Goal: Task Accomplishment & Management: Contribute content

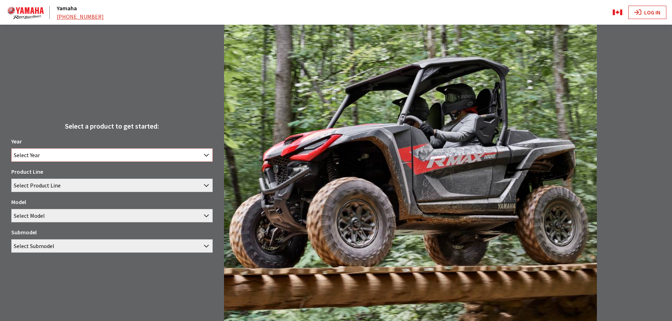
click at [47, 160] on span "Select Year" at bounding box center [112, 155] width 201 height 13
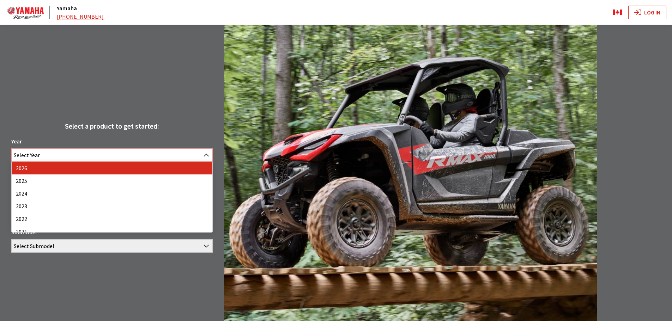
select select "44"
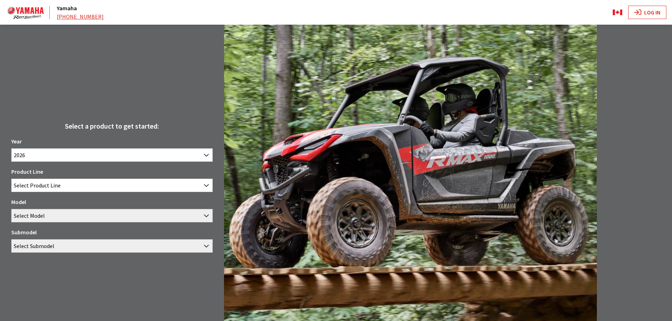
click at [36, 193] on div "Year 2026 2025 2024 2023 2022 2021 2020 2019 2026 Product Line ATV Motorcycle S…" at bounding box center [111, 197] width 201 height 121
click at [41, 187] on span "Select Product Line" at bounding box center [37, 185] width 47 height 13
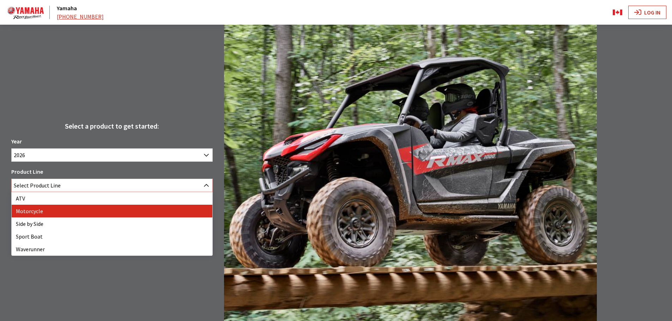
select select "63"
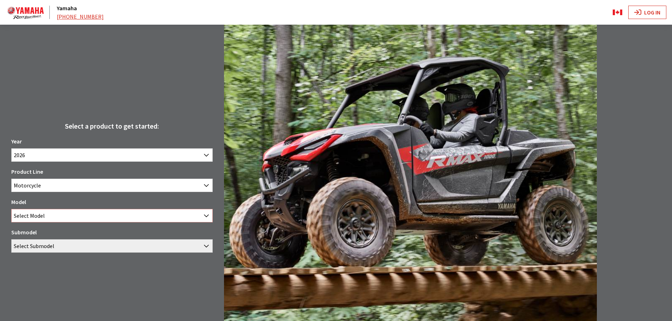
click at [33, 217] on span "Select Model" at bounding box center [29, 215] width 31 height 13
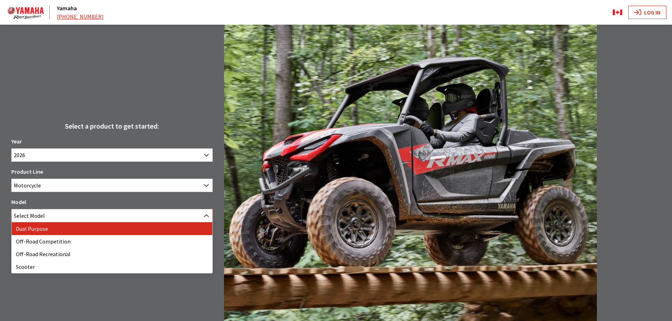
select select "1286"
select select "4139"
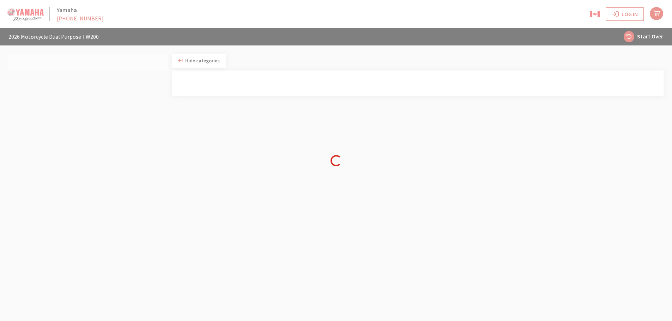
select select
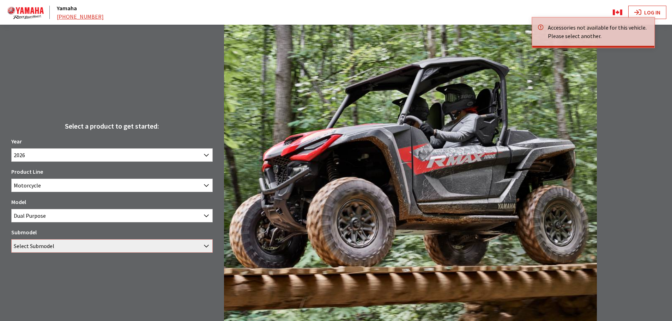
click at [38, 244] on span "Select Submodel" at bounding box center [34, 246] width 41 height 13
click at [36, 238] on div "Submodel TW200 Select Submodel" at bounding box center [111, 240] width 201 height 25
click at [35, 245] on span "Select Submodel" at bounding box center [34, 246] width 41 height 13
click at [47, 213] on span "Dual Purpose" at bounding box center [112, 215] width 201 height 13
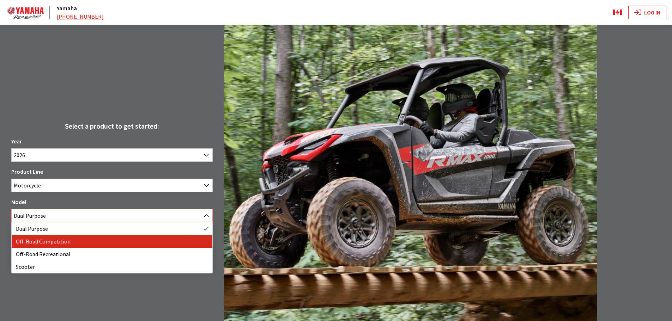
select select "1288"
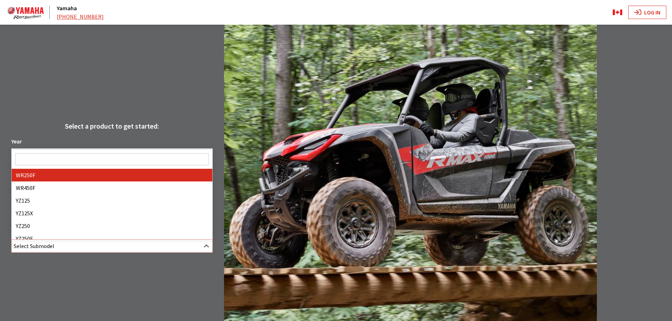
click at [32, 250] on span "Select Submodel" at bounding box center [34, 246] width 41 height 13
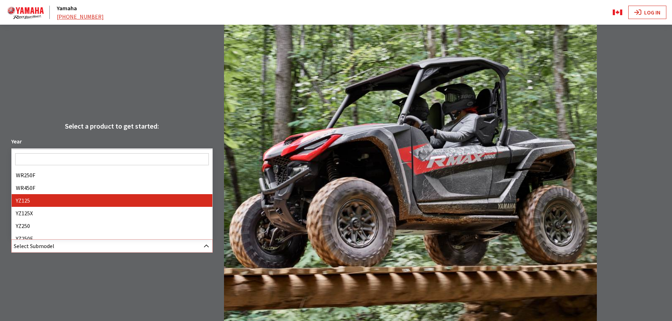
select select "4149"
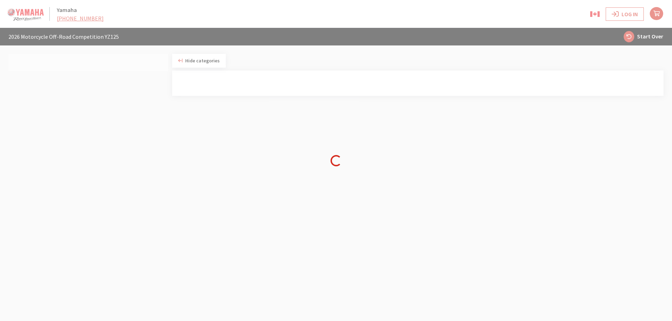
select select
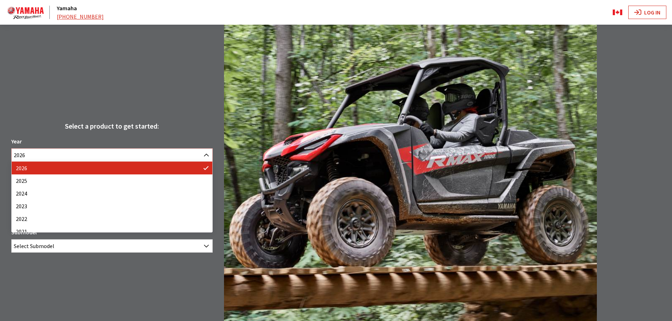
click at [106, 160] on span "2026" at bounding box center [112, 155] width 201 height 13
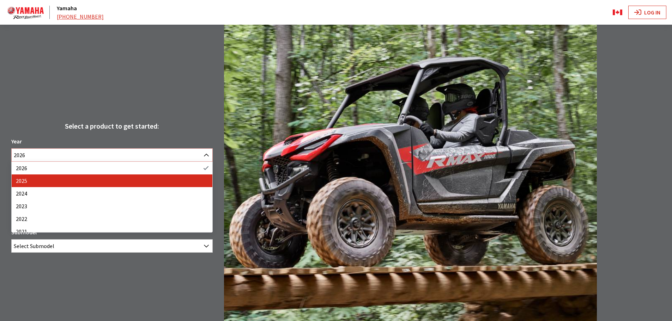
select select "43"
select select "63"
select select "1288"
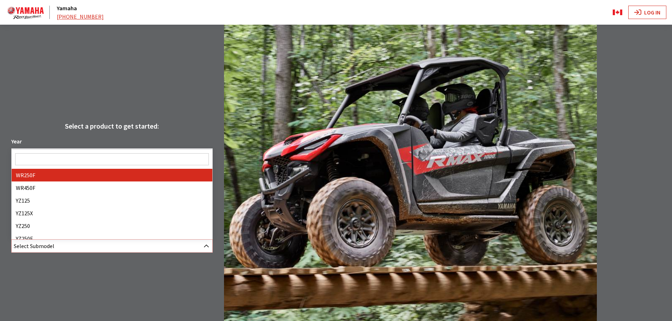
click at [57, 248] on span "Select Submodel" at bounding box center [112, 246] width 201 height 13
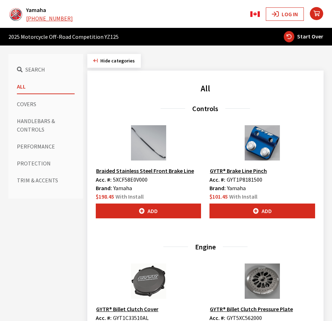
click at [288, 37] on icon "button" at bounding box center [289, 36] width 11 height 11
select select
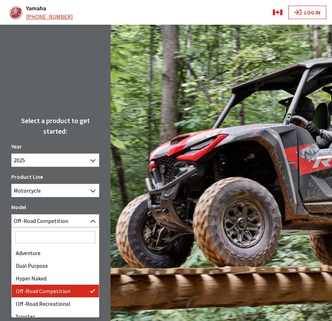
click at [40, 222] on span "Off-Road Competition" at bounding box center [55, 220] width 87 height 13
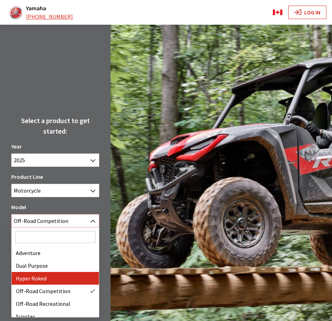
scroll to position [35, 0]
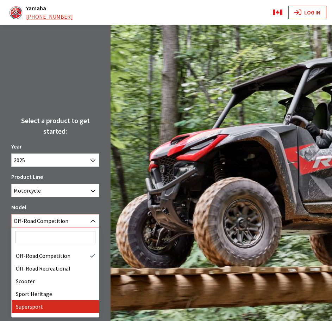
select select "1281"
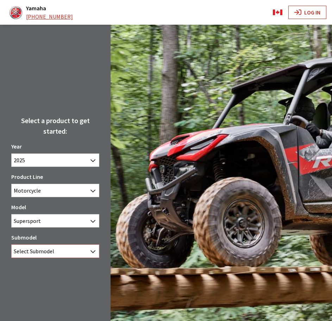
click at [38, 257] on span "Select Submodel" at bounding box center [34, 251] width 41 height 13
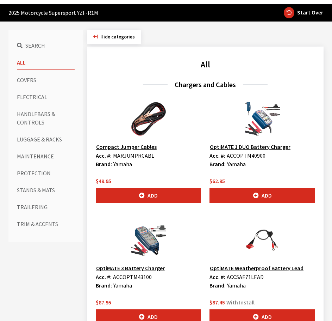
scroll to position [71, 0]
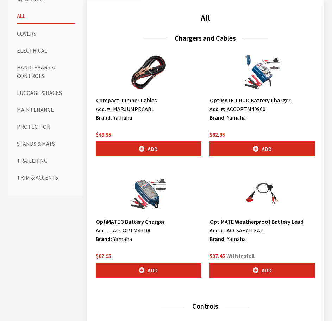
click at [33, 93] on button "Luggage & Racks" at bounding box center [46, 93] width 58 height 14
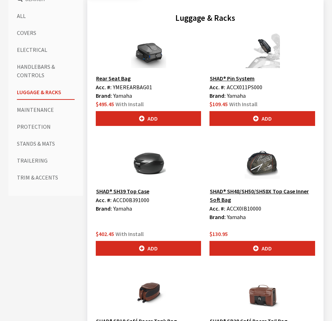
click at [35, 144] on button "Stands & Mats" at bounding box center [46, 143] width 58 height 14
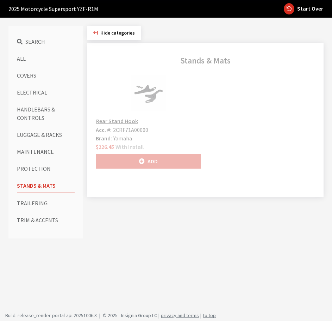
scroll to position [28, 0]
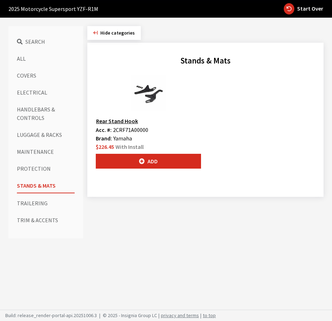
click at [26, 198] on button "Trailering" at bounding box center [46, 203] width 58 height 14
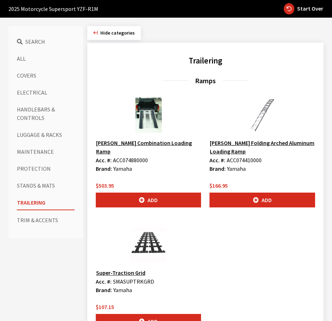
click at [27, 219] on button "Trim & Accents" at bounding box center [46, 220] width 58 height 14
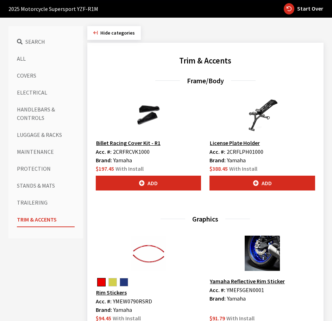
click at [36, 112] on button "Handlebars & Controls" at bounding box center [46, 113] width 58 height 23
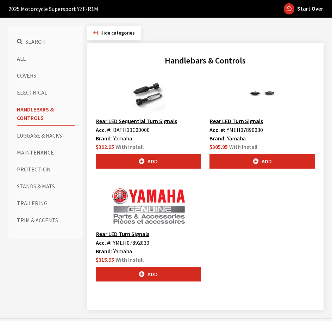
click at [26, 81] on button "Covers" at bounding box center [46, 75] width 58 height 14
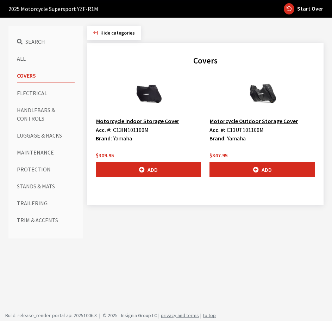
click at [37, 117] on button "Handlebars & Controls" at bounding box center [46, 114] width 58 height 23
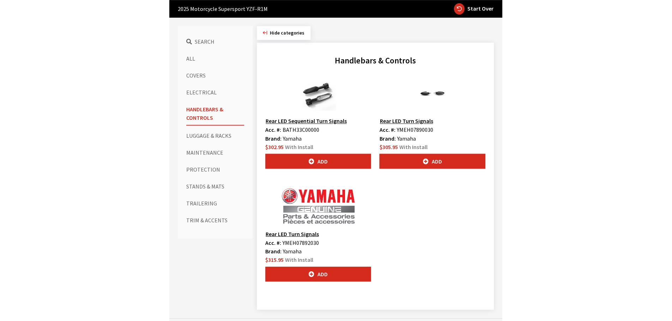
scroll to position [0, 0]
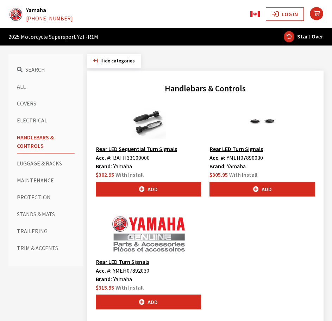
click at [44, 184] on button "Maintenance" at bounding box center [46, 180] width 58 height 14
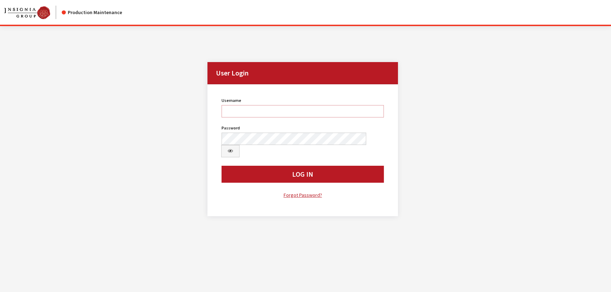
type input "kcallahan"
click at [282, 150] on div "Username kcallahan Username is required. Password Password is required. Log In …" at bounding box center [302, 148] width 171 height 104
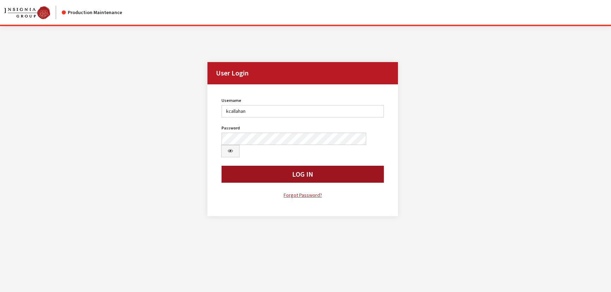
click at [284, 166] on button "Log In" at bounding box center [302, 174] width 162 height 17
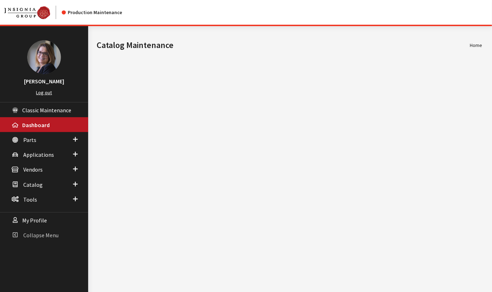
click at [43, 236] on link "Collapse Menu" at bounding box center [44, 234] width 88 height 15
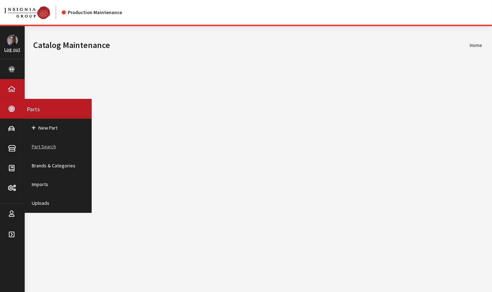
click at [45, 143] on link "Part Search" at bounding box center [58, 146] width 67 height 19
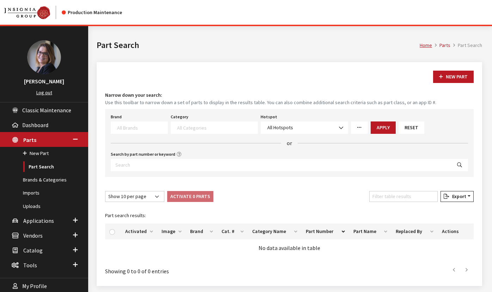
select select
click at [396, 159] on input "Search by part number or keyword" at bounding box center [281, 165] width 341 height 12
paste input "VJL3Z10A765FA"
type input "VJL3Z10A765FA"
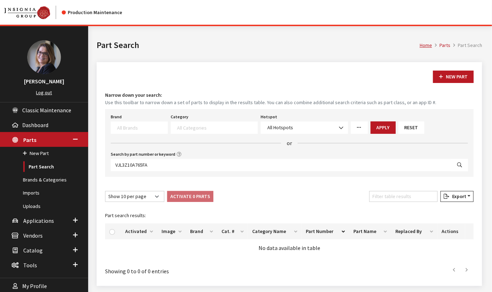
click at [463, 159] on button "Search" at bounding box center [459, 165] width 17 height 12
select select
click at [448, 80] on button "New Part" at bounding box center [453, 77] width 41 height 12
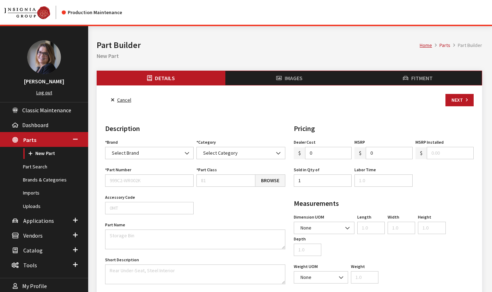
select select
click at [142, 155] on span "Select Brand" at bounding box center [149, 152] width 79 height 7
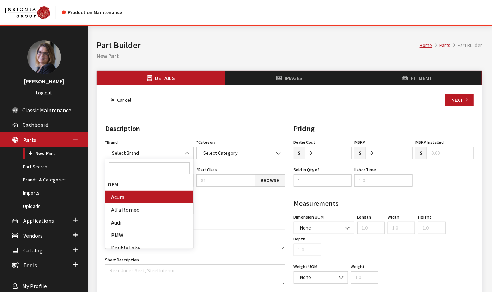
click at [140, 168] on input "Search" at bounding box center [149, 168] width 81 height 12
type input "for"
select select "2"
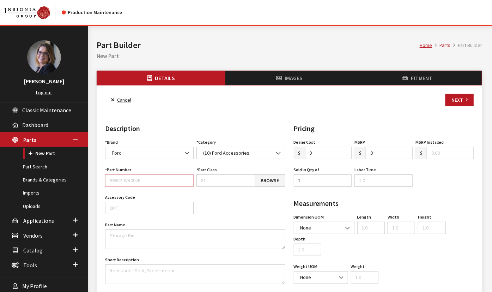
click at [149, 183] on input "Part Number" at bounding box center [149, 180] width 88 height 12
paste input "VJL3Z10A765FA"
type input "VJL3Z10A765FA"
click at [271, 174] on link "Browse" at bounding box center [270, 180] width 30 height 12
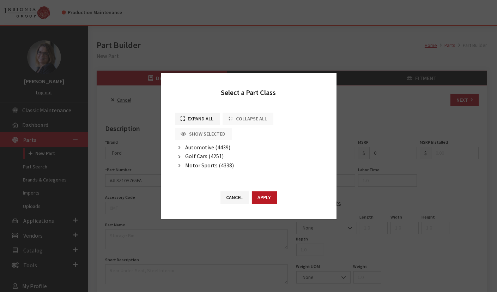
click at [179, 148] on icon "button" at bounding box center [180, 147] width 2 height 5
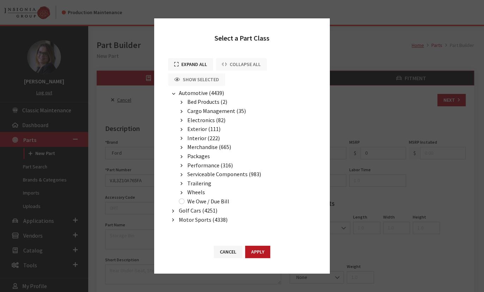
click at [193, 66] on button "Expand All" at bounding box center [190, 64] width 45 height 12
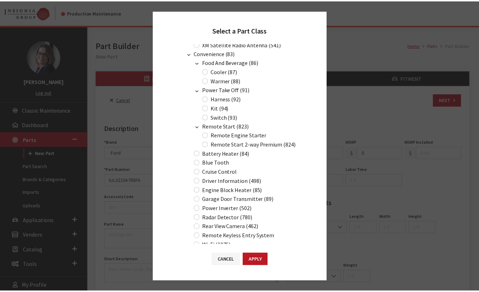
scroll to position [1709, 0]
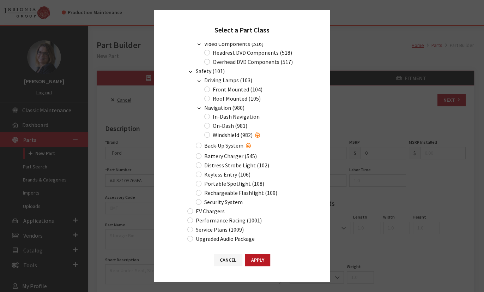
click at [201, 152] on div "Battery Charger (545)" at bounding box center [225, 156] width 63 height 8
click at [200, 153] on input "Battery Charger (545)" at bounding box center [199, 156] width 6 height 6
radio input "true"
click at [266, 259] on button "Apply" at bounding box center [257, 259] width 25 height 12
type input "545"
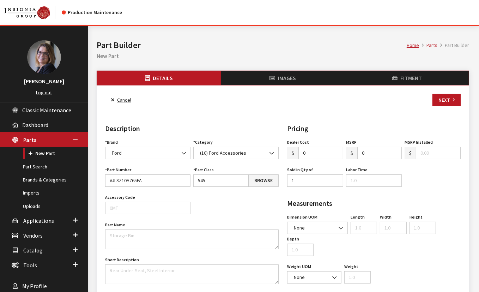
click at [313, 153] on input "0" at bounding box center [320, 153] width 45 height 12
type input "96.72"
click at [370, 151] on input "0" at bounding box center [379, 153] width 45 height 12
type input "0"
type input "129.00"
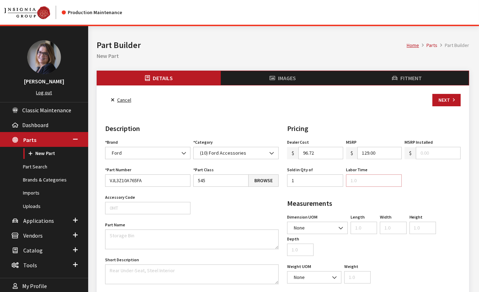
click at [369, 178] on input "Labor Time" at bounding box center [374, 180] width 56 height 12
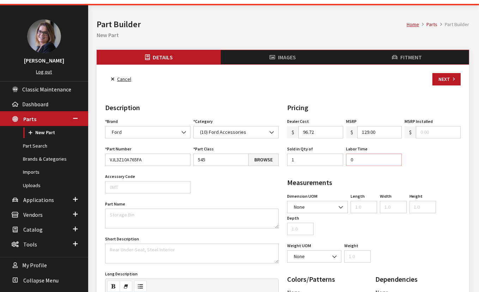
scroll to position [32, 0]
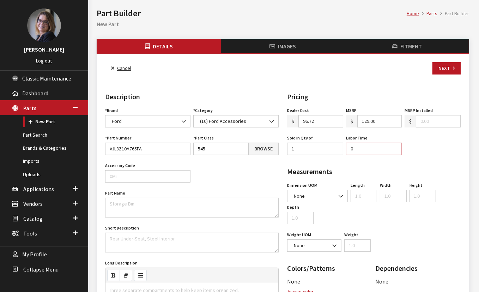
type input "0"
click at [121, 201] on textarea "Part Name" at bounding box center [191, 207] width 173 height 20
paste textarea "Battery Jump Start Kit - GENIUS10"
type textarea "Battery Jump Start Kit - GENIUS10"
click at [50, 265] on span "Collapse Menu" at bounding box center [40, 268] width 35 height 7
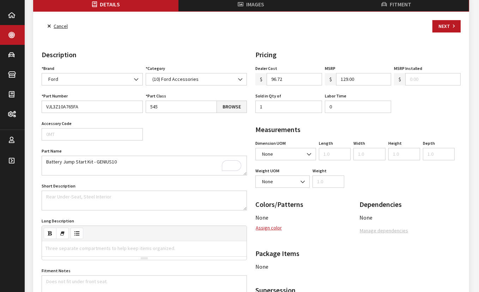
scroll to position [96, 0]
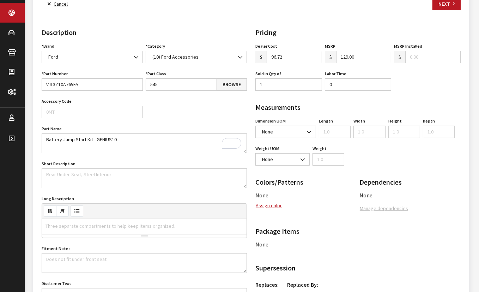
click at [65, 226] on div "Three separate compartments to help keep items organized." at bounding box center [110, 226] width 137 height 14
paste div "To enrich screen reader interactions, please activate Accessibility in Grammarl…"
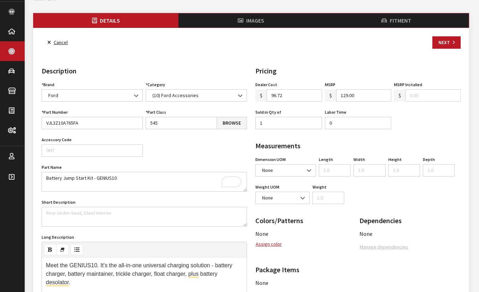
scroll to position [25, 0]
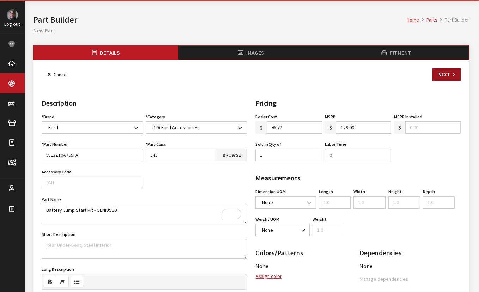
click at [433, 74] on button "Next" at bounding box center [446, 74] width 28 height 12
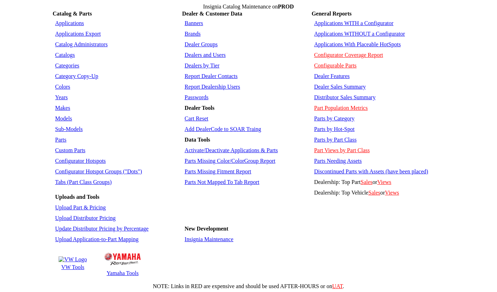
click at [57, 136] on link "Parts" at bounding box center [60, 139] width 11 height 6
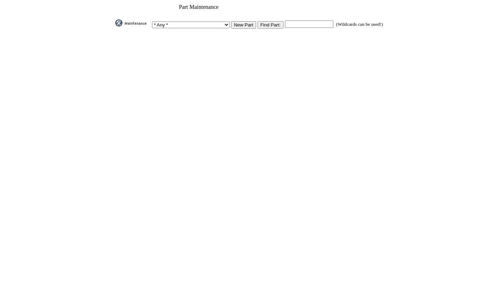
click at [151, 21] on img at bounding box center [132, 22] width 35 height 7
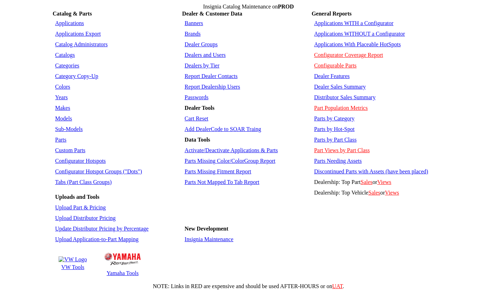
click at [337, 136] on link "Parts by Part Class" at bounding box center [335, 139] width 42 height 6
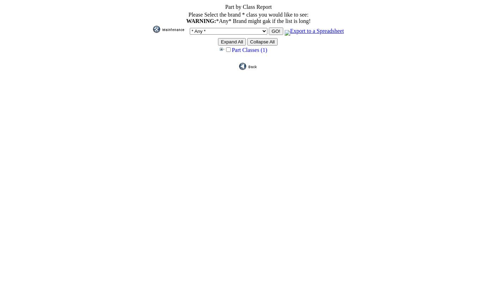
click at [229, 39] on input "Expand All" at bounding box center [232, 41] width 28 height 7
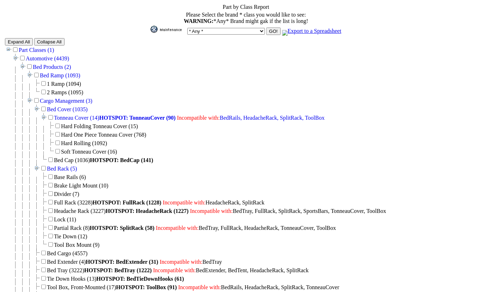
click at [295, 79] on div "1 Ramp (1094) 2 Ramps (1095)" at bounding box center [246, 87] width 482 height 17
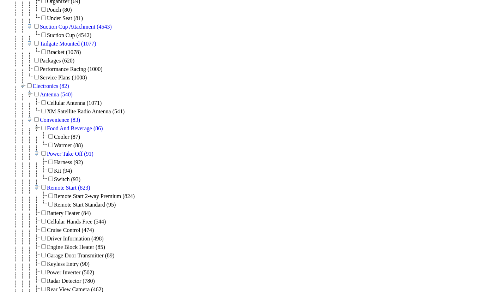
scroll to position [1451, 0]
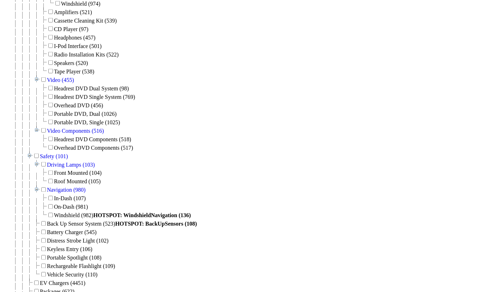
click at [348, 160] on div "Driving Lamps (103) Front Mounted (104) Roof Mounted (105) Navigation (980) In-…" at bounding box center [246, 219] width 482 height 118
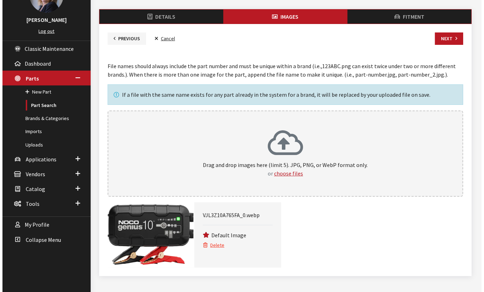
scroll to position [64, 0]
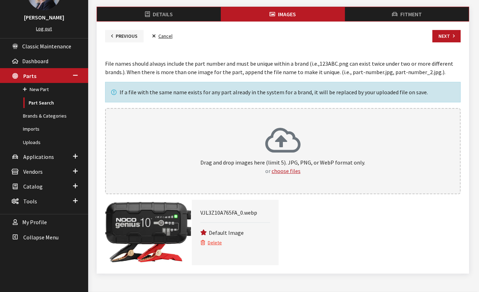
click at [213, 243] on button "Delete" at bounding box center [211, 242] width 22 height 8
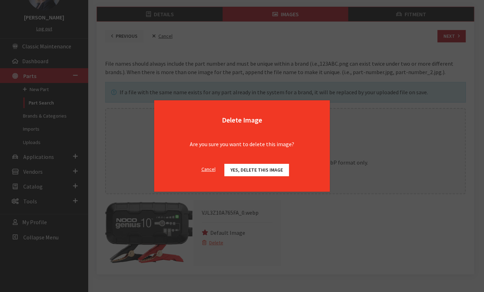
click at [253, 171] on span "Yes, delete this image" at bounding box center [256, 169] width 53 height 6
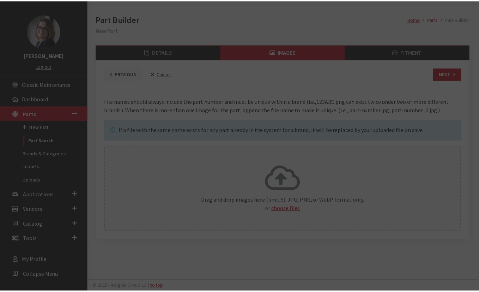
scroll to position [26, 0]
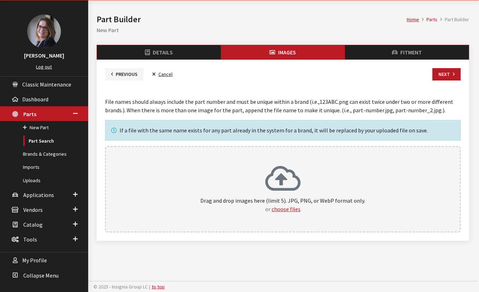
click at [393, 45] on li "Fitment" at bounding box center [407, 52] width 124 height 14
click at [394, 50] on li "Fitment" at bounding box center [407, 52] width 124 height 14
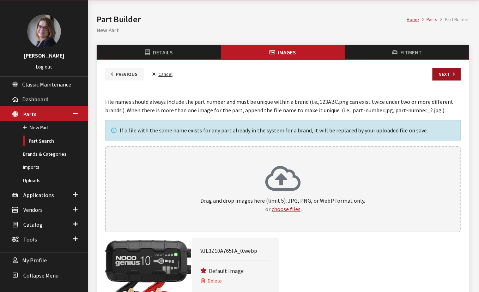
click at [441, 75] on button "Next" at bounding box center [446, 74] width 28 height 12
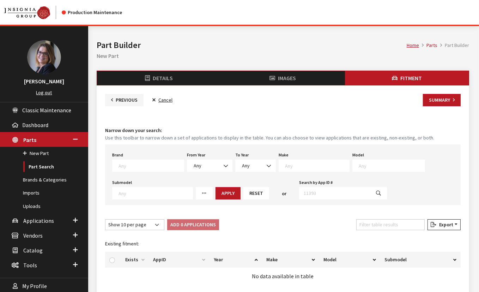
click at [301, 75] on li "Images" at bounding box center [283, 78] width 124 height 14
click at [146, 165] on textarea "Search" at bounding box center [150, 165] width 65 height 6
type textarea "for"
select select "2"
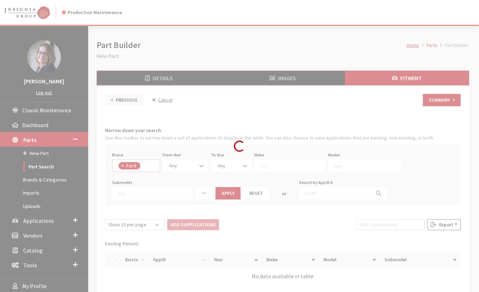
scroll to position [45, 0]
select select
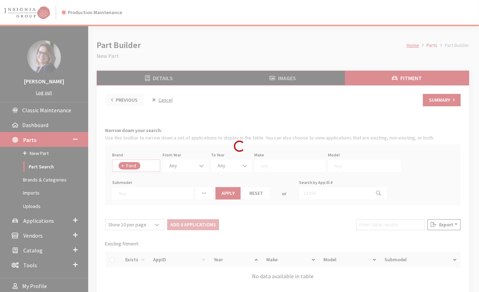
select select
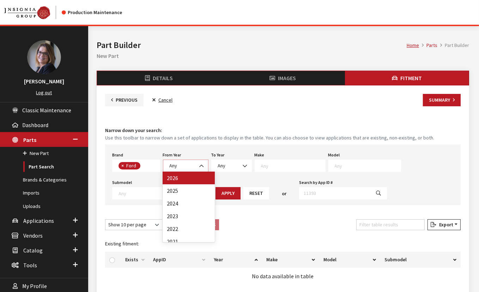
click at [184, 170] on span "Any" at bounding box center [185, 165] width 45 height 12
select select "2021"
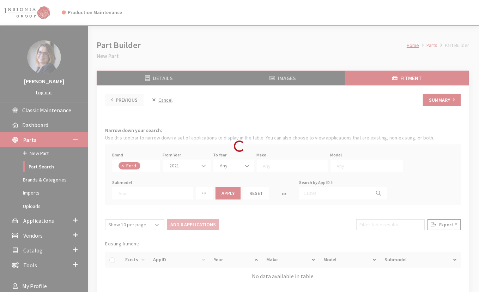
select select
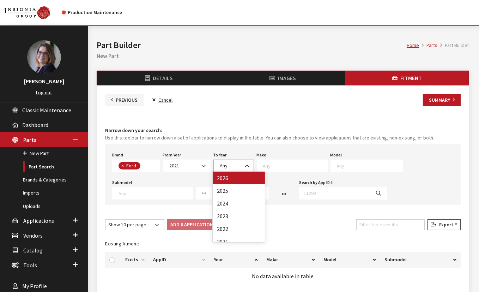
click at [236, 166] on span "Any" at bounding box center [233, 165] width 31 height 7
select select "2025"
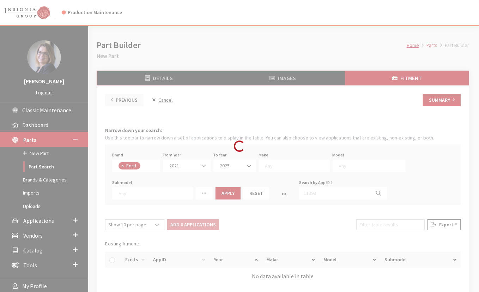
select select
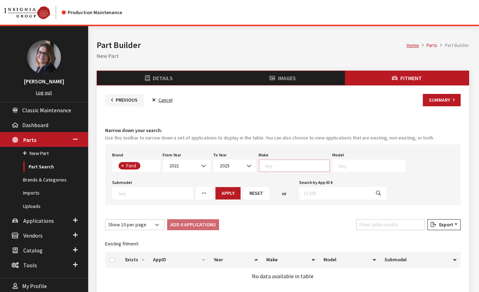
click at [282, 162] on textarea "Search" at bounding box center [297, 165] width 64 height 6
drag, startPoint x: 275, startPoint y: 173, endPoint x: 289, endPoint y: 174, distance: 14.5
select select "11"
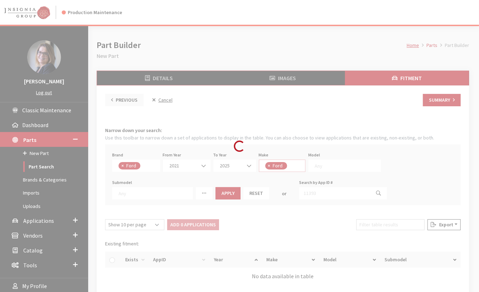
select select
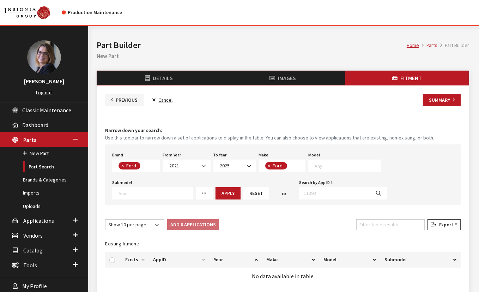
click at [356, 164] on textarea "Search" at bounding box center [347, 165] width 66 height 6
type textarea "b"
select select "1115"
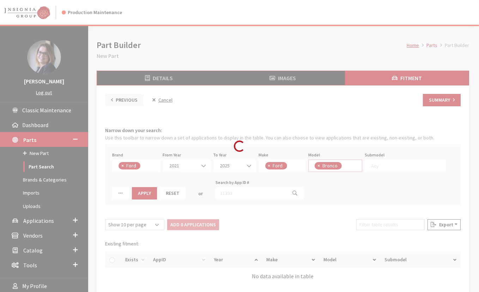
select select
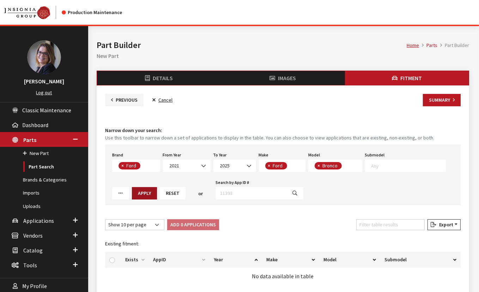
click at [152, 194] on button "Apply" at bounding box center [144, 193] width 25 height 12
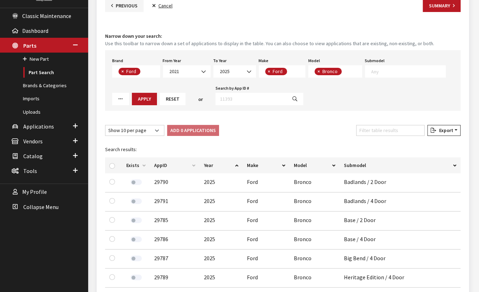
scroll to position [96, 0]
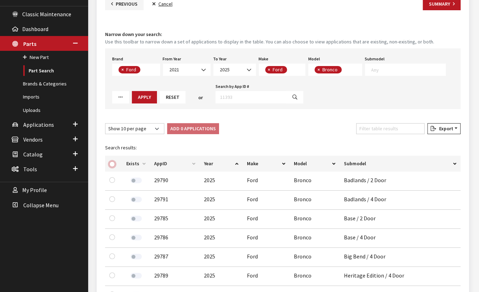
click at [114, 163] on input "checkbox" at bounding box center [112, 164] width 6 height 6
checkbox input "true"
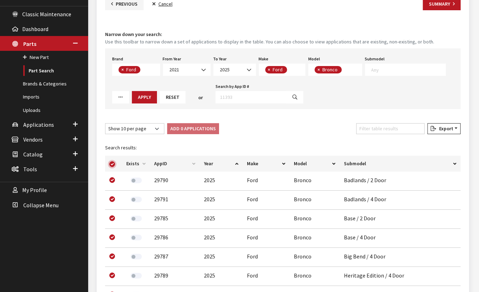
checkbox input "true"
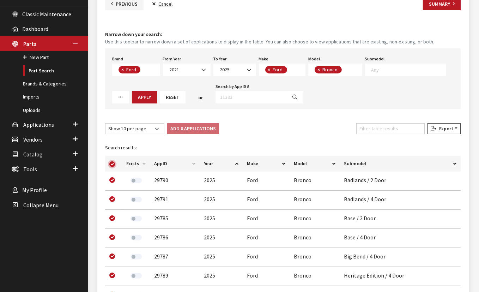
checkbox input "true"
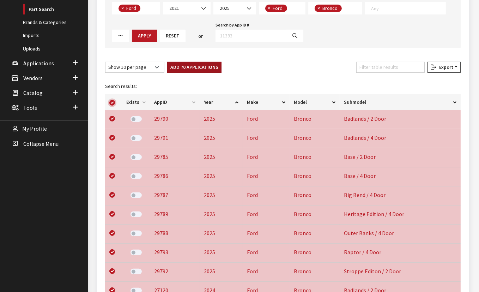
scroll to position [128, 0]
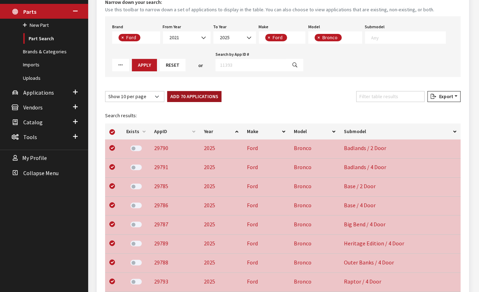
click at [189, 99] on button "Add 70 Applications" at bounding box center [194, 96] width 54 height 11
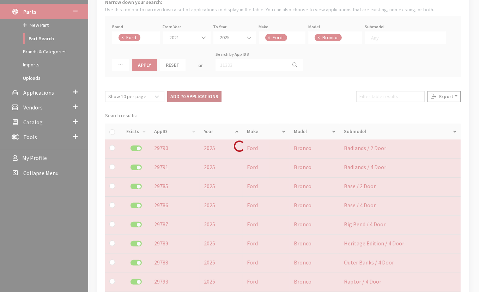
checkbox input "false"
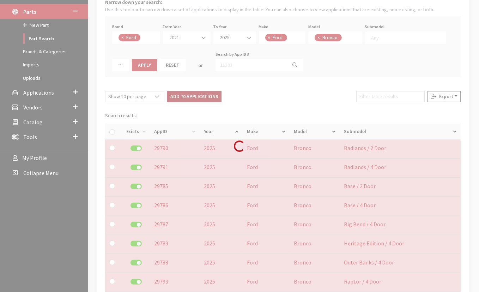
checkbox input "false"
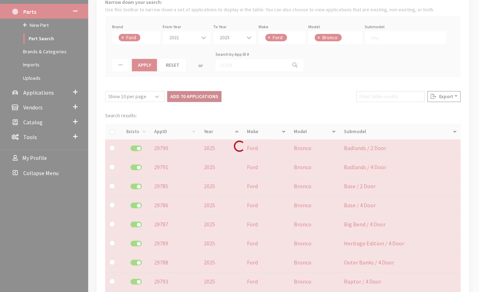
checkbox input "false"
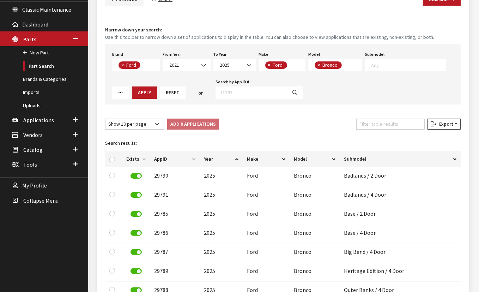
scroll to position [32, 0]
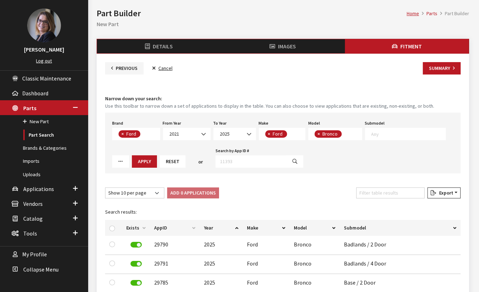
click at [317, 132] on span "×" at bounding box center [318, 133] width 2 height 6
select select
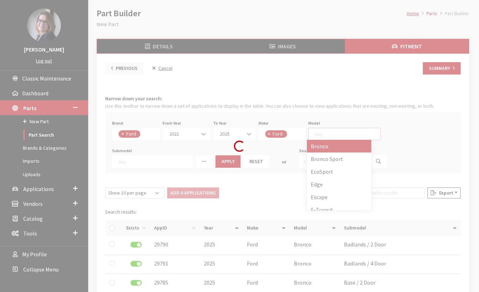
select select
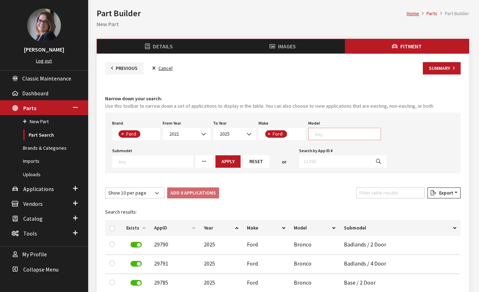
click at [317, 133] on textarea "Search" at bounding box center [347, 133] width 66 height 6
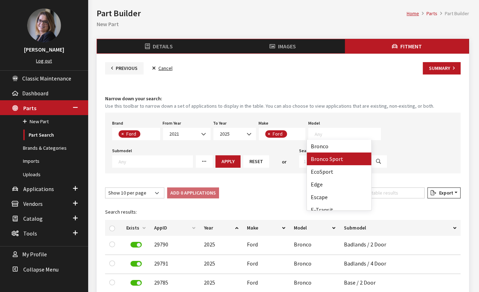
select select "1116"
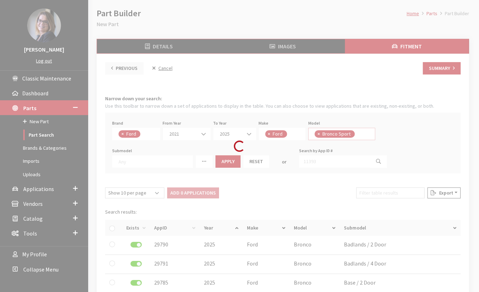
select select
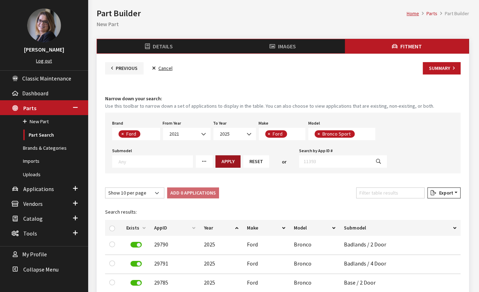
click at [215, 163] on button "Apply" at bounding box center [227, 161] width 25 height 12
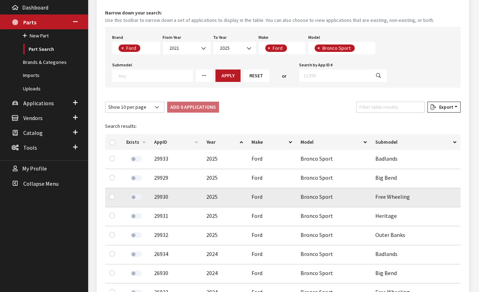
scroll to position [128, 0]
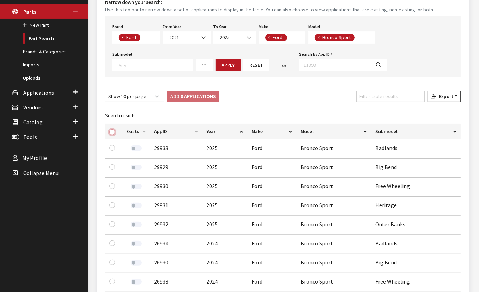
click at [112, 133] on input "checkbox" at bounding box center [112, 132] width 6 height 6
checkbox input "true"
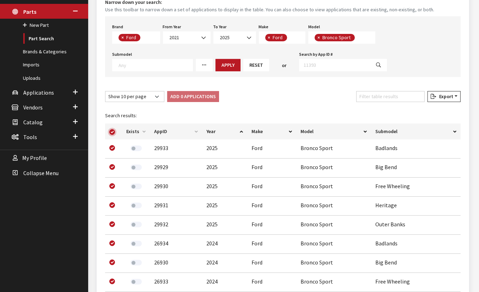
checkbox input "true"
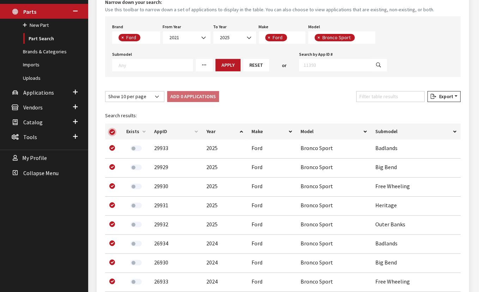
checkbox input "true"
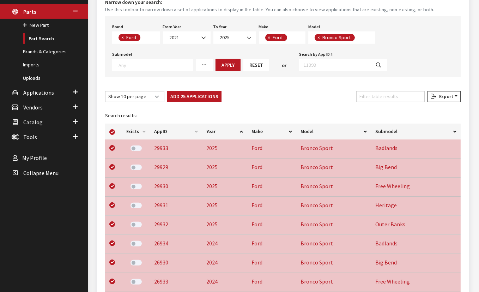
click at [142, 131] on th "Exists" at bounding box center [136, 131] width 28 height 16
click at [115, 131] on div at bounding box center [113, 131] width 8 height 7
click at [183, 91] on button "Add 25 Applications" at bounding box center [194, 96] width 54 height 11
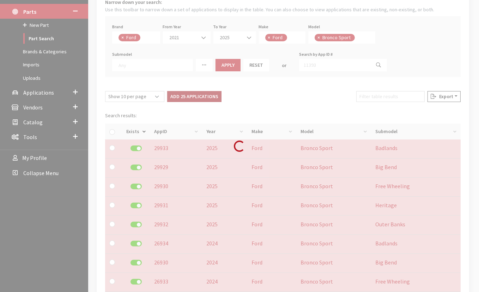
checkbox input "false"
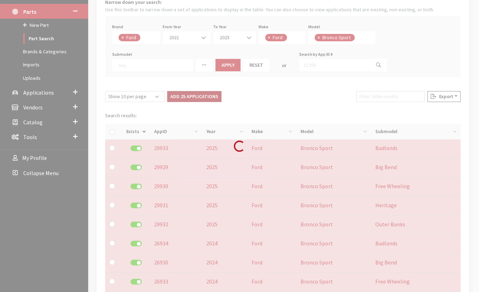
checkbox input "false"
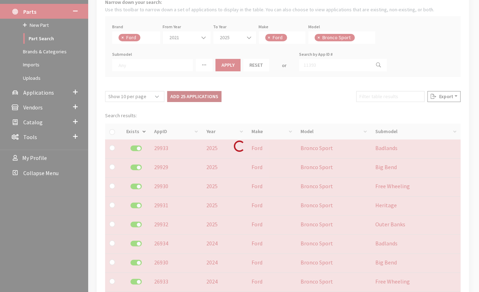
checkbox input "false"
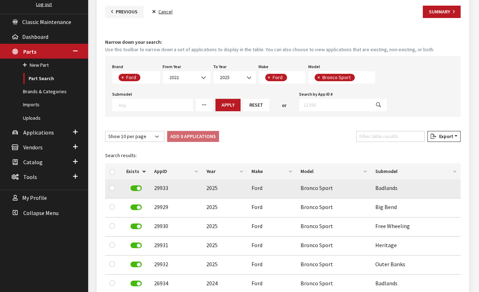
scroll to position [32, 0]
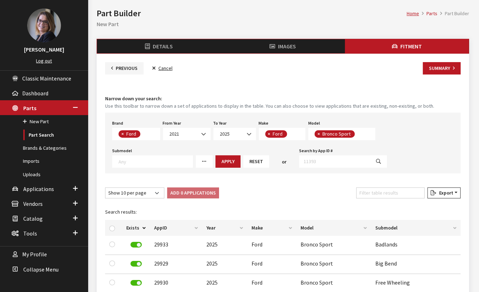
click at [314, 134] on button "×" at bounding box center [317, 133] width 7 height 7
select select
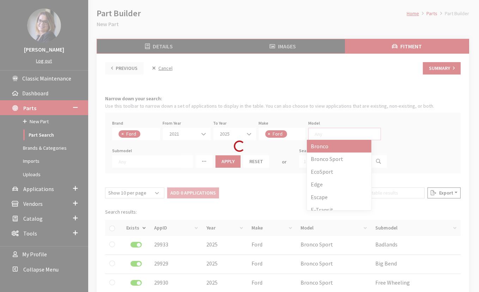
select select
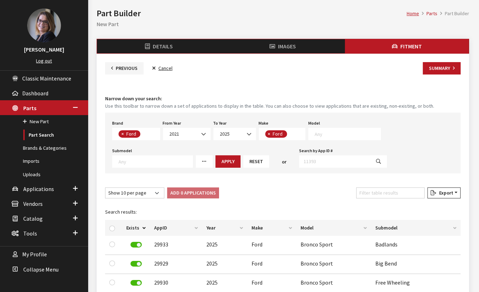
click at [323, 139] on span at bounding box center [344, 134] width 73 height 12
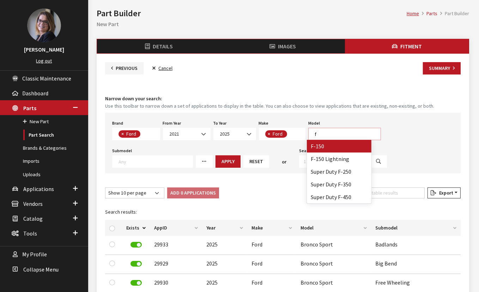
type textarea "f"
select select "141"
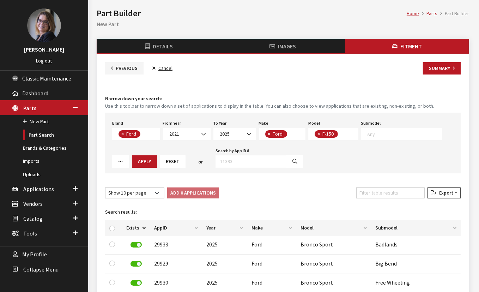
select select
click at [132, 163] on button "Apply" at bounding box center [144, 161] width 25 height 12
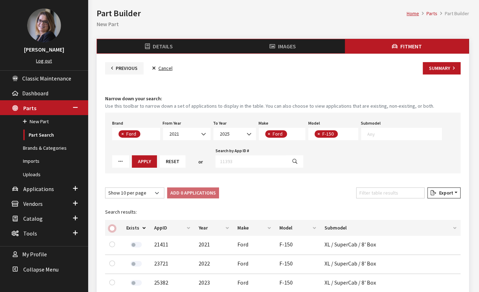
click at [114, 228] on input "checkbox" at bounding box center [112, 228] width 6 height 6
checkbox input "true"
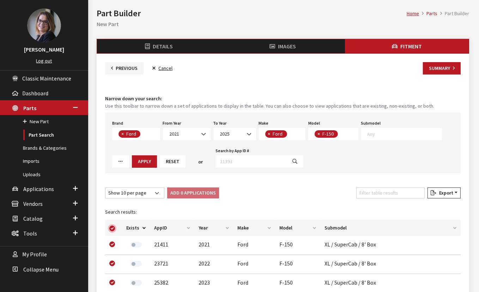
checkbox input "true"
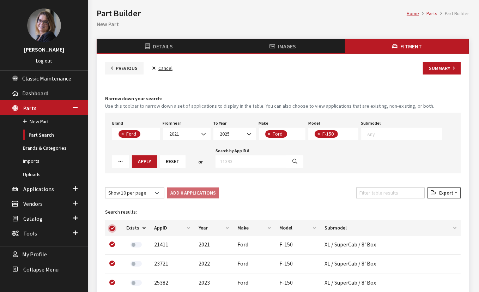
checkbox input "true"
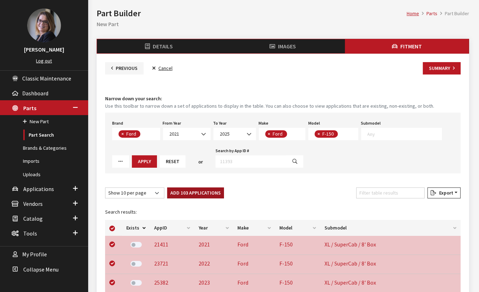
click at [186, 193] on button "Add 103 Applications" at bounding box center [195, 192] width 57 height 11
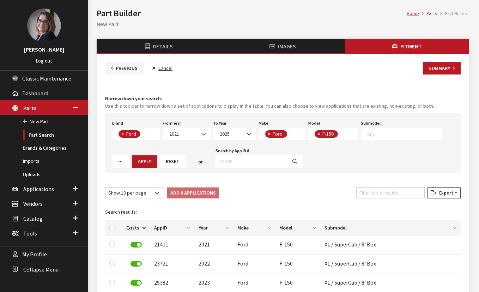
checkbox input "false"
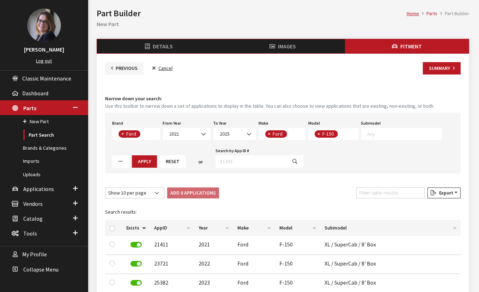
checkbox input "false"
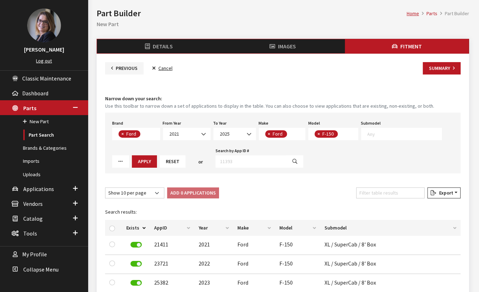
checkbox input "false"
click at [212, 135] on div "To Year 2026 2025 2024 2023 2022 2021 2025" at bounding box center [234, 129] width 45 height 22
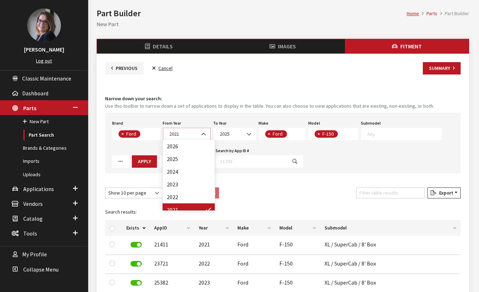
click at [201, 130] on b at bounding box center [201, 130] width 0 height 0
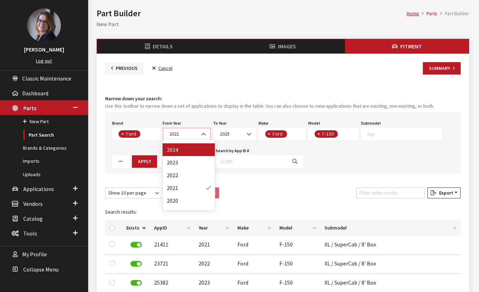
scroll to position [32, 0]
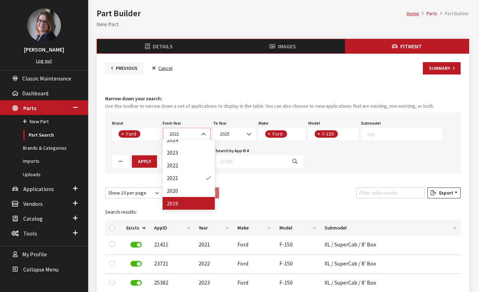
select select "2019"
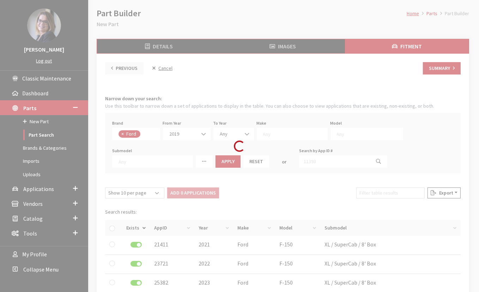
select select
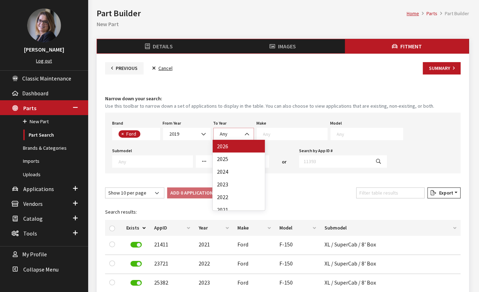
click at [220, 131] on span "Any" at bounding box center [224, 133] width 8 height 6
select select "2025"
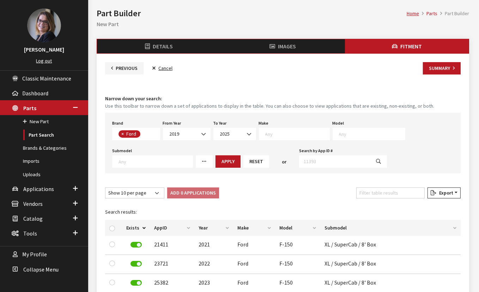
select select
click at [239, 130] on span "2025" at bounding box center [234, 133] width 33 height 7
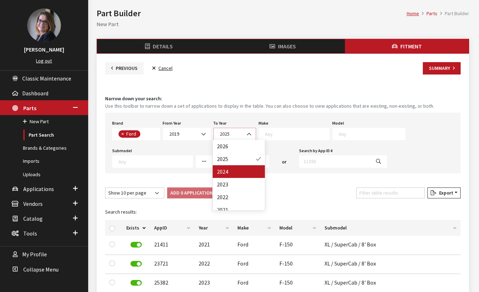
select select "2024"
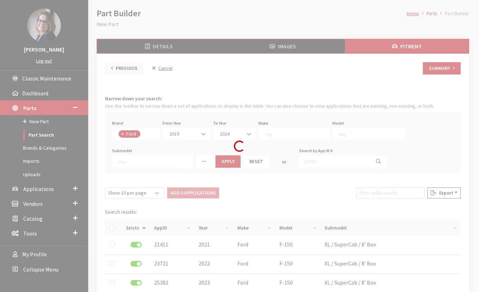
select select
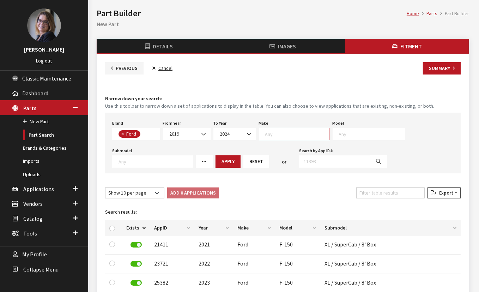
click at [284, 135] on textarea "Search" at bounding box center [297, 133] width 64 height 6
select select "11"
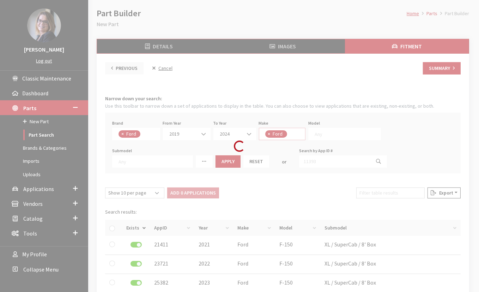
select select
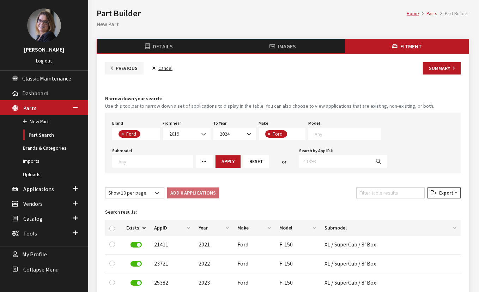
click at [330, 130] on textarea "Search" at bounding box center [347, 133] width 66 height 6
type textarea "ed"
select select "152"
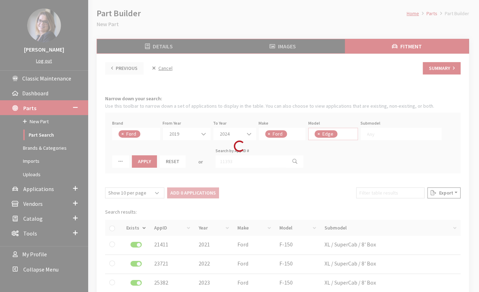
select select
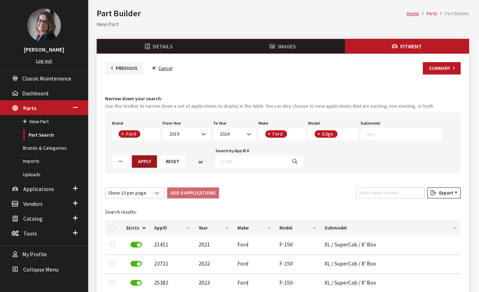
click at [132, 162] on button "Apply" at bounding box center [144, 161] width 25 height 12
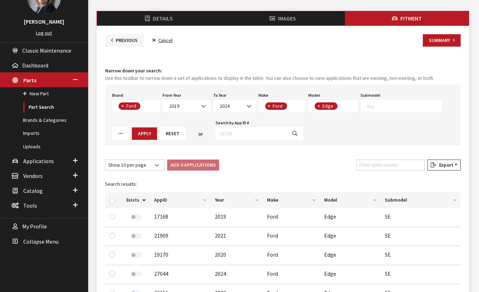
scroll to position [128, 0]
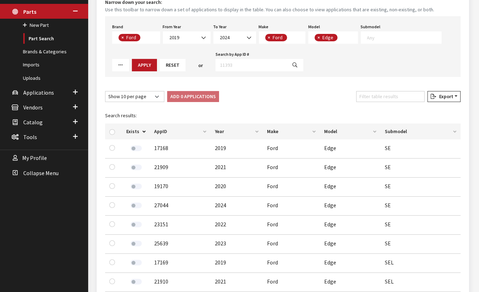
click at [143, 132] on th "Exists" at bounding box center [136, 131] width 28 height 16
click at [142, 132] on th "Exists" at bounding box center [136, 131] width 28 height 16
click at [110, 131] on input "checkbox" at bounding box center [112, 132] width 6 height 6
checkbox input "true"
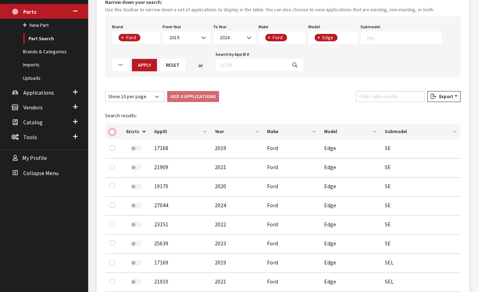
checkbox input "true"
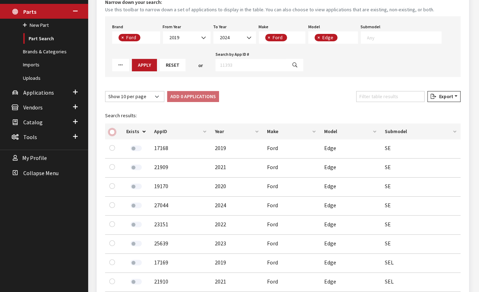
checkbox input "true"
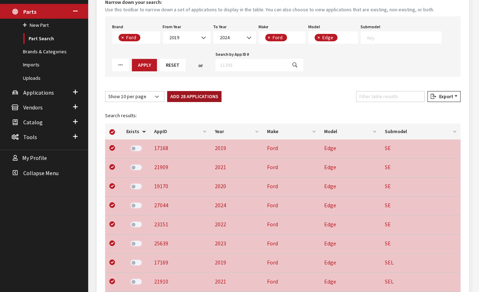
click at [177, 91] on button "Add 28 Applications" at bounding box center [194, 96] width 54 height 11
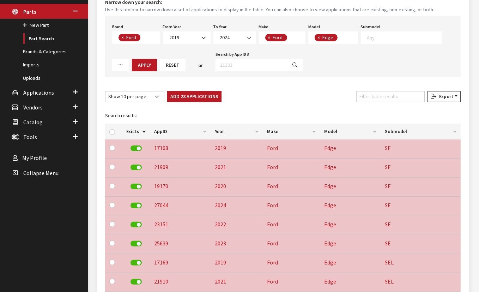
checkbox input "false"
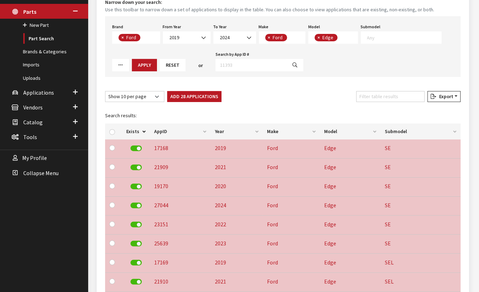
checkbox input "false"
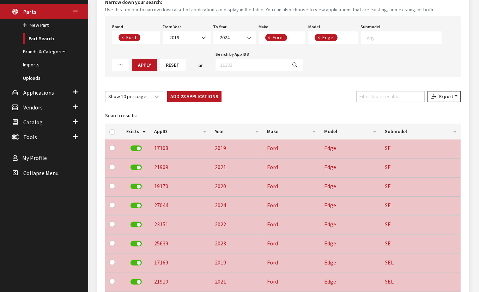
checkbox input "false"
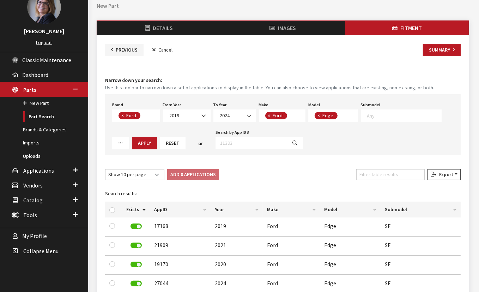
scroll to position [32, 0]
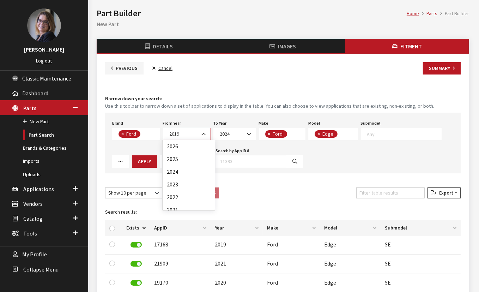
click at [185, 133] on span "2019" at bounding box center [186, 133] width 38 height 7
select select "2020"
select select
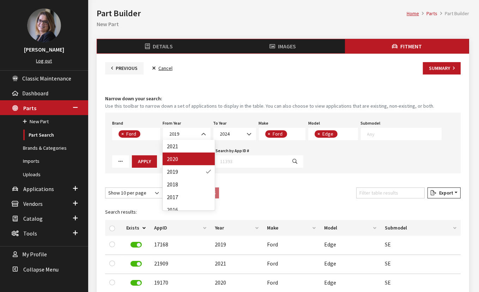
select select
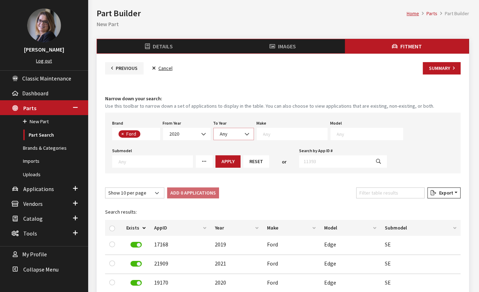
click at [237, 133] on span "Any" at bounding box center [233, 133] width 31 height 7
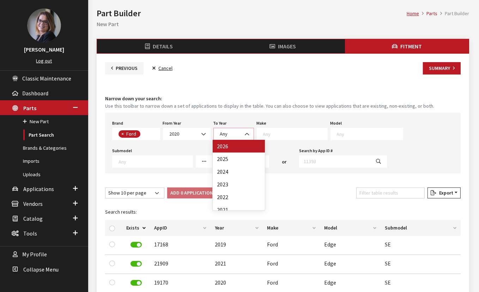
select select "2026"
select select
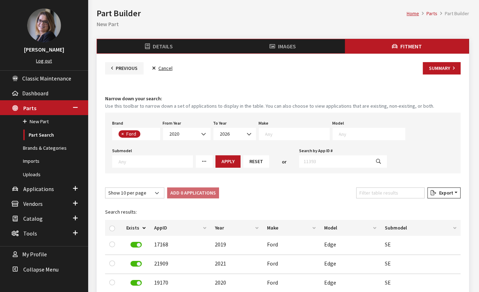
click at [286, 131] on textarea "Search" at bounding box center [297, 133] width 64 height 6
select select "11"
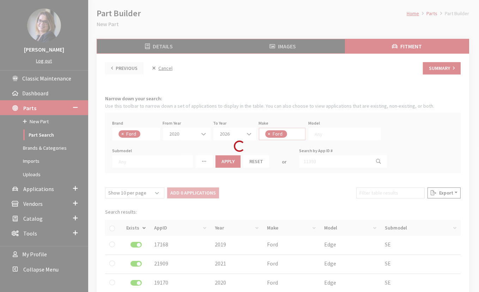
select select
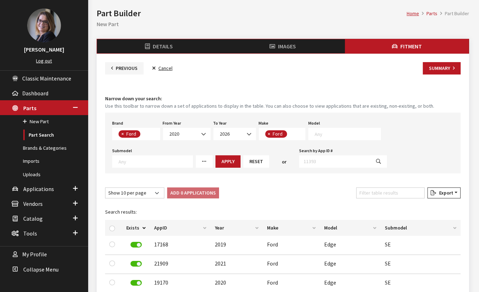
click at [332, 131] on textarea "Search" at bounding box center [347, 133] width 66 height 6
type textarea "f"
type textarea "esc"
select select "134"
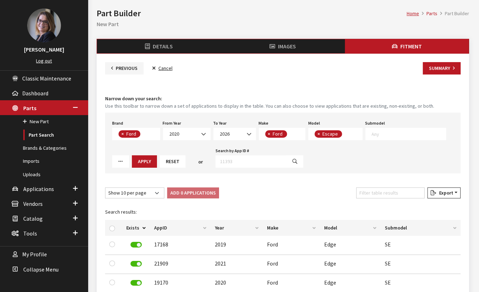
select select
click at [150, 161] on button "Apply" at bounding box center [144, 161] width 25 height 12
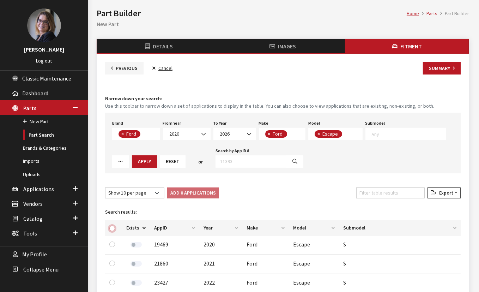
click at [114, 227] on input "checkbox" at bounding box center [112, 228] width 6 height 6
checkbox input "true"
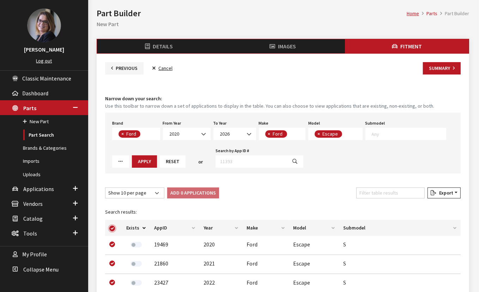
checkbox input "true"
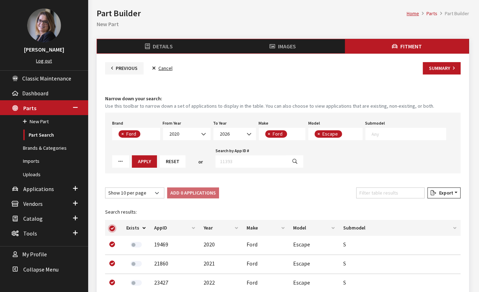
checkbox input "true"
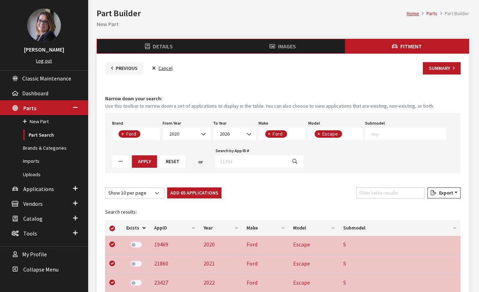
click at [174, 192] on button "Add 65 Applications" at bounding box center [194, 192] width 54 height 11
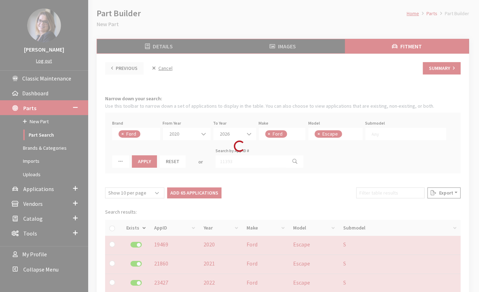
checkbox input "false"
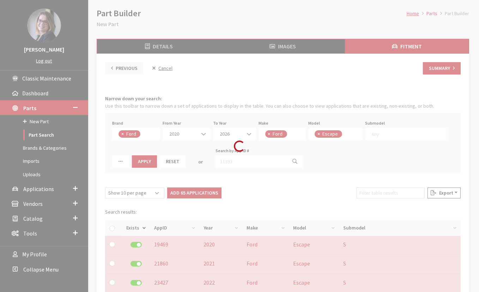
checkbox input "false"
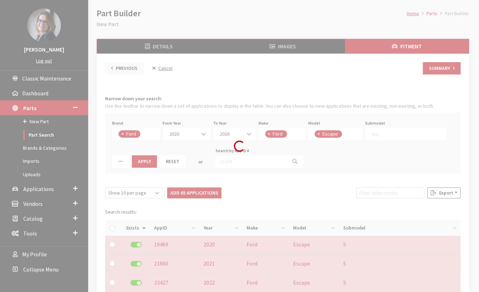
checkbox input "false"
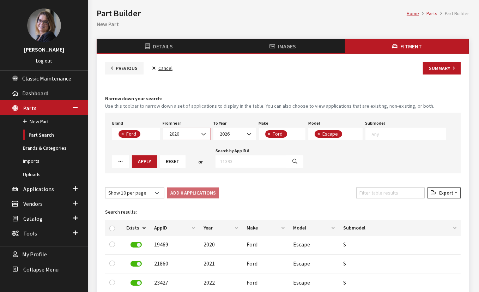
click at [197, 131] on span "2020" at bounding box center [186, 133] width 38 height 7
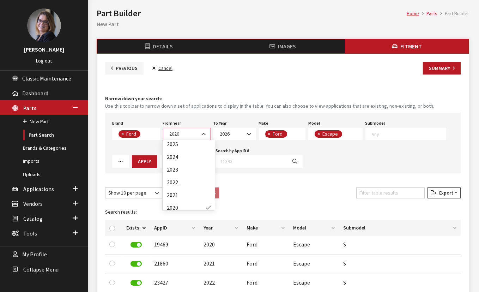
scroll to position [0, 0]
select select "2025"
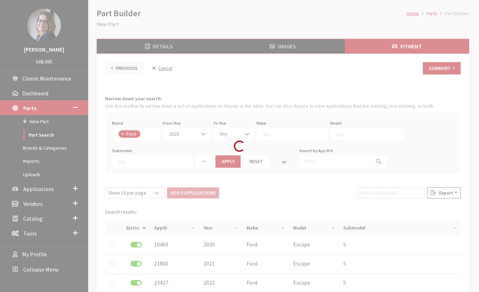
select select
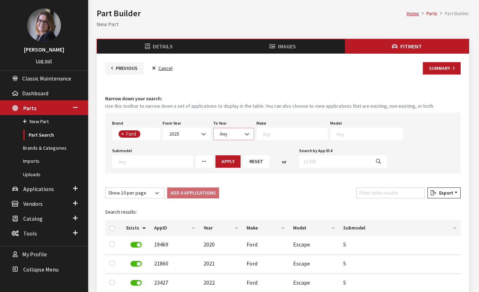
click at [220, 132] on span "Any" at bounding box center [224, 133] width 8 height 6
select select "2025"
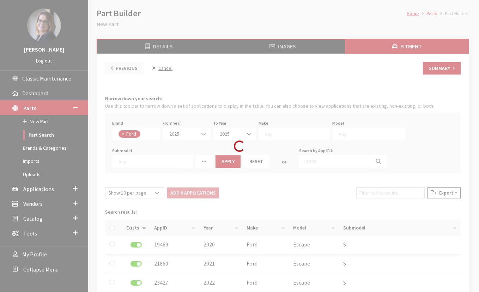
select select
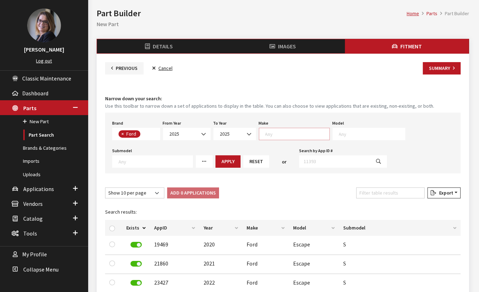
click at [279, 132] on textarea "Search" at bounding box center [297, 133] width 64 height 6
type textarea "e"
select select "11"
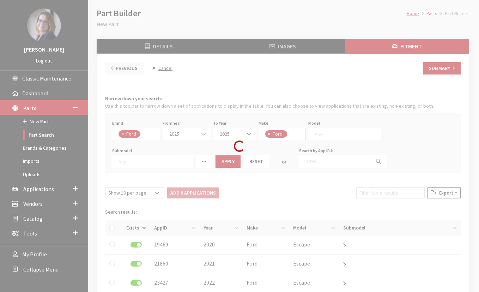
select select
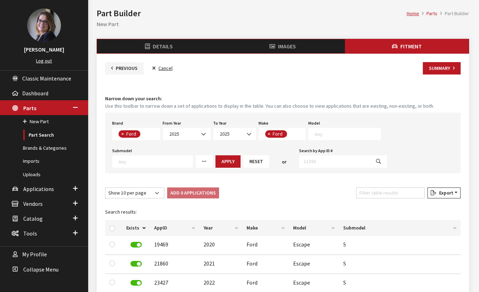
click at [352, 135] on textarea "Search" at bounding box center [347, 133] width 66 height 6
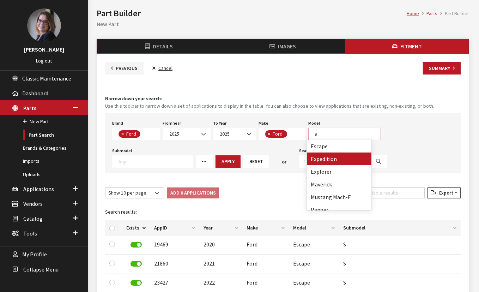
type textarea "e"
select select "138"
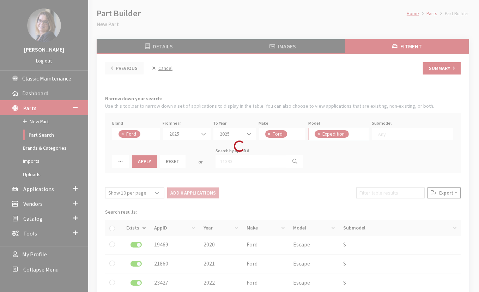
select select
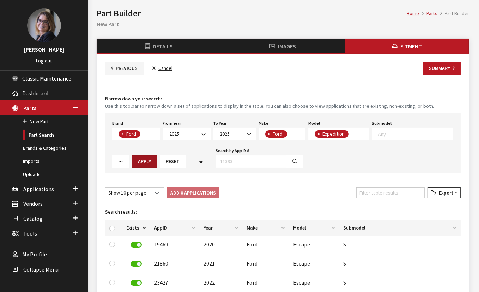
click at [144, 162] on button "Apply" at bounding box center [144, 161] width 25 height 12
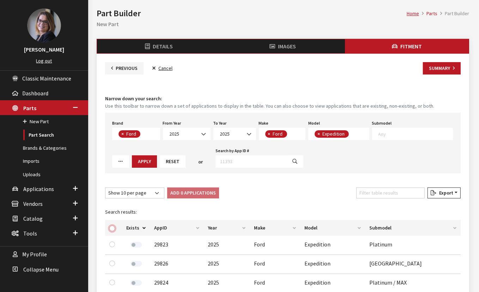
click at [109, 226] on input "checkbox" at bounding box center [112, 228] width 6 height 6
checkbox input "true"
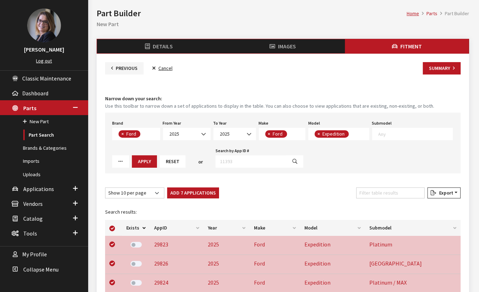
click at [174, 194] on button "Add 7 Applications" at bounding box center [193, 192] width 52 height 11
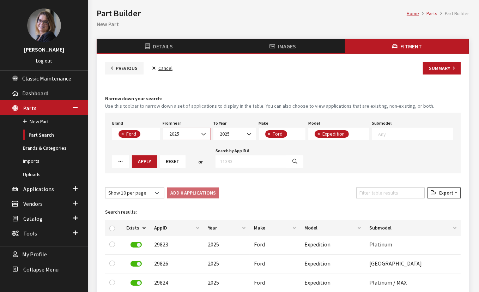
click at [187, 134] on span "2025" at bounding box center [186, 133] width 38 height 7
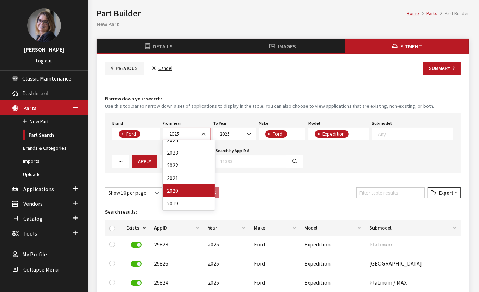
scroll to position [0, 0]
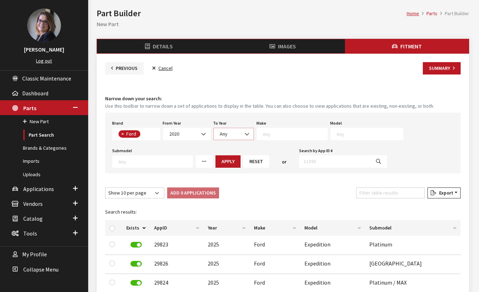
drag, startPoint x: 220, startPoint y: 140, endPoint x: 225, endPoint y: 134, distance: 6.8
click at [225, 134] on span "Any" at bounding box center [224, 133] width 8 height 6
click at [294, 130] on textarea "Search" at bounding box center [297, 133] width 64 height 6
click at [336, 135] on textarea "Search" at bounding box center [347, 133] width 66 height 6
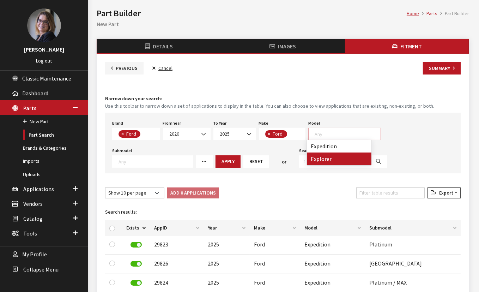
scroll to position [45, 0]
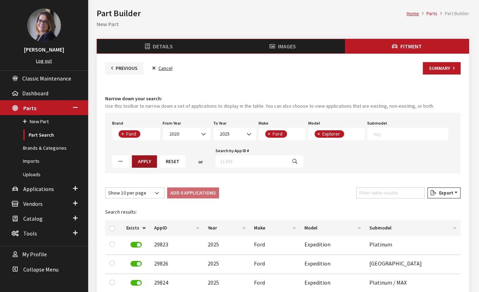
click at [142, 160] on button "Apply" at bounding box center [144, 161] width 25 height 12
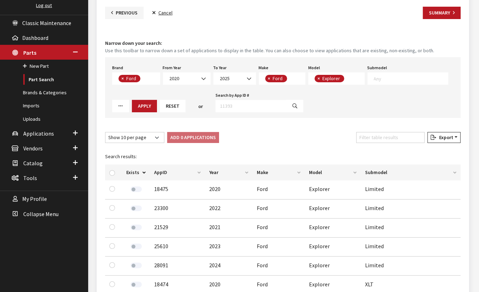
scroll to position [96, 0]
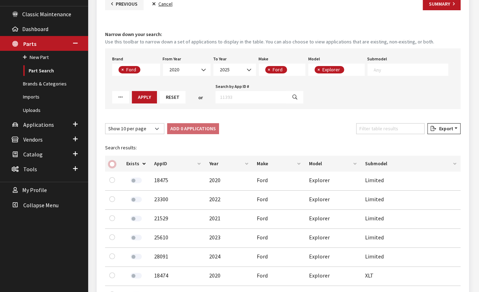
click at [109, 164] on input "checkbox" at bounding box center [112, 164] width 6 height 6
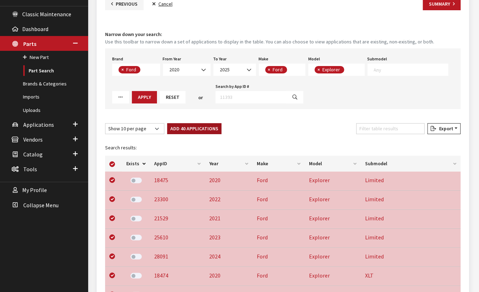
click at [191, 129] on button "Add 40 Applications" at bounding box center [194, 128] width 54 height 11
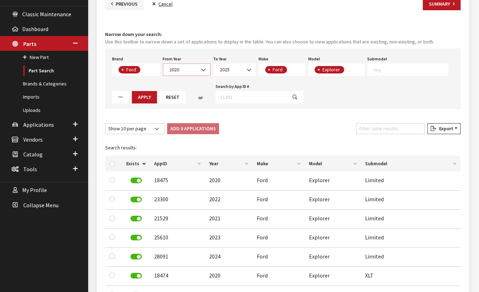
click at [201, 66] on b at bounding box center [201, 66] width 0 height 0
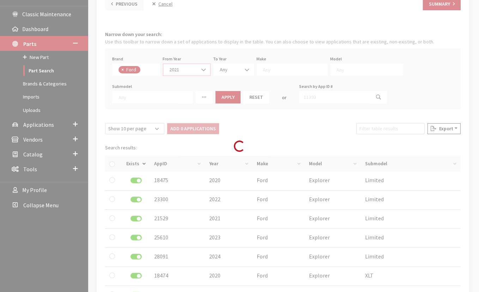
scroll to position [0, 0]
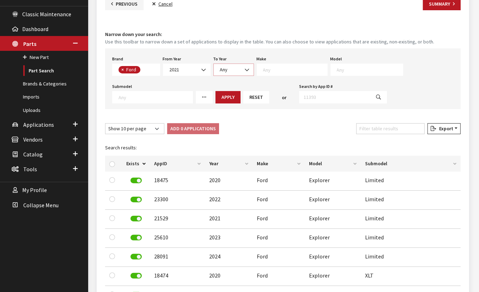
click at [236, 70] on span "Any" at bounding box center [233, 69] width 31 height 7
click at [283, 67] on textarea "Search" at bounding box center [297, 69] width 64 height 6
click at [333, 69] on textarea "Search" at bounding box center [347, 69] width 66 height 6
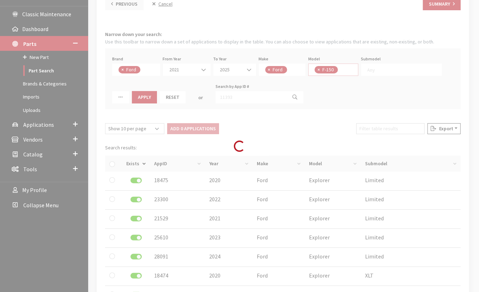
scroll to position [51, 0]
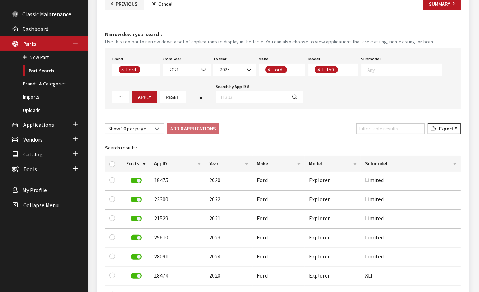
click at [317, 66] on span "×" at bounding box center [318, 69] width 2 height 6
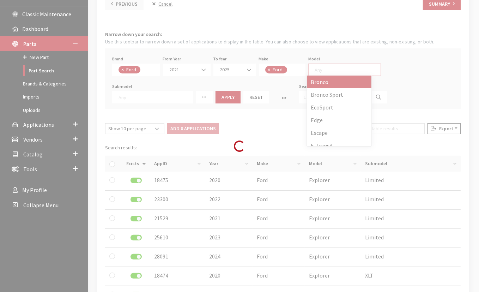
scroll to position [0, 0]
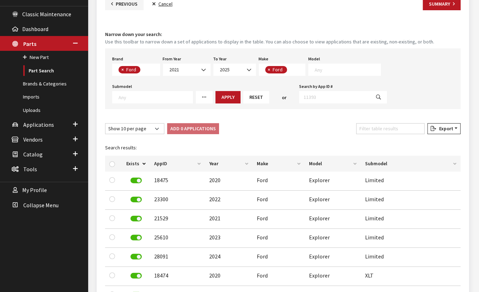
click at [322, 68] on textarea "Search" at bounding box center [347, 69] width 66 height 6
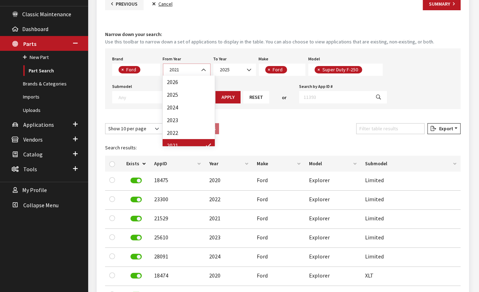
click at [179, 64] on span "2021" at bounding box center [187, 69] width 48 height 12
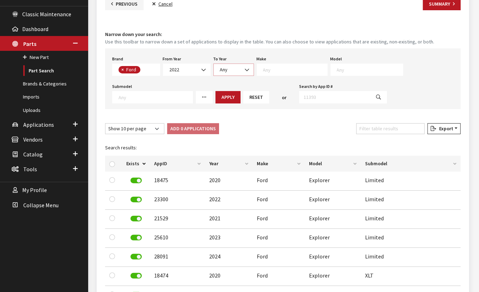
click at [223, 69] on span "Any" at bounding box center [224, 69] width 8 height 6
click at [273, 69] on textarea "Search" at bounding box center [297, 69] width 64 height 6
click at [339, 69] on textarea "Search" at bounding box center [347, 69] width 66 height 6
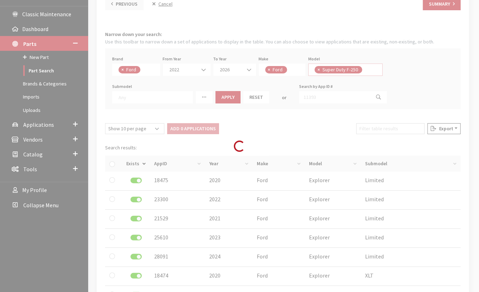
scroll to position [96, 0]
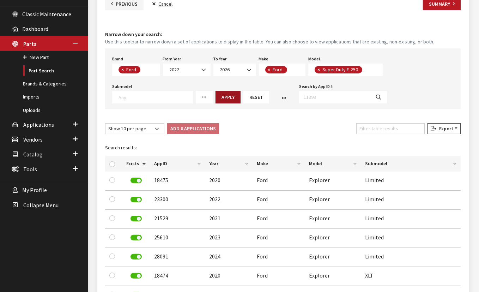
click at [227, 97] on button "Apply" at bounding box center [227, 97] width 25 height 12
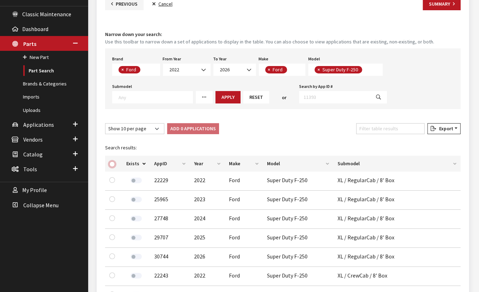
click at [113, 164] on input "checkbox" at bounding box center [112, 164] width 6 height 6
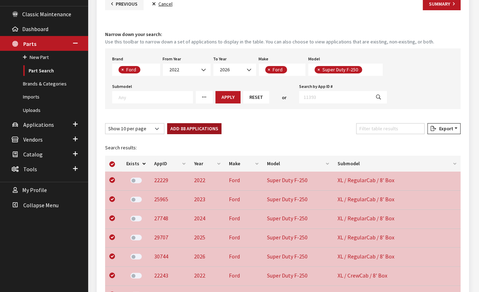
click at [178, 129] on button "Add 88 Applications" at bounding box center [194, 128] width 54 height 11
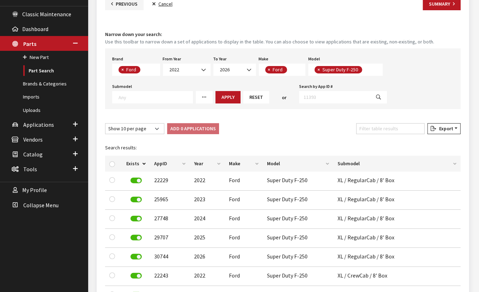
click at [318, 70] on button "×" at bounding box center [317, 69] width 7 height 7
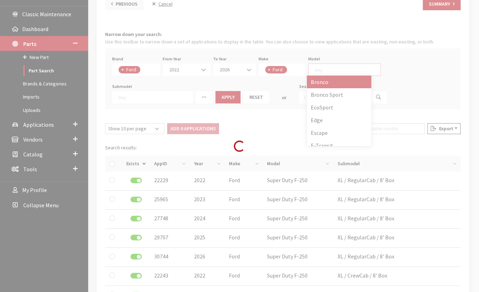
scroll to position [0, 0]
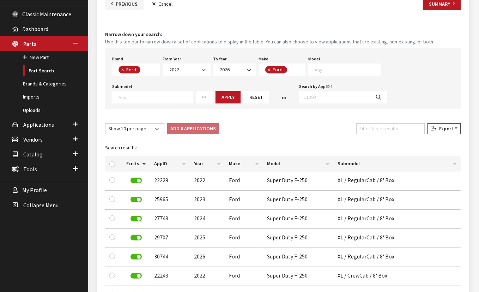
click at [320, 70] on textarea "Search" at bounding box center [347, 69] width 66 height 6
click at [217, 95] on button "Apply" at bounding box center [227, 97] width 25 height 12
click at [115, 165] on div at bounding box center [113, 163] width 8 height 7
click at [115, 164] on div at bounding box center [113, 163] width 8 height 7
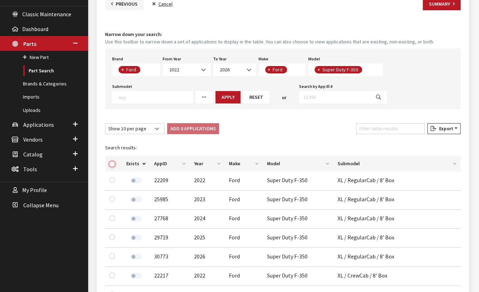
click at [112, 164] on input "checkbox" at bounding box center [112, 164] width 6 height 6
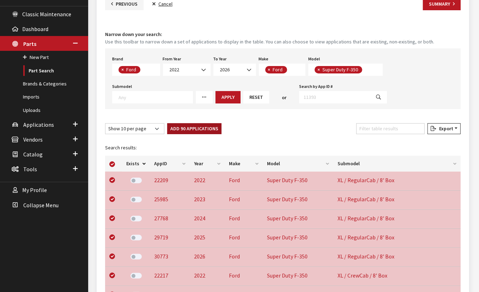
click at [189, 128] on button "Add 90 Applications" at bounding box center [194, 128] width 54 height 11
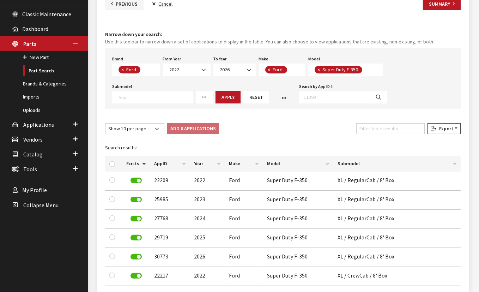
click at [317, 69] on span "×" at bounding box center [318, 69] width 2 height 6
click at [318, 69] on textarea "Search" at bounding box center [347, 69] width 66 height 6
click at [220, 97] on button "Apply" at bounding box center [227, 97] width 25 height 12
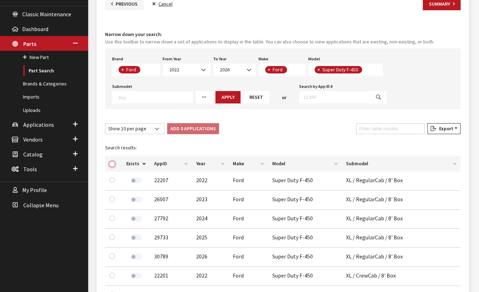
click at [111, 162] on input "checkbox" at bounding box center [112, 164] width 6 height 6
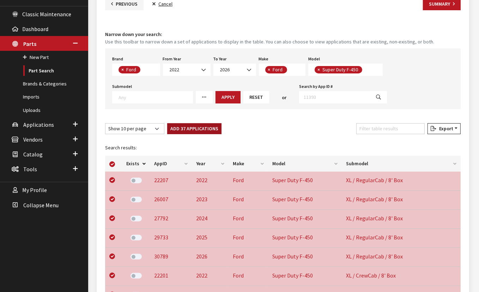
click at [194, 128] on button "Add 37 Applications" at bounding box center [194, 128] width 54 height 11
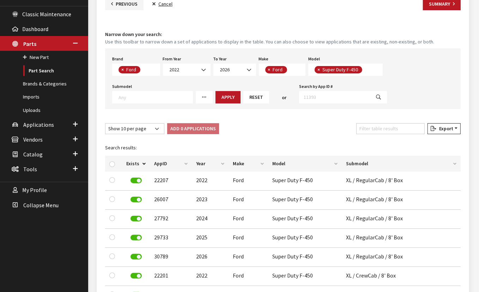
click at [316, 72] on button "×" at bounding box center [317, 69] width 7 height 7
click at [317, 69] on textarea "Search" at bounding box center [347, 69] width 66 height 6
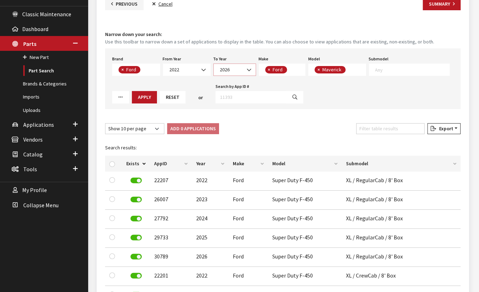
click at [222, 66] on span "2026" at bounding box center [234, 69] width 33 height 7
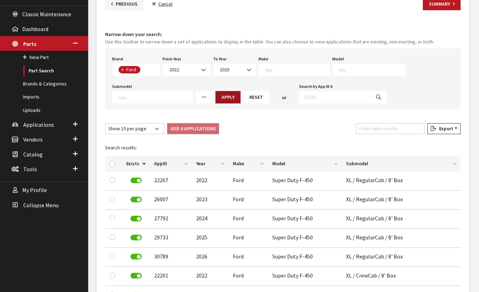
click at [220, 96] on button "Apply" at bounding box center [227, 97] width 25 height 12
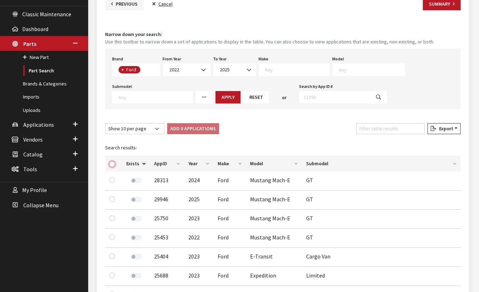
click at [111, 163] on input "checkbox" at bounding box center [112, 164] width 6 height 6
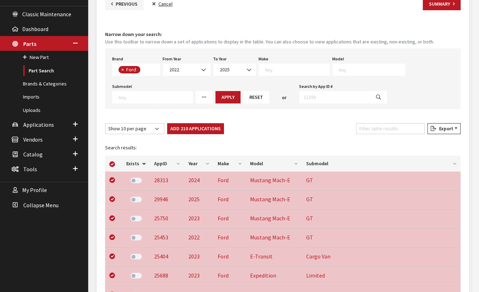
click at [193, 130] on button "Add 210 Applications" at bounding box center [195, 128] width 57 height 11
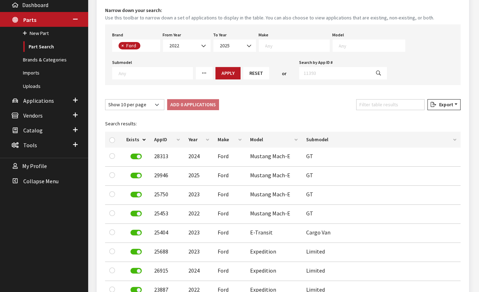
scroll to position [116, 0]
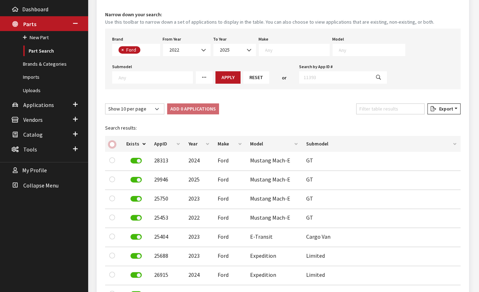
click at [111, 143] on input "checkbox" at bounding box center [112, 144] width 6 height 6
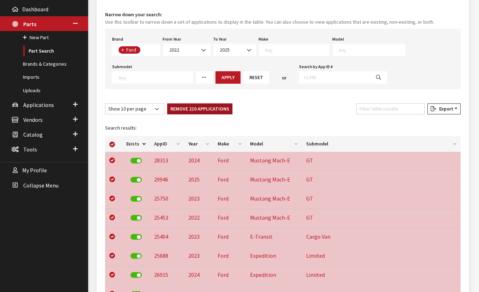
click at [190, 110] on button "Remove 210 Applications" at bounding box center [199, 108] width 65 height 11
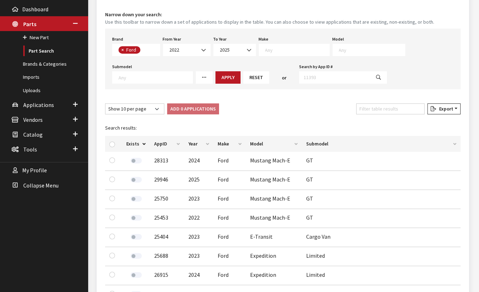
scroll to position [0, 0]
click at [263, 46] on span at bounding box center [296, 49] width 66 height 6
click at [339, 53] on span at bounding box center [344, 50] width 73 height 12
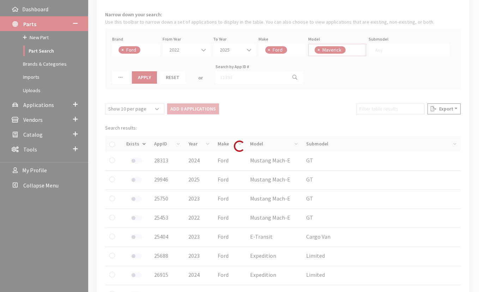
scroll to position [64, 0]
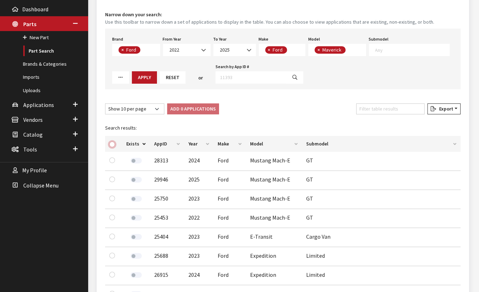
click at [113, 145] on input "checkbox" at bounding box center [112, 144] width 6 height 6
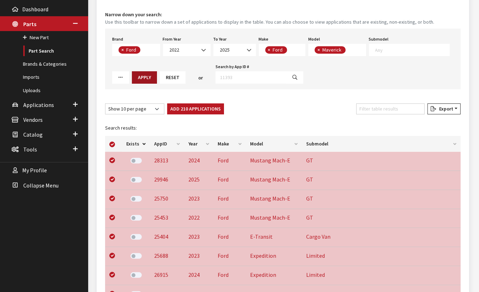
click at [142, 76] on button "Apply" at bounding box center [144, 77] width 25 height 12
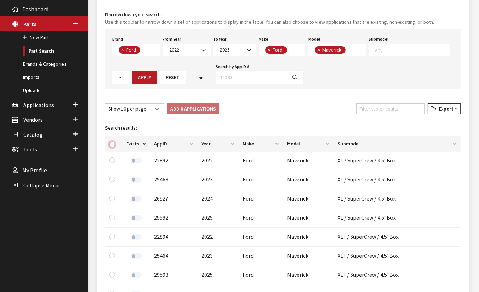
click at [110, 142] on input "checkbox" at bounding box center [112, 144] width 6 height 6
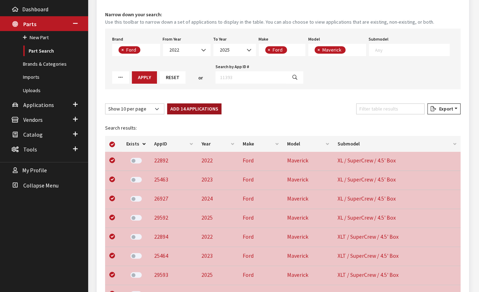
click at [193, 107] on button "Add 14 Applications" at bounding box center [194, 108] width 54 height 11
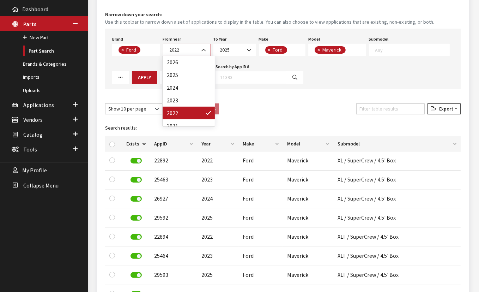
click at [192, 49] on span "2022" at bounding box center [186, 49] width 38 height 7
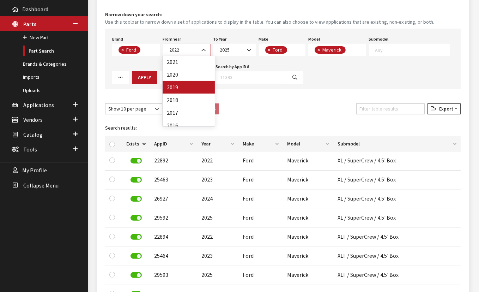
scroll to position [0, 0]
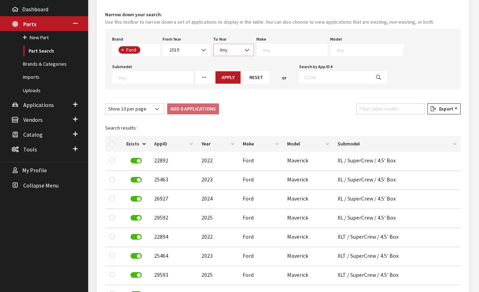
click at [241, 48] on span at bounding box center [247, 50] width 12 height 12
click at [274, 50] on textarea "Search" at bounding box center [297, 50] width 64 height 6
click at [357, 49] on textarea "Search" at bounding box center [347, 50] width 66 height 6
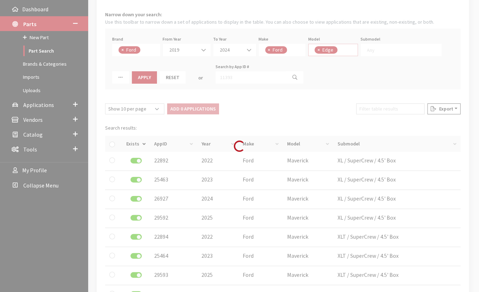
scroll to position [19, 0]
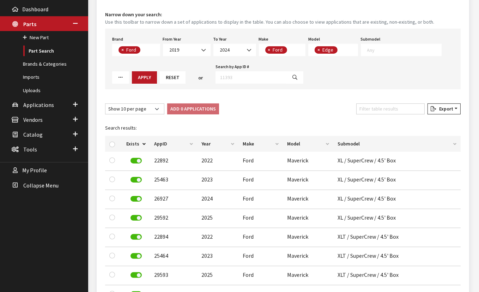
click at [314, 49] on button "×" at bounding box center [317, 49] width 7 height 7
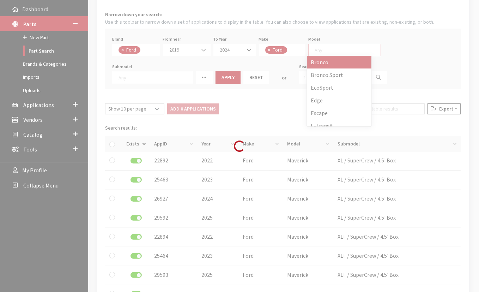
scroll to position [0, 0]
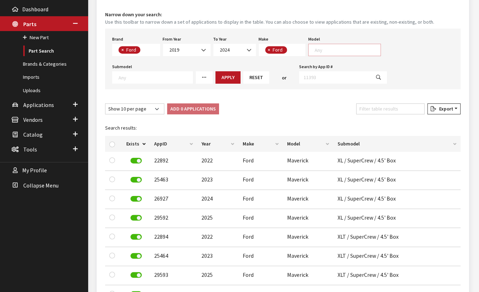
click at [314, 49] on textarea "Search" at bounding box center [347, 50] width 66 height 6
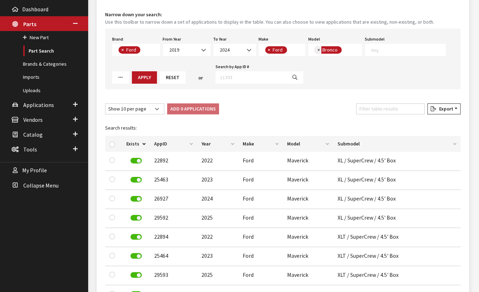
click at [317, 50] on span "×" at bounding box center [318, 50] width 2 height 6
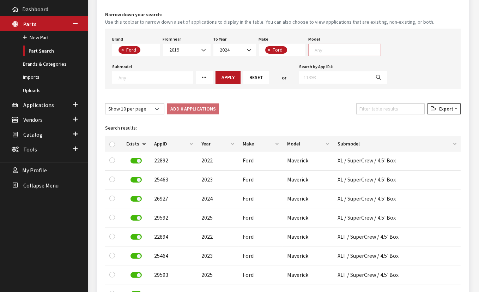
click at [314, 51] on textarea "Search" at bounding box center [347, 50] width 66 height 6
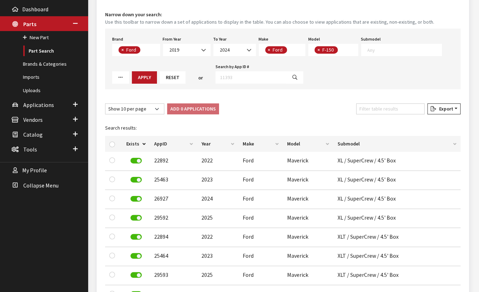
click at [318, 51] on button "×" at bounding box center [317, 49] width 7 height 7
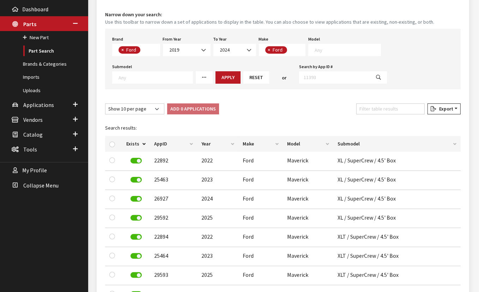
click at [327, 47] on textarea "Search" at bounding box center [347, 50] width 66 height 6
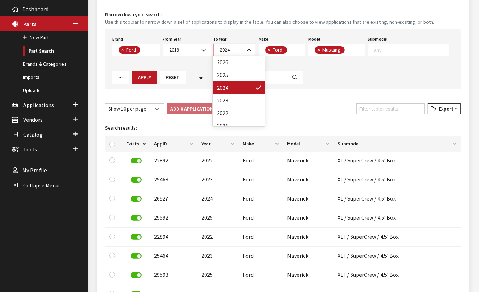
click at [227, 51] on span "2024" at bounding box center [234, 49] width 33 height 7
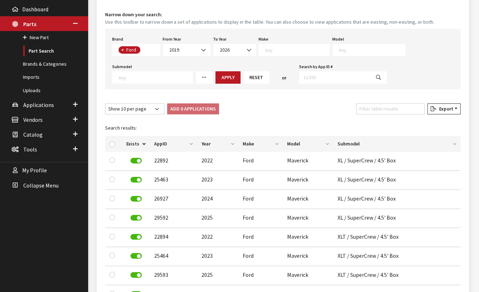
click at [284, 49] on textarea "Search" at bounding box center [297, 50] width 64 height 6
click at [339, 51] on textarea "Search" at bounding box center [347, 50] width 66 height 6
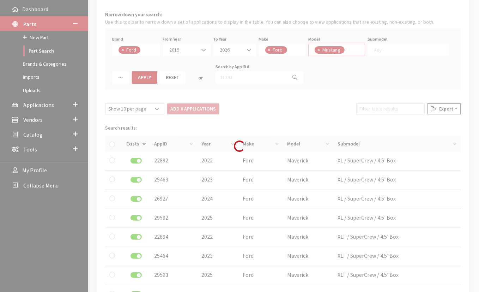
scroll to position [109, 0]
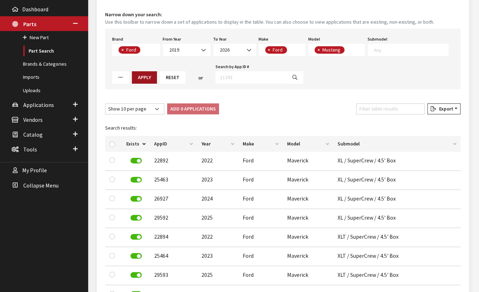
click at [139, 75] on button "Apply" at bounding box center [144, 77] width 25 height 12
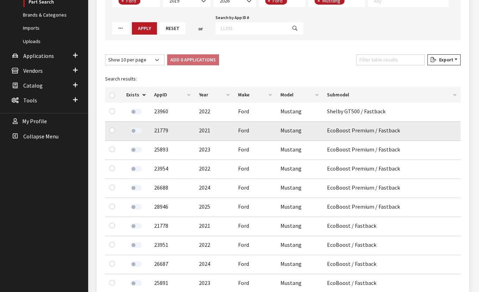
scroll to position [180, 0]
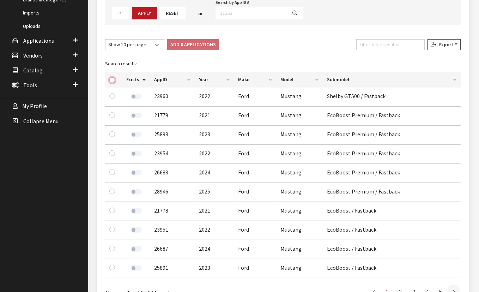
click at [112, 81] on input "checkbox" at bounding box center [112, 80] width 6 height 6
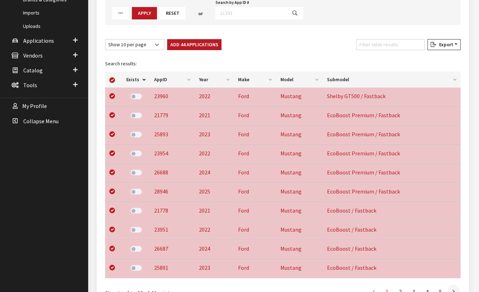
click at [201, 47] on button "Add 44 Applications" at bounding box center [194, 44] width 54 height 11
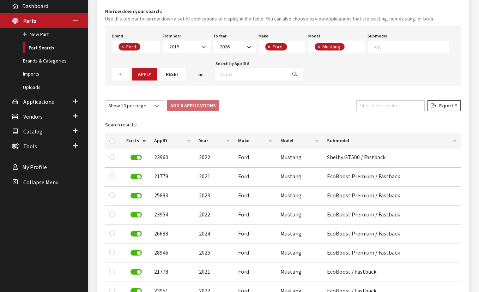
scroll to position [116, 0]
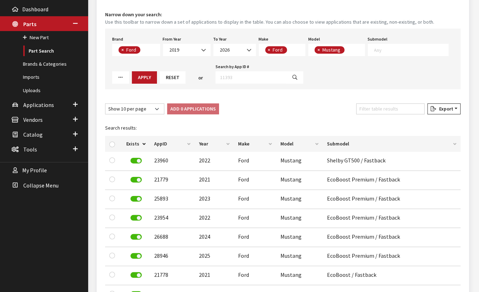
click at [314, 51] on button "×" at bounding box center [317, 49] width 7 height 7
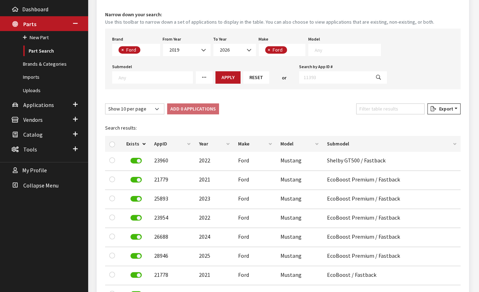
click at [268, 49] on span "×" at bounding box center [269, 50] width 2 height 6
click at [247, 47] on b at bounding box center [247, 47] width 0 height 0
click at [277, 50] on textarea "Search" at bounding box center [297, 50] width 64 height 6
click at [339, 53] on span at bounding box center [344, 50] width 73 height 12
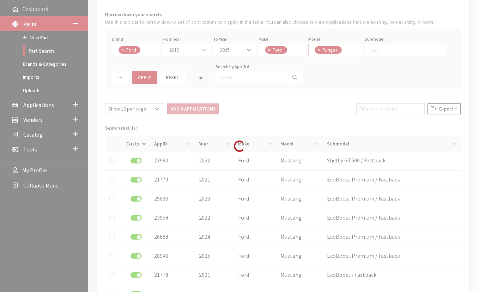
scroll to position [141, 0]
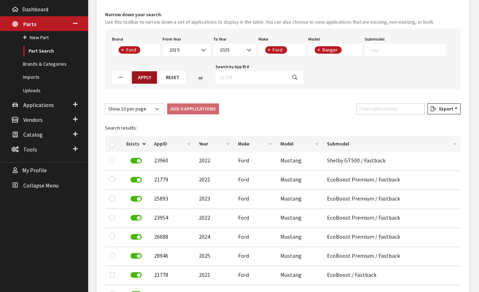
click at [150, 80] on button "Apply" at bounding box center [144, 77] width 25 height 12
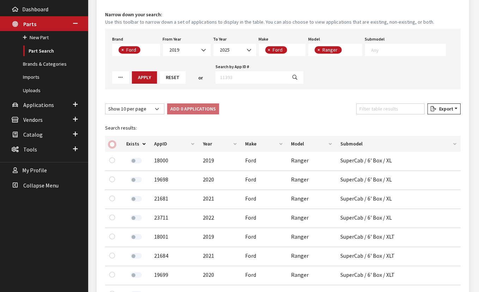
click at [113, 141] on input "checkbox" at bounding box center [112, 144] width 6 height 6
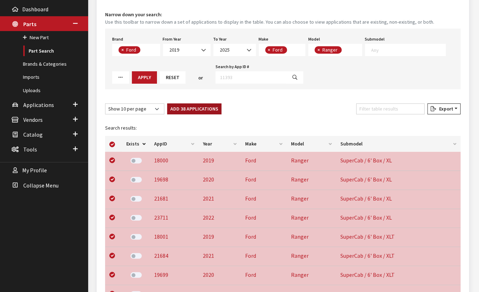
click at [197, 109] on button "Add 38 Applications" at bounding box center [194, 108] width 54 height 11
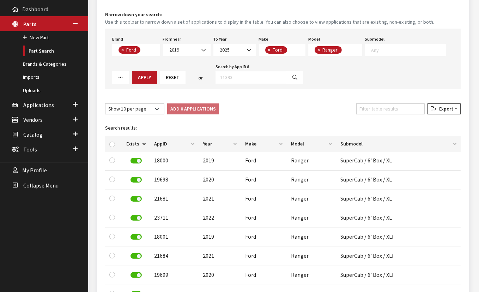
click at [314, 49] on button "×" at bounding box center [317, 49] width 7 height 7
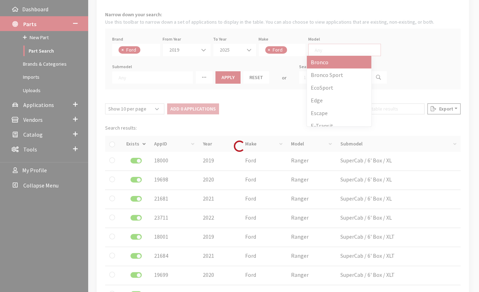
scroll to position [0, 0]
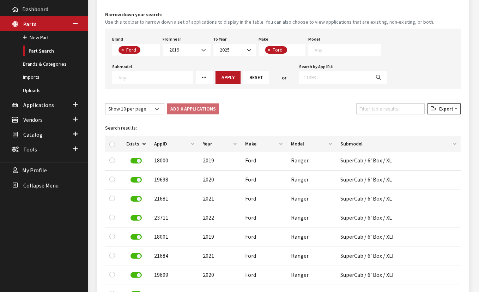
click at [269, 51] on span "×" at bounding box center [269, 50] width 2 height 6
click at [245, 49] on span at bounding box center [250, 50] width 12 height 12
click at [283, 45] on span at bounding box center [294, 50] width 71 height 12
click at [347, 53] on span at bounding box center [344, 50] width 73 height 12
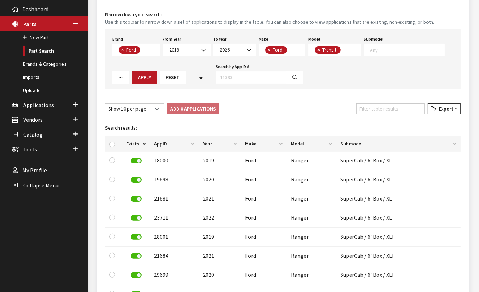
scroll to position [167, 0]
click at [146, 76] on button "Apply" at bounding box center [144, 77] width 25 height 12
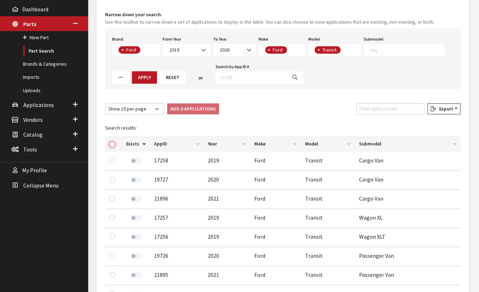
click at [114, 145] on input "checkbox" at bounding box center [112, 144] width 6 height 6
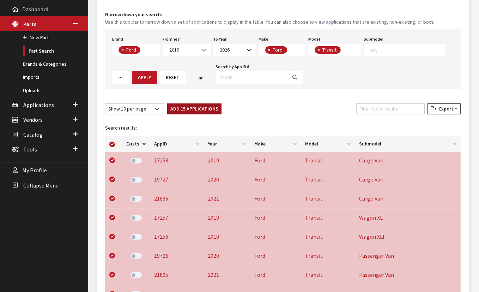
click at [192, 109] on button "Add 15 Applications" at bounding box center [194, 108] width 54 height 11
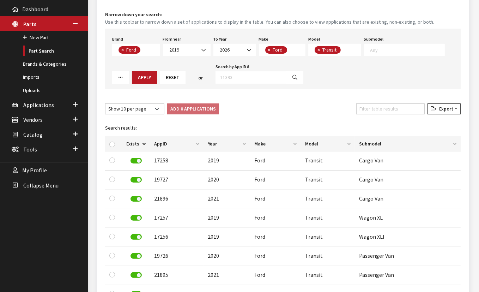
click at [318, 49] on button "×" at bounding box center [317, 49] width 7 height 7
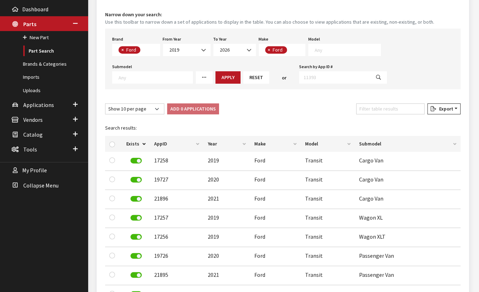
click at [268, 47] on span "×" at bounding box center [269, 50] width 2 height 6
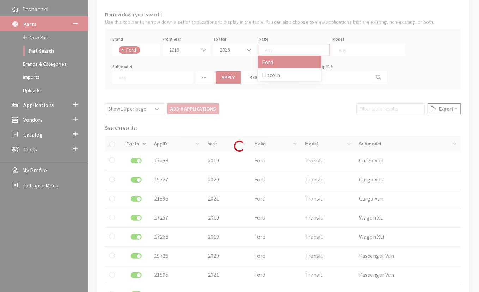
scroll to position [0, 0]
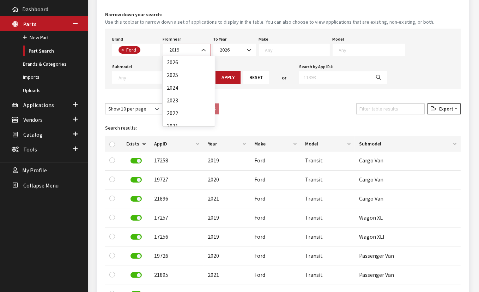
click at [198, 49] on span at bounding box center [204, 50] width 12 height 12
click at [222, 50] on span "Any" at bounding box center [224, 50] width 8 height 6
drag, startPoint x: 267, startPoint y: 55, endPoint x: 277, endPoint y: 51, distance: 10.3
click at [277, 51] on textarea "Search" at bounding box center [297, 50] width 64 height 6
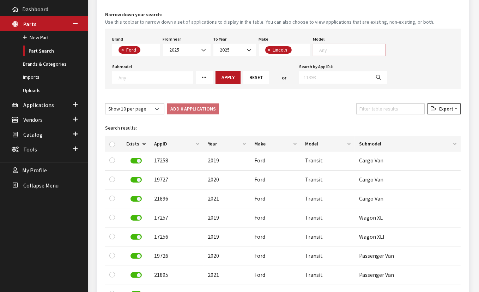
click at [339, 51] on textarea "Search" at bounding box center [352, 50] width 66 height 6
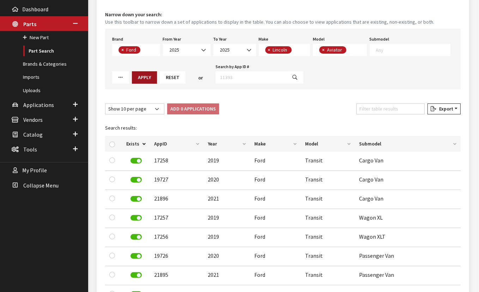
click at [154, 77] on button "Apply" at bounding box center [144, 77] width 25 height 12
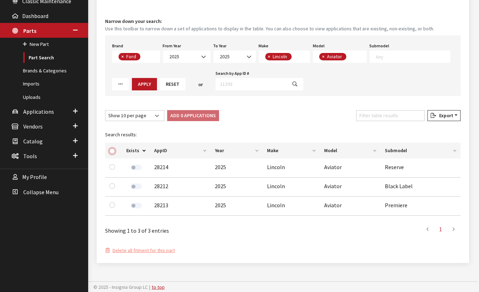
click at [114, 151] on input "checkbox" at bounding box center [112, 151] width 6 height 6
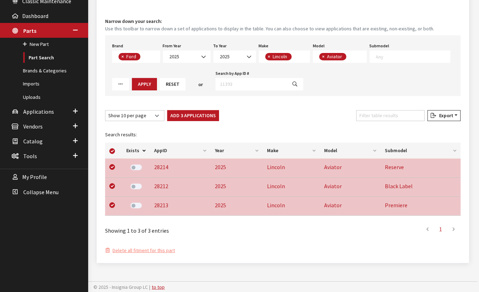
click at [190, 114] on button "Add 3 Applications" at bounding box center [193, 115] width 52 height 11
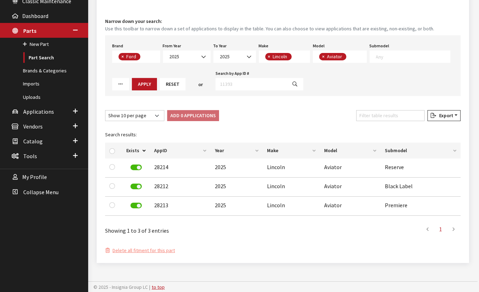
click at [319, 55] on button "×" at bounding box center [322, 56] width 7 height 7
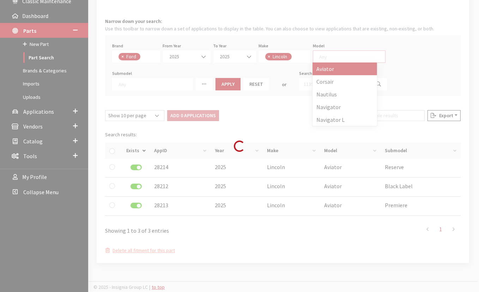
scroll to position [0, 0]
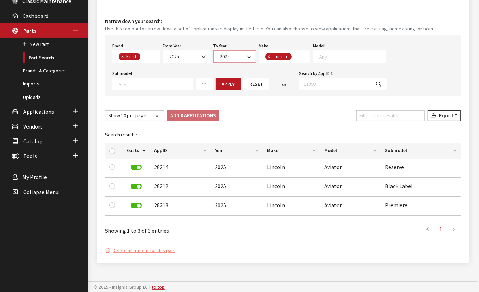
click at [233, 55] on span "2025" at bounding box center [234, 56] width 33 height 7
click at [339, 55] on textarea "Search" at bounding box center [372, 56] width 66 height 6
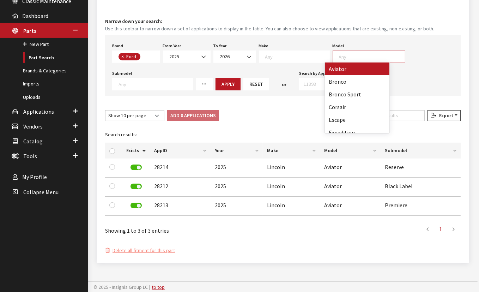
click at [299, 56] on textarea "Search" at bounding box center [297, 56] width 64 height 6
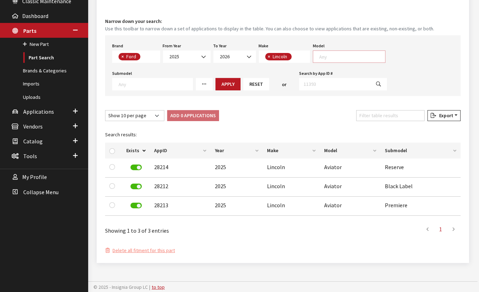
click at [352, 53] on textarea "Search" at bounding box center [352, 56] width 66 height 6
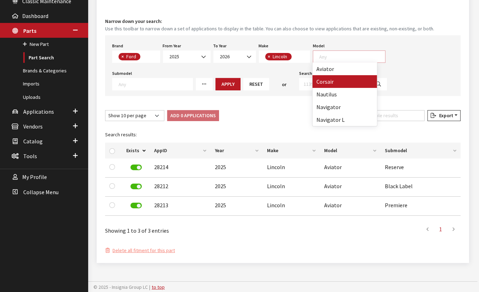
scroll to position [6, 0]
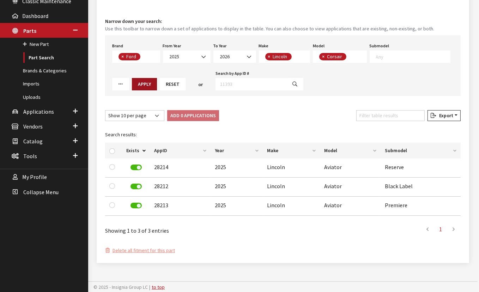
click at [147, 83] on button "Apply" at bounding box center [144, 84] width 25 height 12
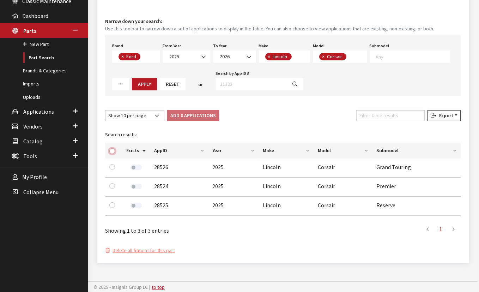
click at [112, 150] on input "checkbox" at bounding box center [112, 151] width 6 height 6
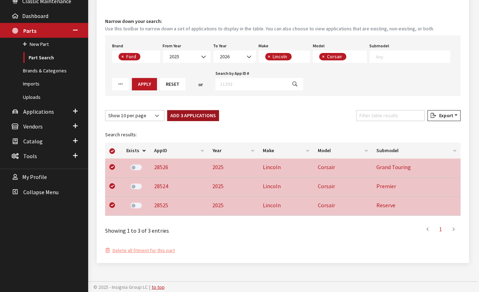
click at [185, 114] on button "Add 3 Applications" at bounding box center [193, 115] width 52 height 11
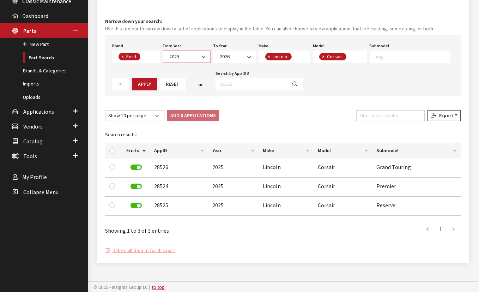
click at [176, 56] on span "2025" at bounding box center [186, 56] width 38 height 7
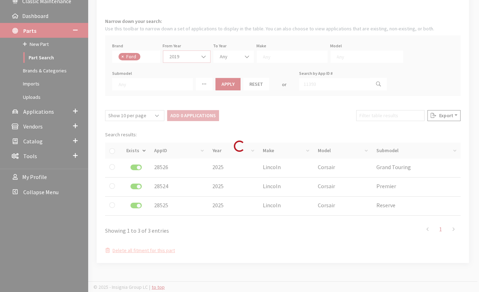
scroll to position [0, 0]
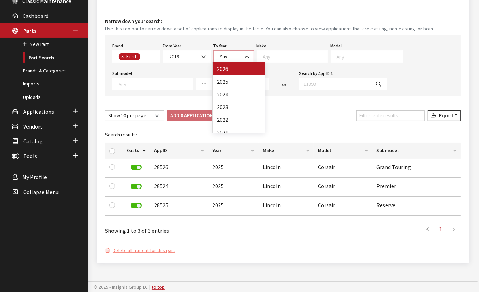
click at [226, 56] on span "Any" at bounding box center [224, 56] width 8 height 6
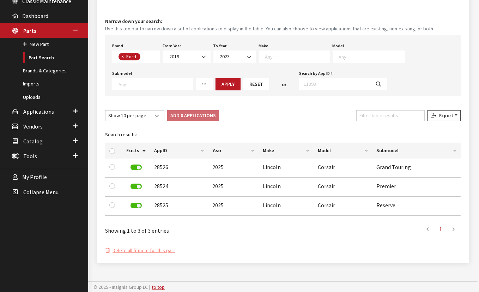
drag, startPoint x: 272, startPoint y: 59, endPoint x: 283, endPoint y: 53, distance: 11.5
click at [283, 53] on textarea "Search" at bounding box center [297, 56] width 64 height 6
click at [342, 57] on textarea "Search" at bounding box center [352, 56] width 66 height 6
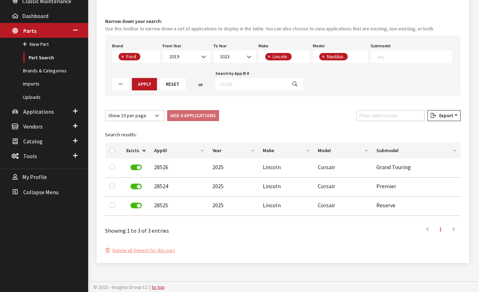
scroll to position [38, 0]
click at [140, 87] on button "Apply" at bounding box center [144, 84] width 25 height 12
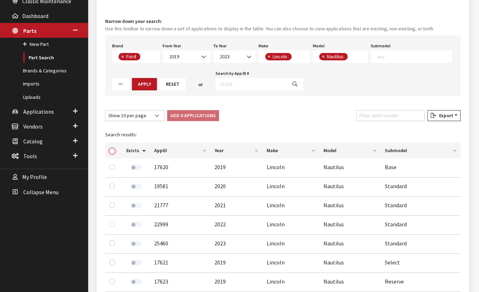
click at [110, 151] on input "checkbox" at bounding box center [112, 151] width 6 height 6
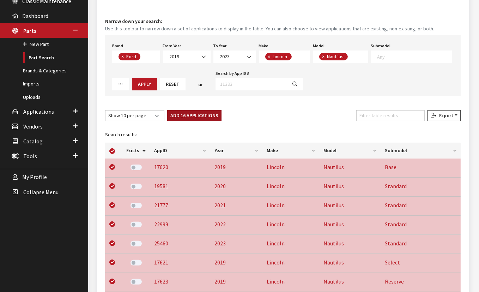
click at [192, 112] on button "Add 16 Applications" at bounding box center [194, 115] width 54 height 11
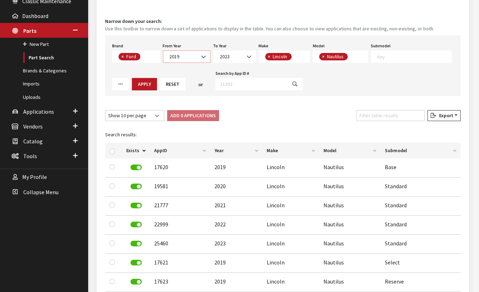
click at [174, 57] on span "2019" at bounding box center [186, 56] width 38 height 7
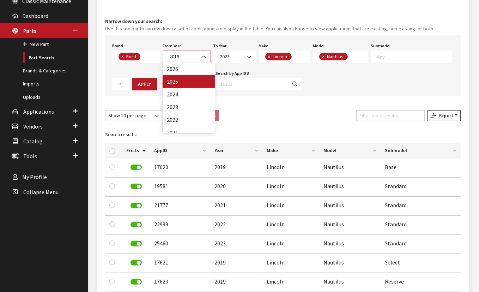
scroll to position [0, 0]
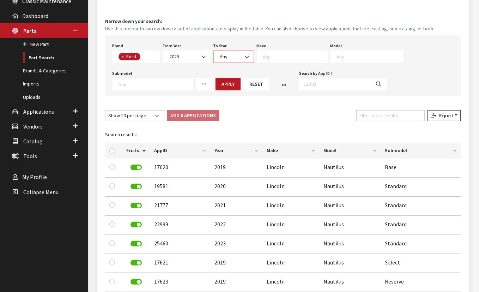
drag, startPoint x: 217, startPoint y: 56, endPoint x: 224, endPoint y: 53, distance: 7.3
click at [224, 53] on span "Any" at bounding box center [224, 56] width 8 height 6
click at [279, 57] on textarea "Search" at bounding box center [297, 56] width 64 height 6
click at [335, 56] on textarea "Search" at bounding box center [352, 56] width 66 height 6
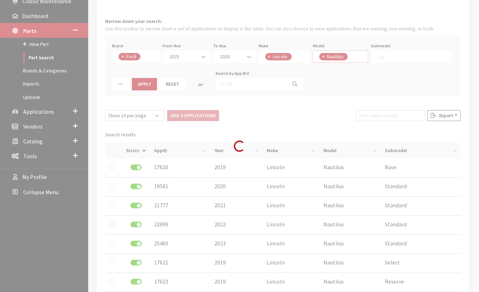
scroll to position [6, 0]
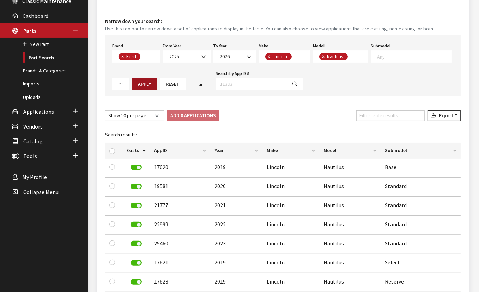
click at [145, 84] on button "Apply" at bounding box center [144, 84] width 25 height 12
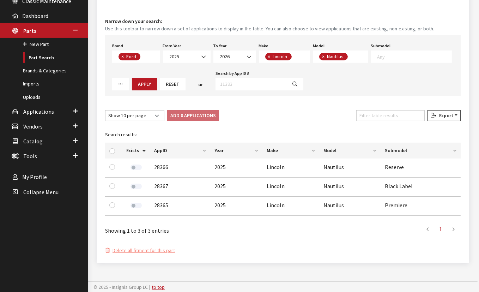
click at [115, 152] on div at bounding box center [113, 150] width 8 height 7
click at [113, 151] on input "checkbox" at bounding box center [112, 151] width 6 height 6
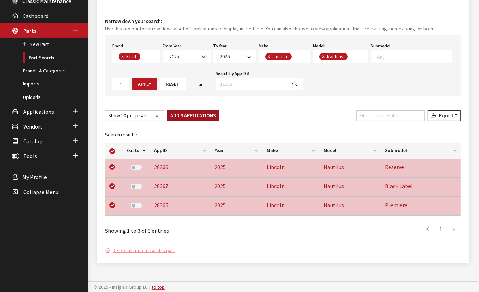
click at [186, 114] on button "Add 3 Applications" at bounding box center [193, 115] width 52 height 11
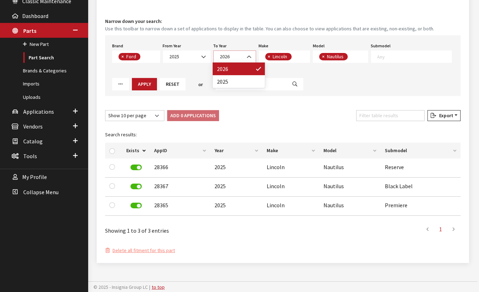
click at [221, 56] on span "2026" at bounding box center [234, 56] width 33 height 7
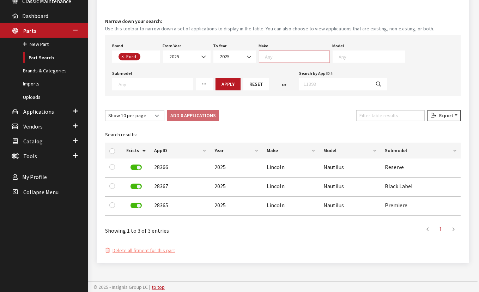
click at [304, 56] on textarea "Search" at bounding box center [297, 56] width 64 height 6
click at [342, 57] on textarea "Search" at bounding box center [352, 56] width 66 height 6
click at [215, 87] on button "Apply" at bounding box center [227, 84] width 25 height 12
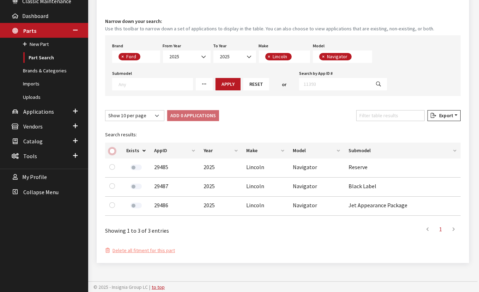
click at [113, 150] on input "checkbox" at bounding box center [112, 151] width 6 height 6
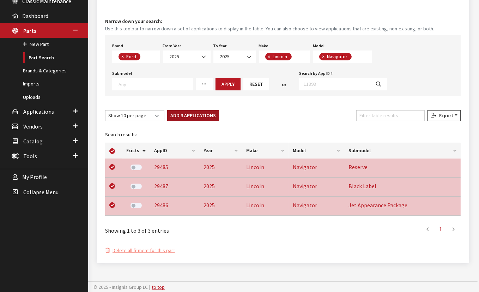
click at [197, 116] on button "Add 3 Applications" at bounding box center [193, 115] width 52 height 11
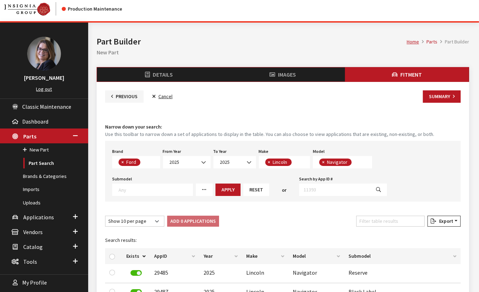
scroll to position [0, 0]
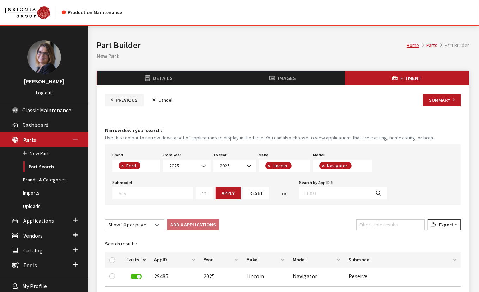
click at [290, 73] on li "Images" at bounding box center [283, 78] width 124 height 14
click at [293, 75] on li "Images" at bounding box center [283, 78] width 124 height 14
click at [128, 102] on button "Previous" at bounding box center [124, 100] width 38 height 12
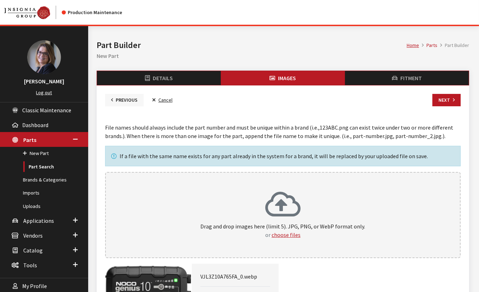
click at [110, 99] on button "Previous" at bounding box center [124, 100] width 38 height 12
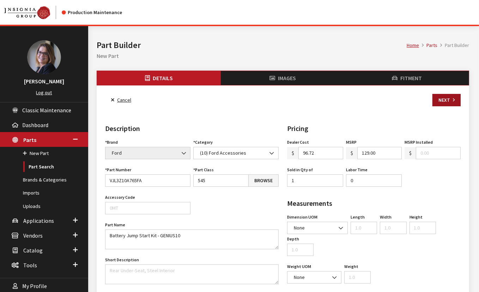
click at [440, 98] on button "Next" at bounding box center [446, 100] width 28 height 12
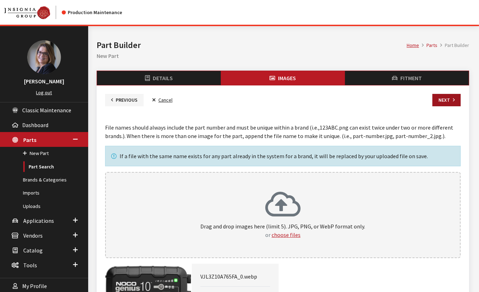
click at [443, 100] on button "Next" at bounding box center [446, 100] width 28 height 12
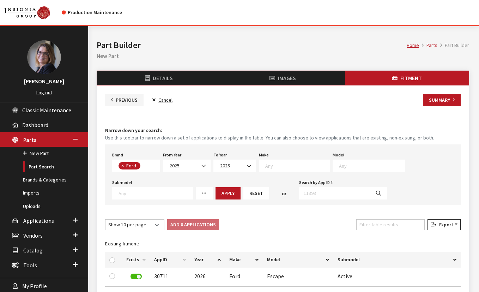
select select
drag, startPoint x: 0, startPoint y: 0, endPoint x: 443, endPoint y: 100, distance: 453.9
click at [443, 100] on button "Summary" at bounding box center [442, 100] width 38 height 12
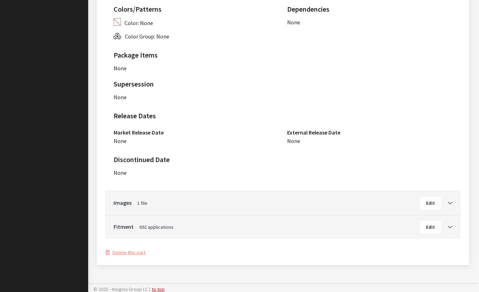
scroll to position [557, 0]
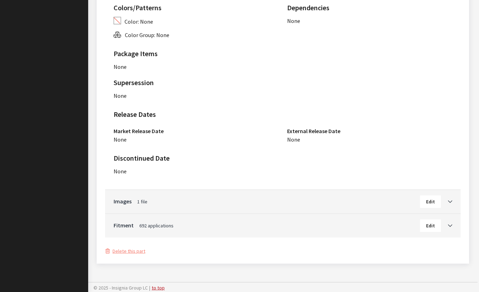
click at [429, 225] on span "Edit" at bounding box center [430, 225] width 9 height 6
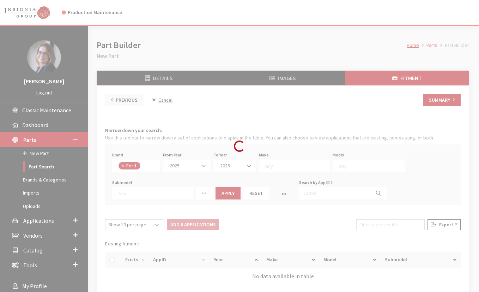
select select
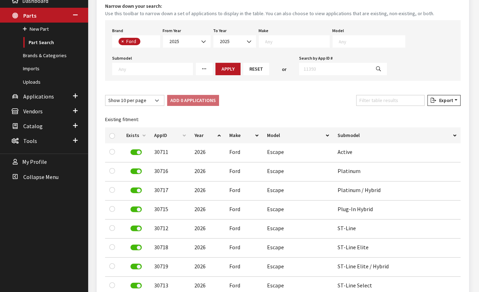
scroll to position [116, 0]
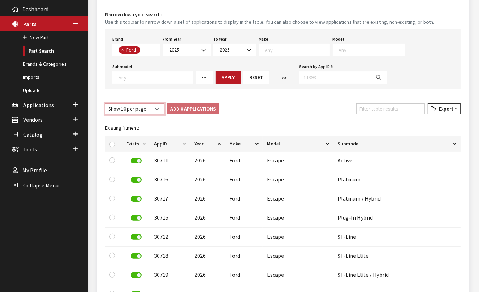
click at [123, 112] on select "Show 10 per page Show 25 per page Show 50 per page Show 100 per page Show 1000 …" at bounding box center [134, 108] width 59 height 11
select select "1000"
click at [105, 103] on select "Show 10 per page Show 25 per page Show 50 per page Show 100 per page Show 1000 …" at bounding box center [134, 108] width 59 height 11
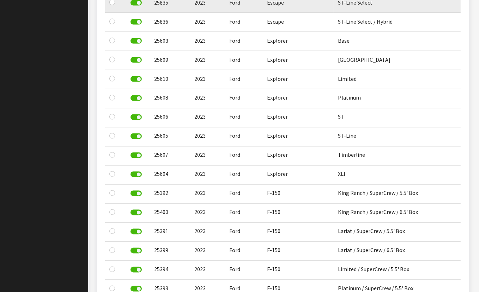
scroll to position [6429, 0]
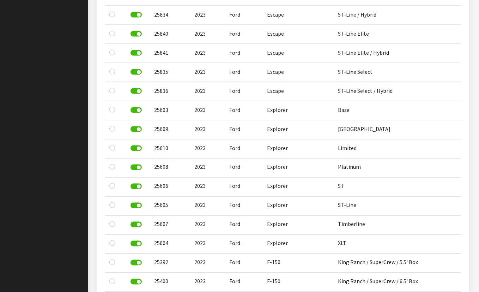
drag, startPoint x: 477, startPoint y: 141, endPoint x: 479, endPoint y: 134, distance: 7.1
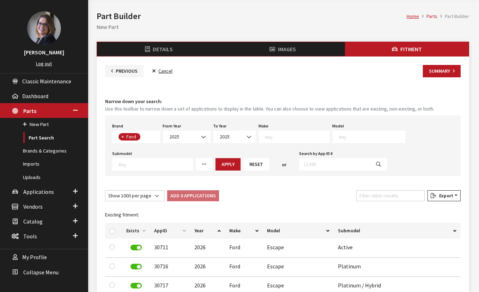
scroll to position [0, 0]
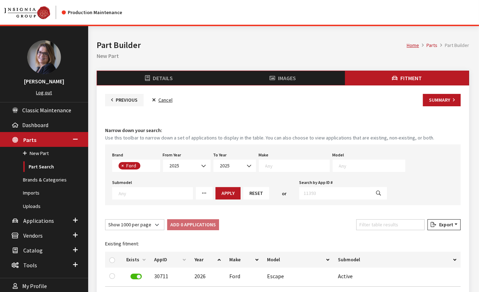
click at [433, 46] on li "Parts" at bounding box center [428, 45] width 18 height 7
click at [116, 97] on button "Previous" at bounding box center [124, 100] width 38 height 12
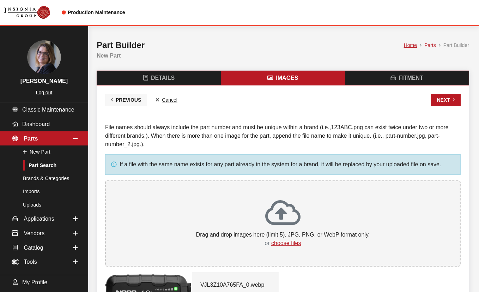
click at [113, 99] on icon "button" at bounding box center [112, 100] width 2 height 5
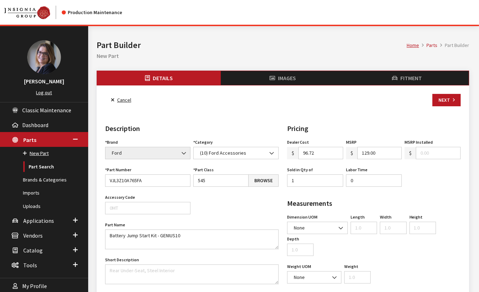
click at [49, 150] on link "New Part" at bounding box center [44, 153] width 88 height 13
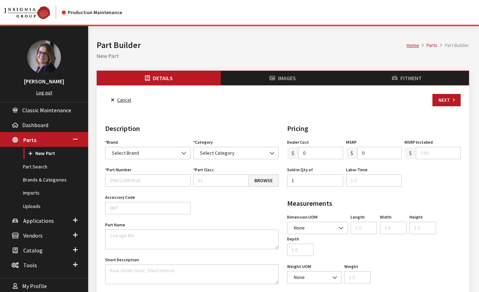
select select
click at [115, 99] on link "Cancel" at bounding box center [121, 100] width 32 height 12
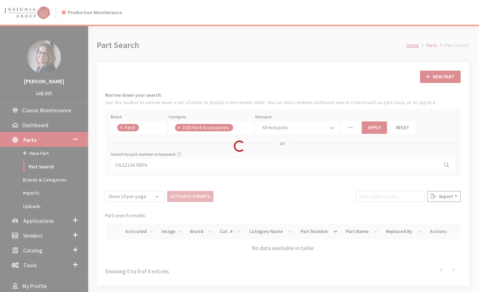
scroll to position [17, 0]
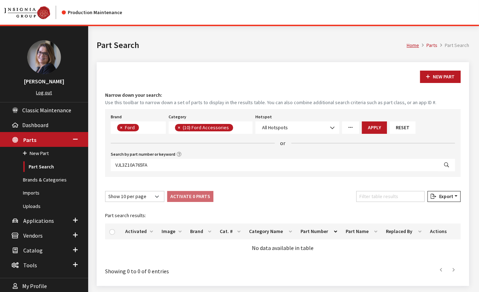
click at [447, 163] on icon "Search" at bounding box center [446, 165] width 5 height 5
select select
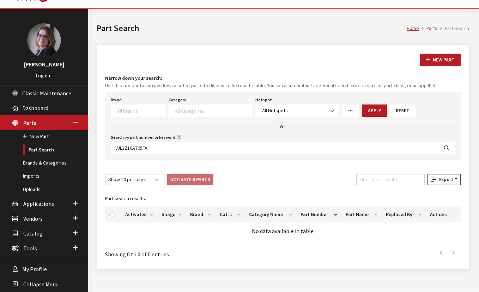
scroll to position [26, 0]
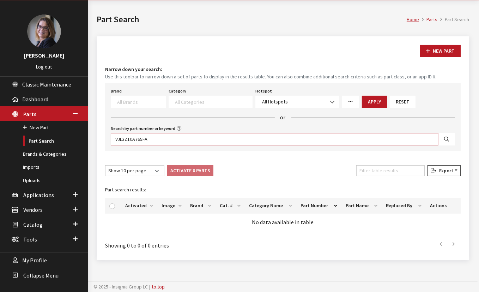
drag, startPoint x: 162, startPoint y: 140, endPoint x: 111, endPoint y: 138, distance: 51.1
click at [111, 138] on input "VJL3Z10A765FA" at bounding box center [274, 139] width 327 height 12
click at [40, 141] on link "Part Search" at bounding box center [44, 140] width 88 height 13
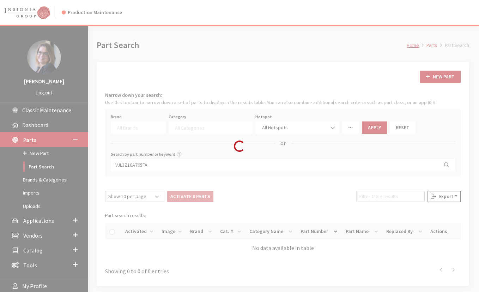
select select
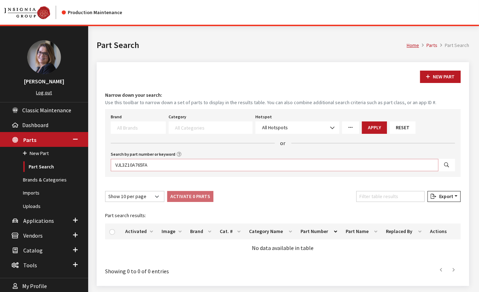
click at [198, 163] on input "VJL3Z10A765FA" at bounding box center [274, 165] width 327 height 12
type input "V"
paste input "VJL3Z10A765FA"
type input "VJL3Z10A765FA"
click at [450, 166] on button "Search" at bounding box center [446, 165] width 17 height 12
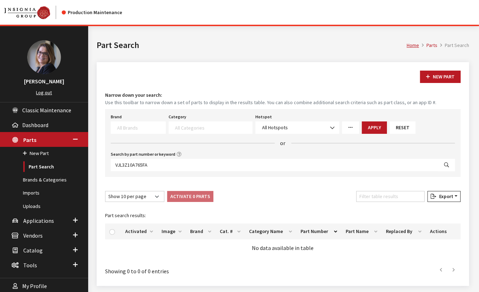
select select
click at [129, 125] on textarea "Search" at bounding box center [141, 127] width 48 height 6
type textarea "for"
select select "2"
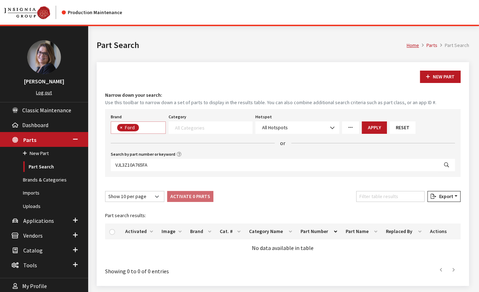
scroll to position [39, 0]
click at [380, 132] on button "Apply" at bounding box center [374, 127] width 25 height 12
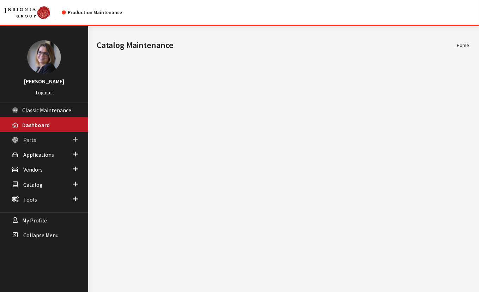
click at [73, 138] on span at bounding box center [75, 139] width 5 height 9
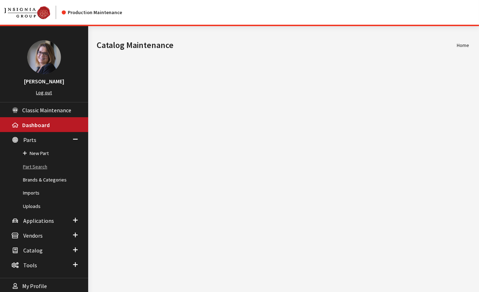
click at [39, 166] on link "Part Search" at bounding box center [44, 166] width 88 height 13
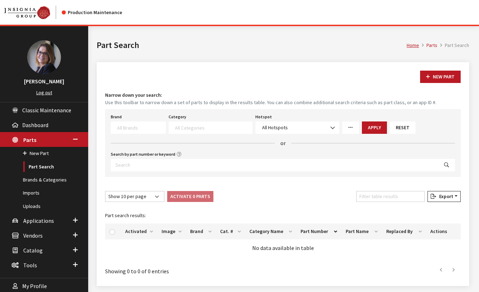
select select
click at [166, 165] on input "Search by part number or keyword" at bounding box center [274, 165] width 327 height 12
paste input "VJL3Z10A765FA"
type input "VJL3Z10A765FA"
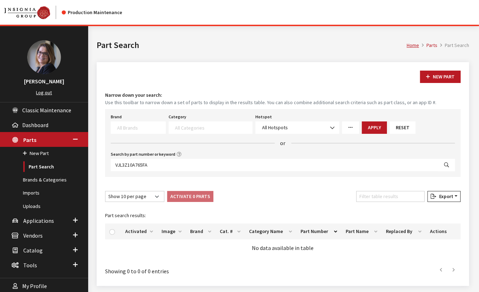
select select
click at [149, 128] on textarea "Search" at bounding box center [141, 127] width 48 height 6
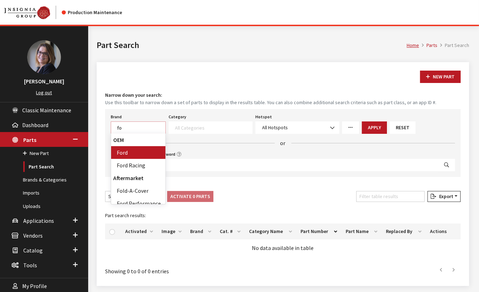
type textarea "fo"
select select "2"
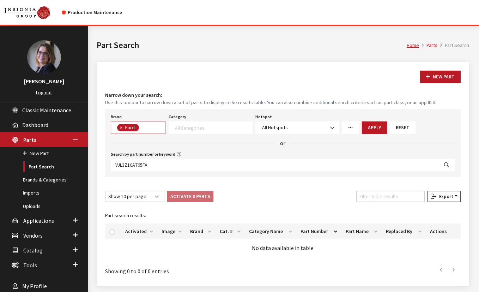
scroll to position [39, 0]
click at [370, 130] on button "Apply" at bounding box center [374, 127] width 25 height 12
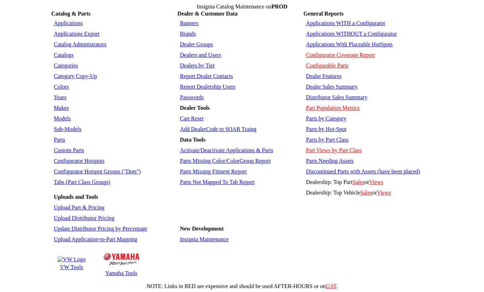
click at [58, 136] on link "Parts" at bounding box center [59, 139] width 11 height 6
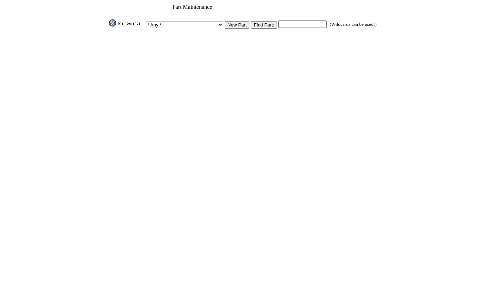
click at [298, 20] on input "text" at bounding box center [302, 23] width 48 height 7
paste input "VJL3Z10A765FA"
type input "VJL3Z10A765FA"
click at [108, 26] on input "image" at bounding box center [108, 26] width 0 height 0
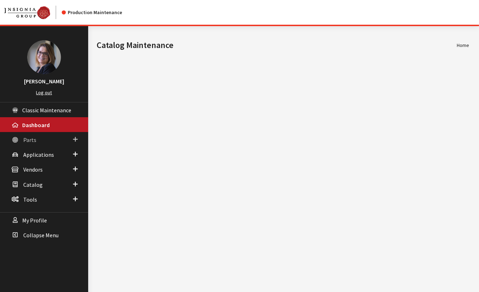
click at [77, 136] on span at bounding box center [75, 139] width 5 height 9
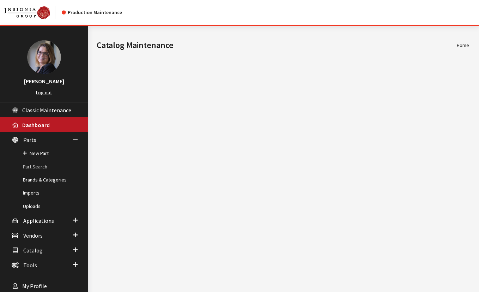
click at [39, 165] on link "Part Search" at bounding box center [44, 166] width 88 height 13
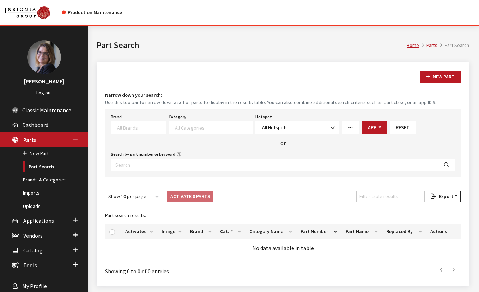
select select
click at [134, 165] on input "Search by part number or keyword" at bounding box center [274, 165] width 327 height 12
paste input "VJL3Z10A765FA"
type input "VJL3Z10A765FA"
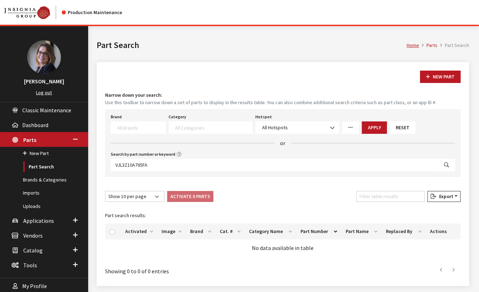
click at [449, 165] on button "Search" at bounding box center [446, 165] width 17 height 12
select select
click at [434, 77] on button "New Part" at bounding box center [440, 77] width 41 height 12
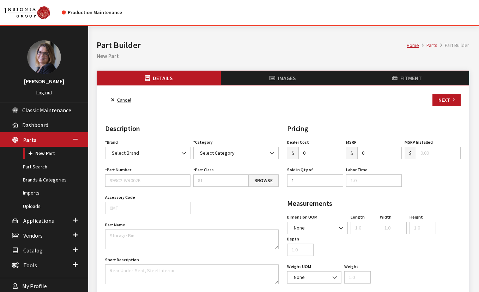
select select
click at [114, 177] on input "Part Number" at bounding box center [147, 180] width 85 height 12
paste input "VJL3Z10A765FA"
type input "VJL3Z10A765FA"
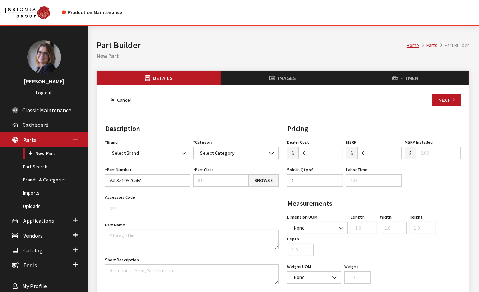
click at [148, 149] on span "Select Brand" at bounding box center [148, 152] width 76 height 7
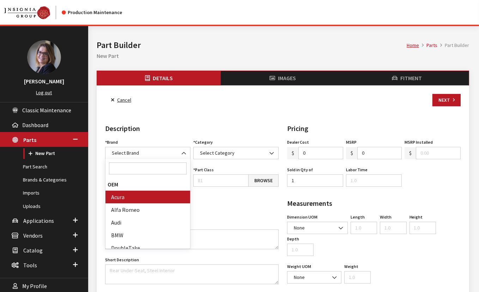
click at [131, 168] on input "Search" at bounding box center [148, 168] width 78 height 12
click at [132, 170] on input "Search" at bounding box center [148, 168] width 78 height 12
type input "for"
select select "2"
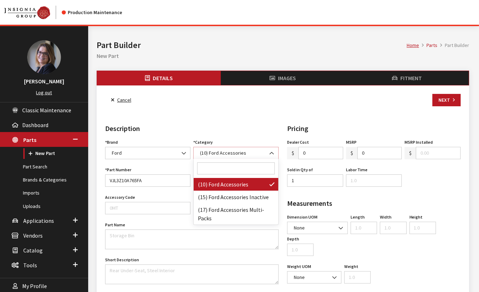
click at [235, 152] on span "(10) Ford Accessories" at bounding box center [236, 152] width 76 height 7
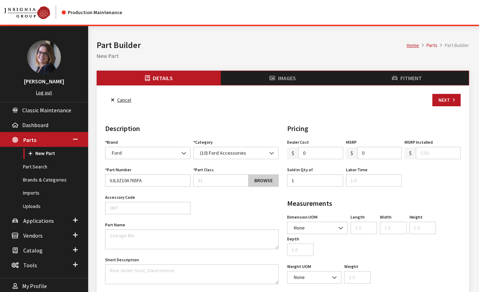
click at [264, 182] on link "Browse" at bounding box center [263, 180] width 30 height 12
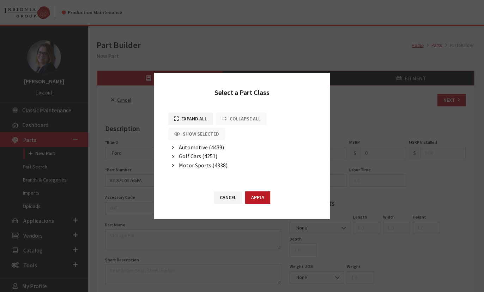
click at [174, 149] on button "button" at bounding box center [173, 147] width 10 height 8
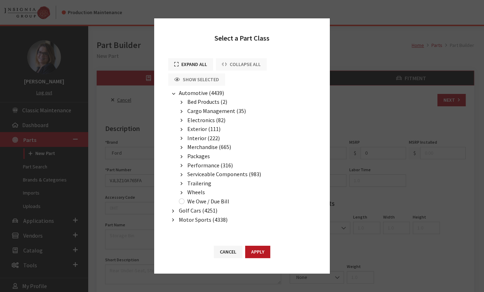
click at [187, 69] on button "Expand All" at bounding box center [190, 64] width 45 height 12
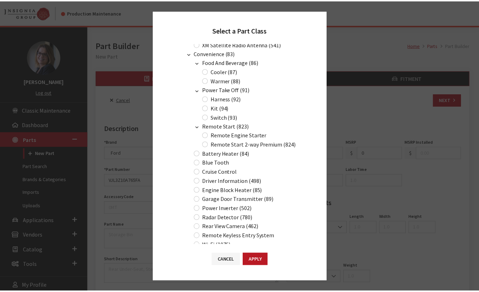
scroll to position [1709, 0]
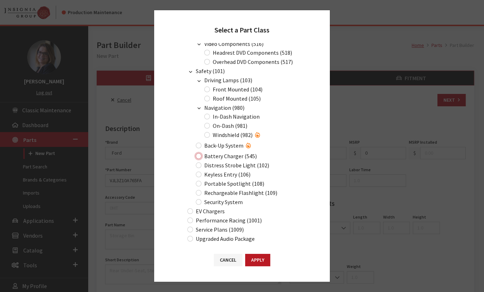
click at [201, 153] on input "Battery Charger (545)" at bounding box center [199, 156] width 6 height 6
radio input "true"
click at [257, 264] on button "Apply" at bounding box center [257, 259] width 25 height 12
type input "545"
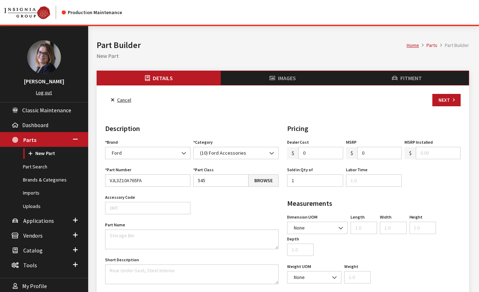
click at [313, 155] on input "0" at bounding box center [320, 153] width 45 height 12
drag, startPoint x: 313, startPoint y: 152, endPoint x: 304, endPoint y: 148, distance: 10.5
click at [304, 148] on input "0" at bounding box center [320, 153] width 45 height 12
type input "96.75"
click at [378, 152] on input "0" at bounding box center [379, 153] width 45 height 12
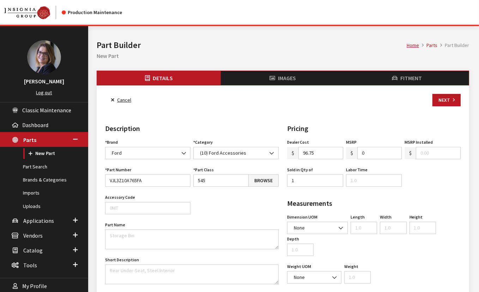
drag, startPoint x: 378, startPoint y: 151, endPoint x: 335, endPoint y: 145, distance: 43.1
click at [335, 146] on div "Dealer Cost $ 96.75 MSRP $ 0 MSRP Installed $ Sold in Qty of 1 Labor Time Regio…" at bounding box center [374, 164] width 176 height 55
type input "129.00"
click at [425, 148] on input "MSRP Installed" at bounding box center [438, 153] width 45 height 12
type input "0"
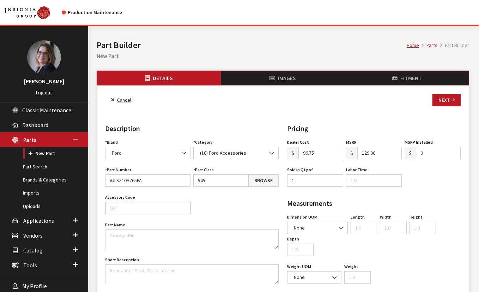
click at [134, 204] on input "Accessory Code" at bounding box center [147, 208] width 85 height 12
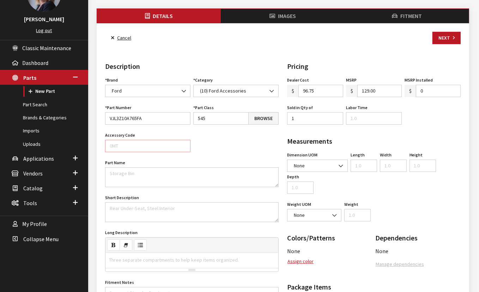
scroll to position [64, 0]
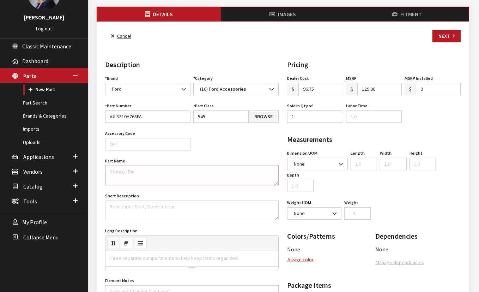
click at [127, 172] on textarea "Part Name" at bounding box center [191, 175] width 173 height 20
click at [113, 167] on textarea "Part Name" at bounding box center [191, 175] width 173 height 20
paste textarea "Battery Jump Start Kit - GENIUS10"
type textarea "Battery Jump Start Kit - GENIUS10"
click at [118, 254] on div "Three separate compartments to help keep items organized." at bounding box center [173, 258] width 137 height 14
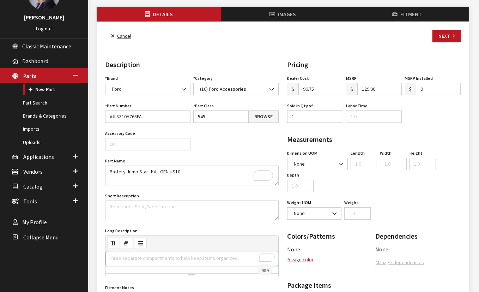
paste div "To enrich screen reader interactions, please activate Accessibility in Grammarl…"
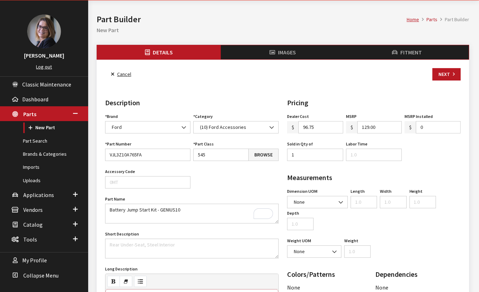
scroll to position [11, 0]
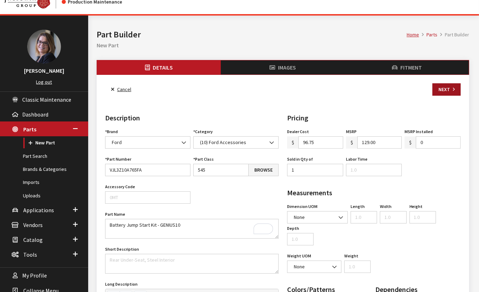
click at [442, 87] on button "Next" at bounding box center [446, 89] width 28 height 12
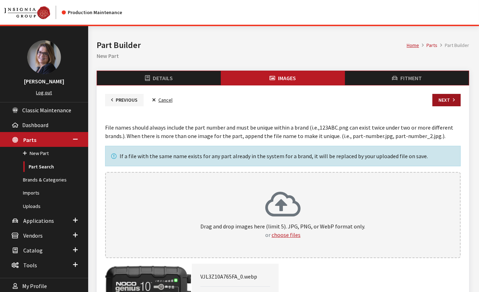
click at [442, 102] on button "Next" at bounding box center [446, 100] width 28 height 12
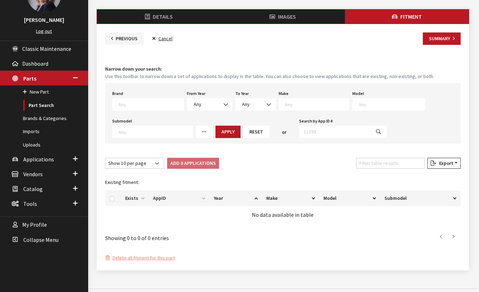
scroll to position [68, 0]
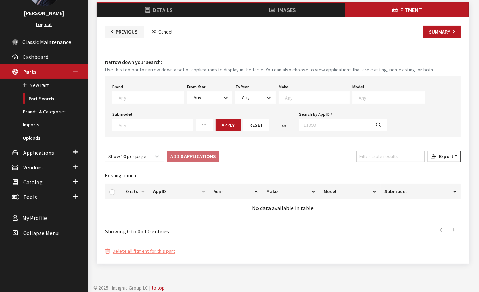
click at [133, 94] on textarea "Search" at bounding box center [150, 97] width 65 height 6
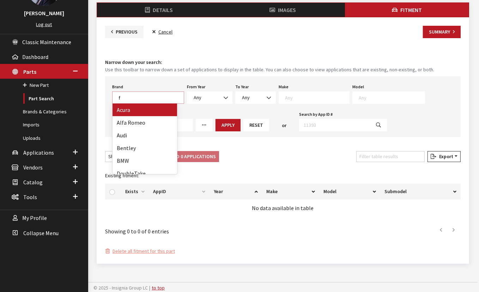
scroll to position [0, 0]
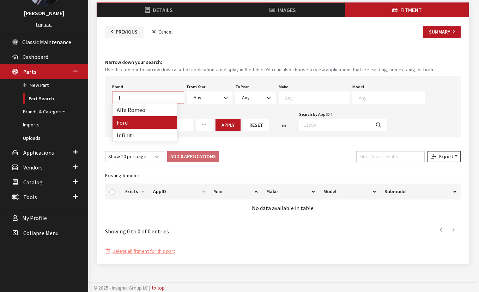
type textarea "f"
select select "2"
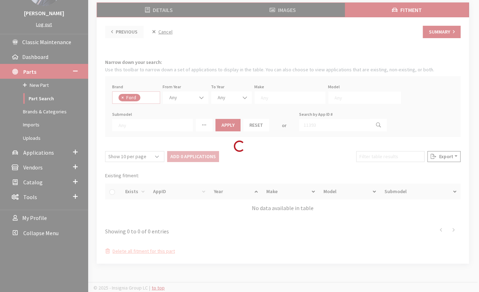
scroll to position [45, 0]
select select
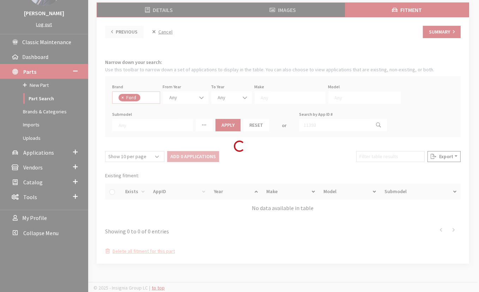
select select
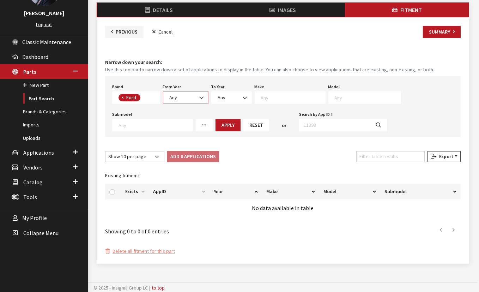
click at [193, 96] on span "Any" at bounding box center [185, 97] width 36 height 7
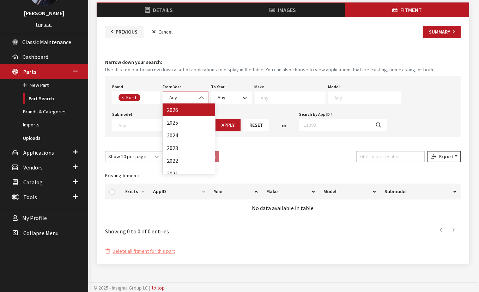
click at [199, 94] on b at bounding box center [199, 94] width 0 height 0
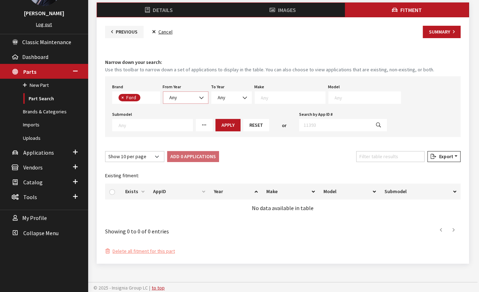
click at [199, 94] on b at bounding box center [199, 94] width 0 height 0
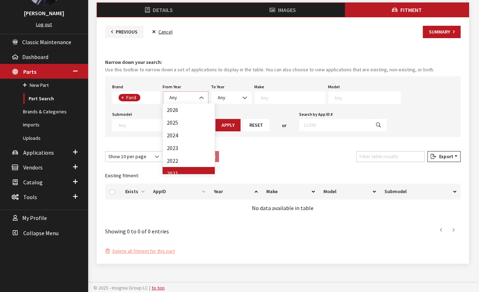
select select "2021"
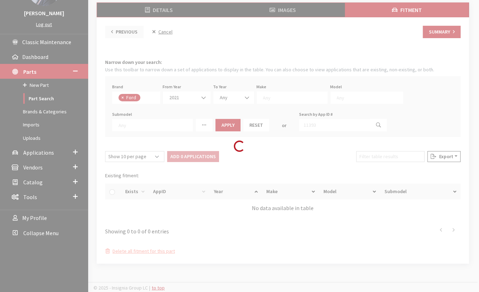
select select
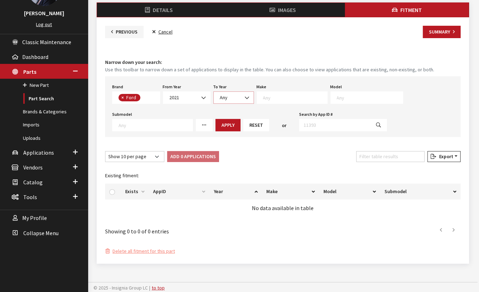
click at [227, 99] on span "Any" at bounding box center [233, 97] width 31 height 7
select select "2025"
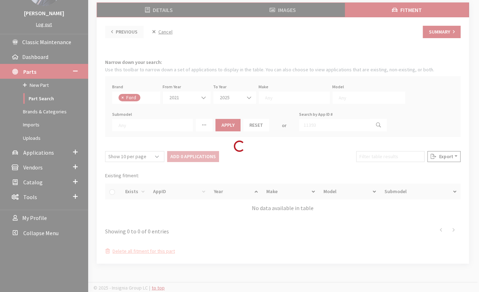
select select
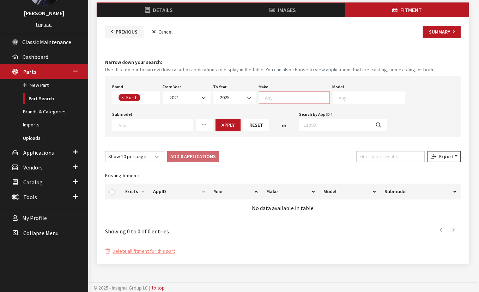
click at [271, 94] on textarea "Search" at bounding box center [297, 97] width 64 height 6
select select "11"
select select
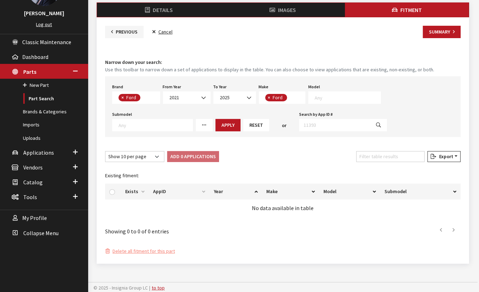
click at [336, 98] on textarea "Search" at bounding box center [347, 97] width 66 height 6
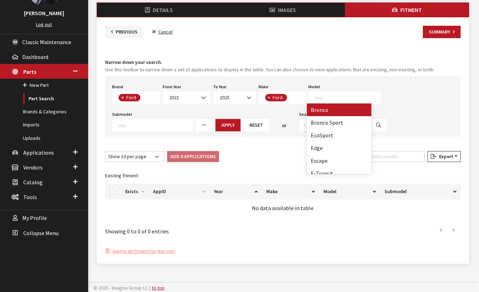
select select "1115"
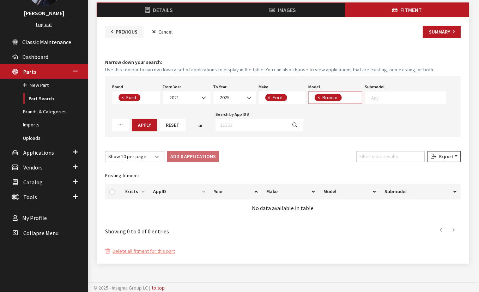
click at [344, 99] on textarea "Search" at bounding box center [345, 98] width 4 height 6
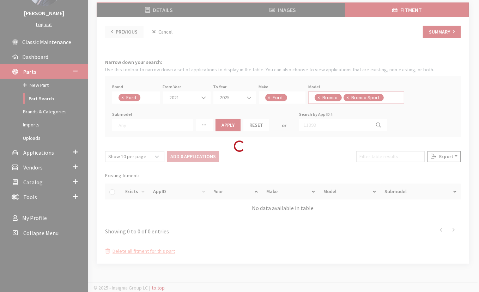
select select
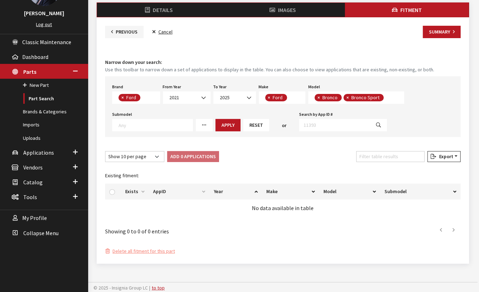
click at [385, 97] on textarea "Search" at bounding box center [387, 98] width 4 height 6
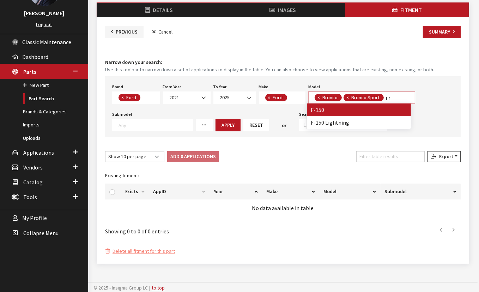
type textarea "f-1"
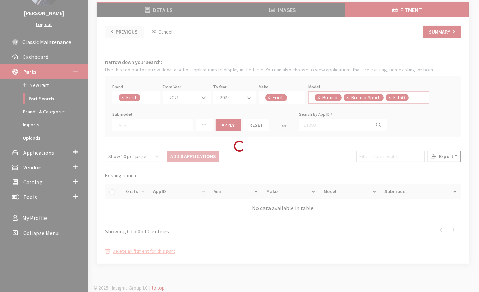
select select
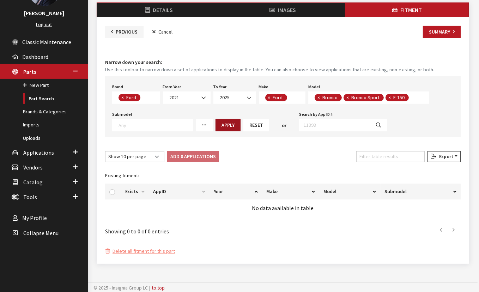
click at [227, 127] on button "Apply" at bounding box center [227, 125] width 25 height 12
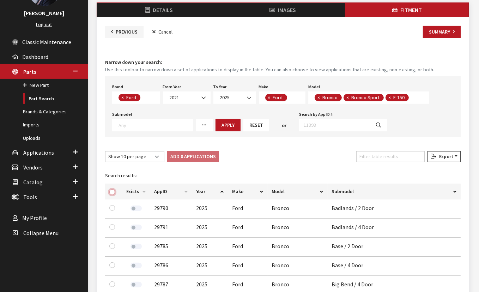
click at [111, 189] on input "checkbox" at bounding box center [112, 192] width 6 height 6
checkbox input "true"
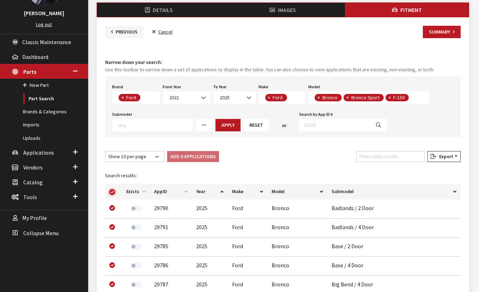
checkbox input "true"
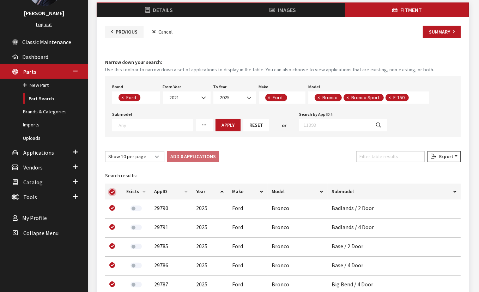
checkbox input "true"
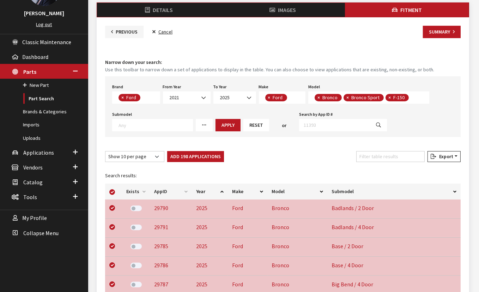
click at [201, 157] on button "Add 198 Applications" at bounding box center [195, 156] width 57 height 11
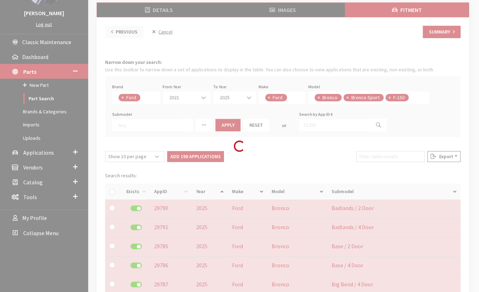
checkbox input "false"
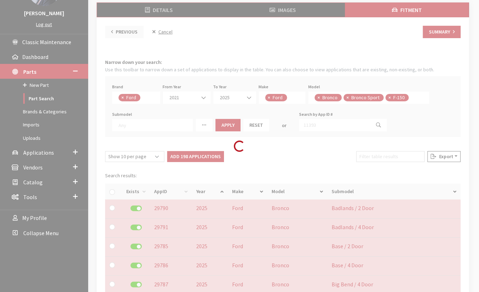
checkbox input "false"
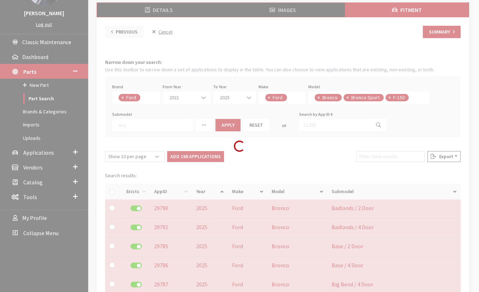
checkbox input "false"
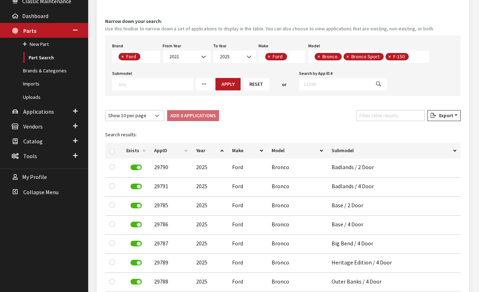
scroll to position [36, 0]
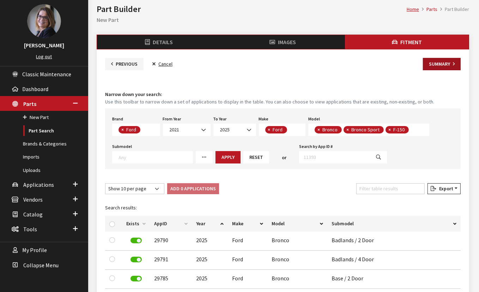
click at [433, 68] on button "Summary" at bounding box center [442, 64] width 38 height 12
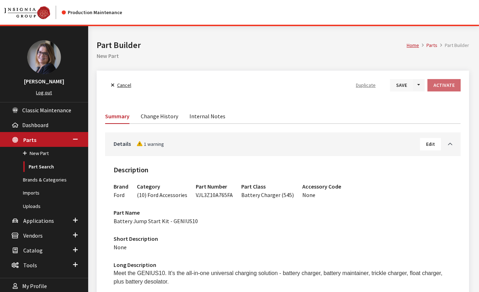
click at [402, 89] on button "Save" at bounding box center [401, 85] width 23 height 12
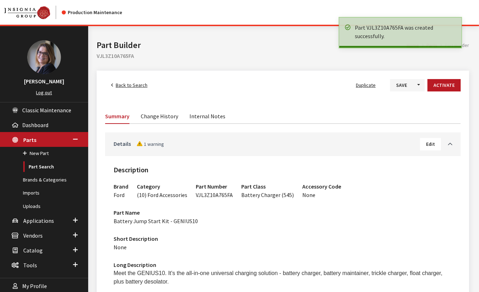
click at [153, 143] on span "1 warning" at bounding box center [149, 144] width 27 height 6
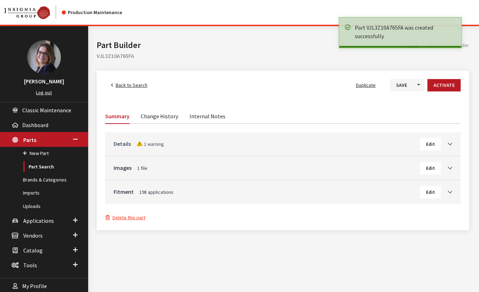
click at [153, 143] on span "1 warning" at bounding box center [149, 144] width 27 height 6
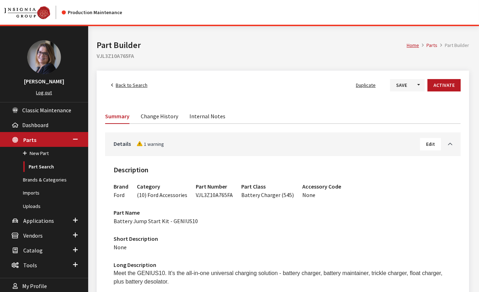
click at [427, 144] on span "Edit" at bounding box center [430, 144] width 9 height 6
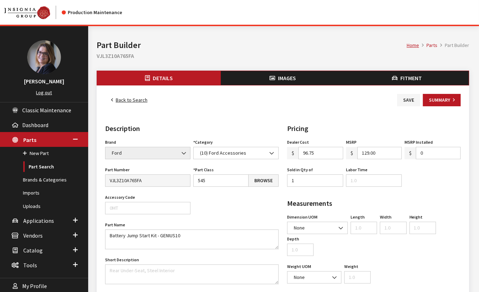
click at [413, 81] on button "Fitment" at bounding box center [407, 78] width 124 height 14
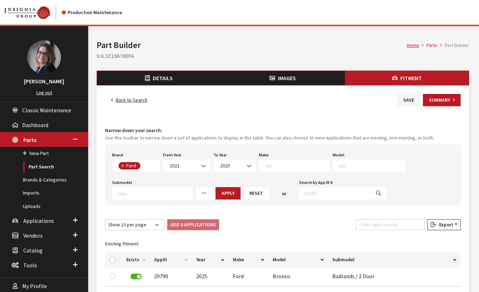
select select
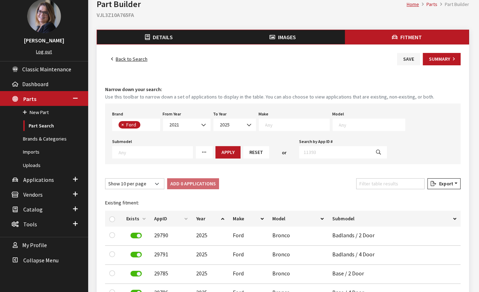
scroll to position [32, 0]
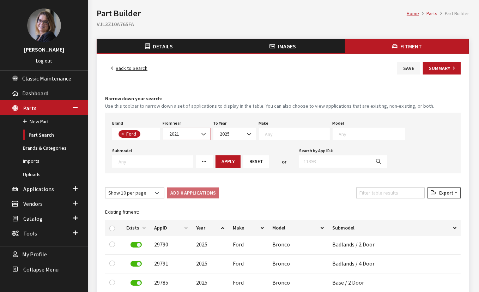
click at [178, 134] on span "2021" at bounding box center [186, 133] width 38 height 7
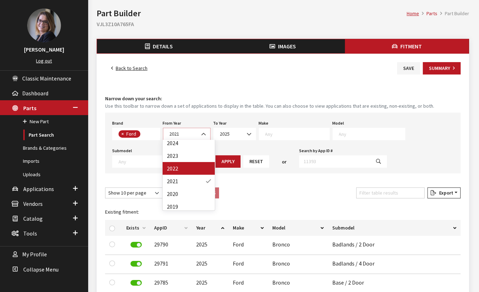
scroll to position [64, 0]
select select "2019"
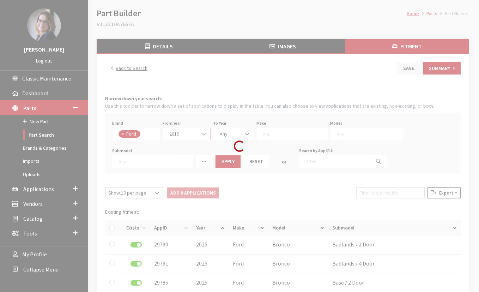
scroll to position [0, 0]
select select
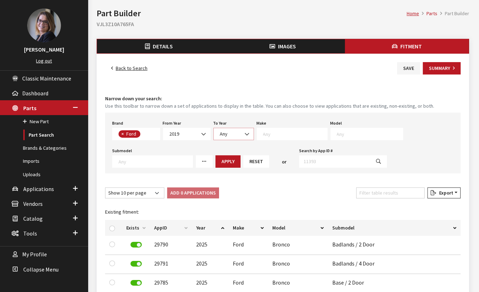
click at [223, 135] on span "Any" at bounding box center [224, 133] width 8 height 6
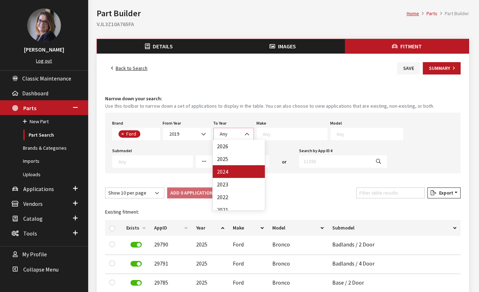
select select "2024"
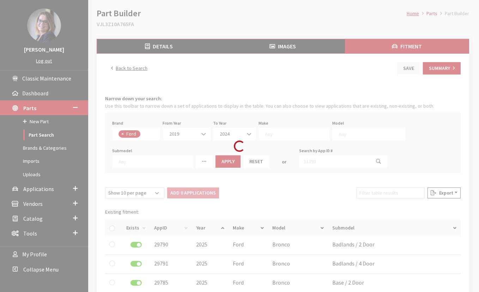
select select
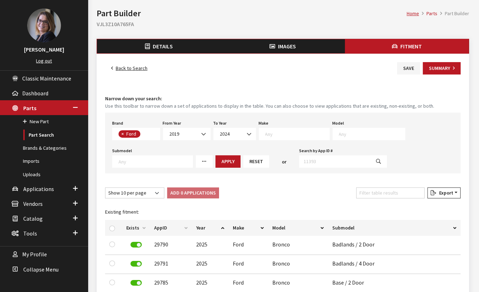
click at [267, 131] on textarea "Search" at bounding box center [297, 133] width 64 height 6
select select "11"
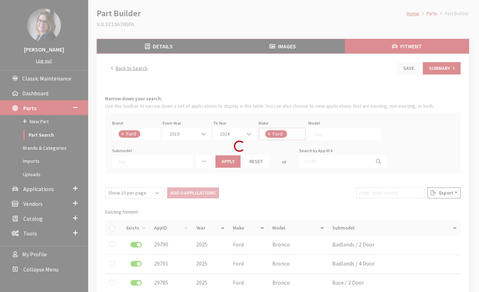
select select
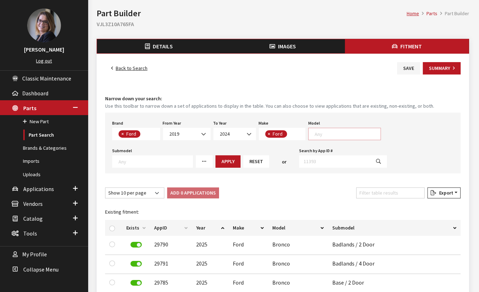
click at [330, 136] on span at bounding box center [344, 134] width 73 height 12
type textarea "ed"
select select "152"
select select
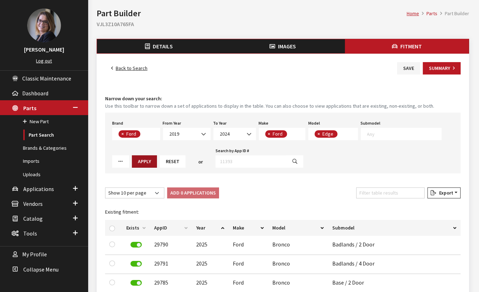
click at [132, 162] on button "Apply" at bounding box center [144, 161] width 25 height 12
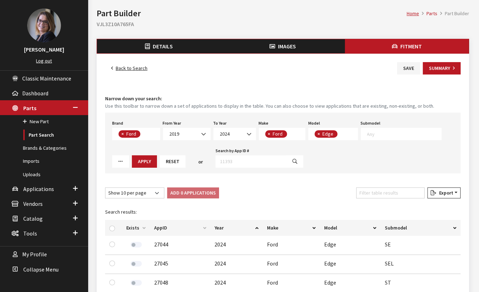
click at [116, 227] on div at bounding box center [113, 227] width 8 height 7
click at [112, 228] on input "checkbox" at bounding box center [112, 228] width 6 height 6
checkbox input "true"
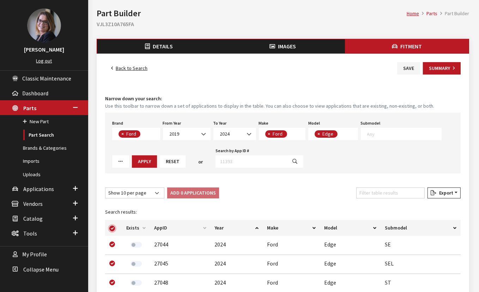
checkbox input "true"
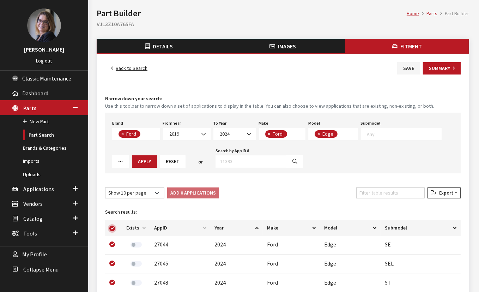
checkbox input "true"
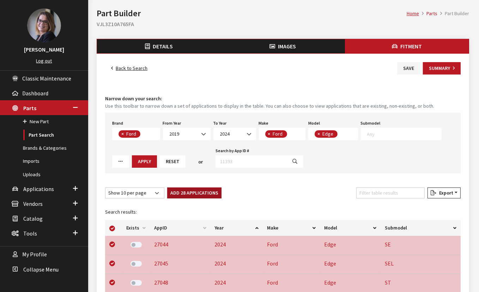
click at [193, 191] on button "Add 28 Applications" at bounding box center [194, 192] width 54 height 11
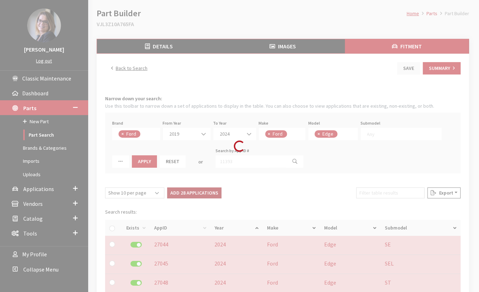
checkbox input "false"
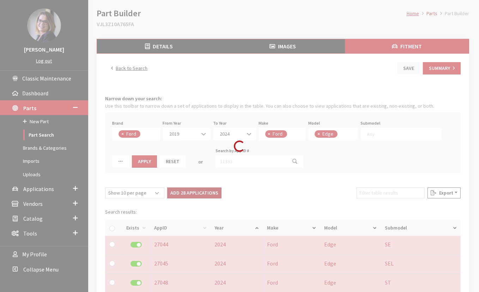
checkbox input "false"
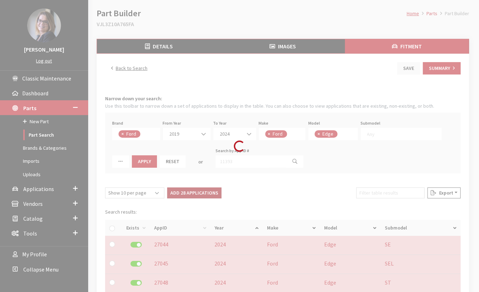
checkbox input "false"
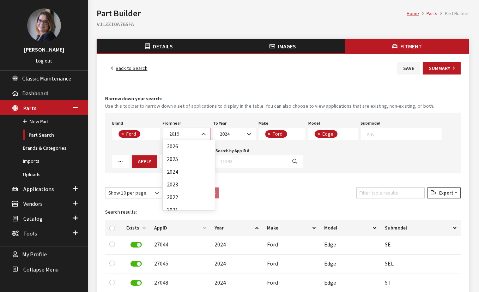
click at [192, 133] on span "2019" at bounding box center [186, 133] width 38 height 7
select select "2020"
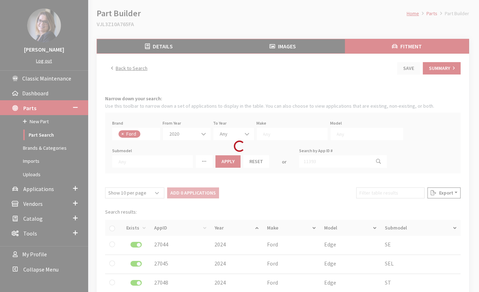
select select
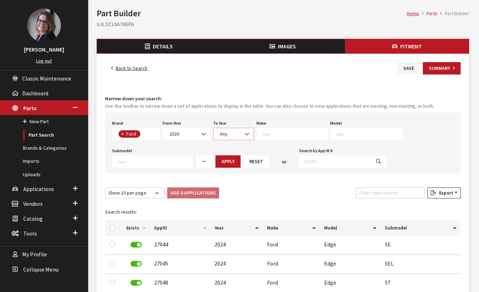
click at [227, 132] on span "Any" at bounding box center [233, 133] width 31 height 7
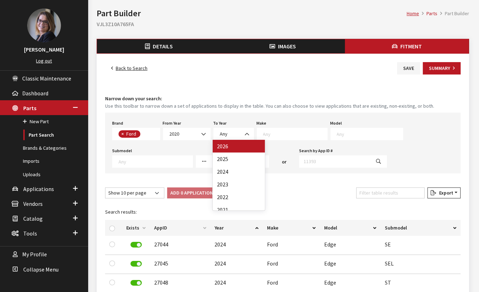
drag, startPoint x: 229, startPoint y: 146, endPoint x: 234, endPoint y: 146, distance: 4.2
select select "2026"
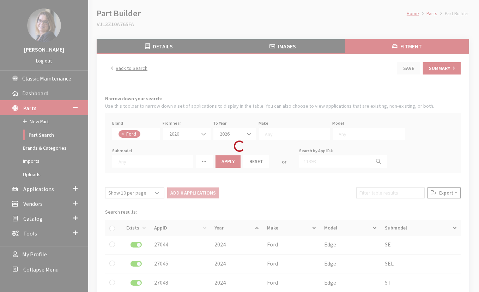
select select
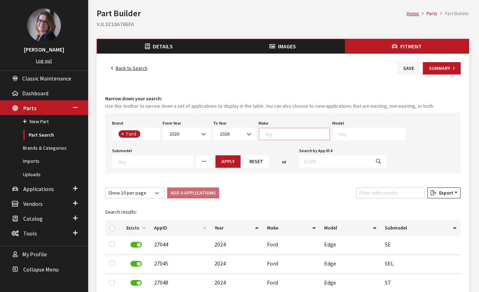
click at [278, 134] on textarea "Search" at bounding box center [297, 133] width 64 height 6
select select "11"
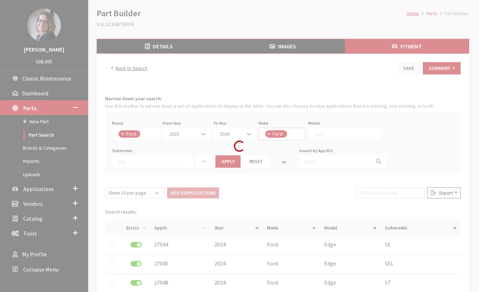
select select
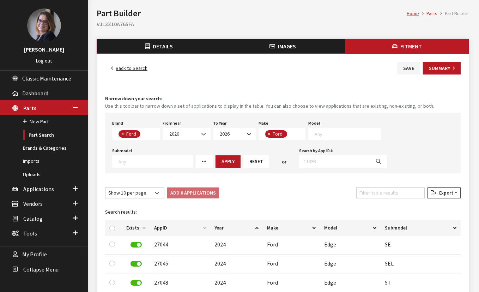
click at [343, 136] on span at bounding box center [344, 134] width 73 height 12
type textarea "es"
select select "134"
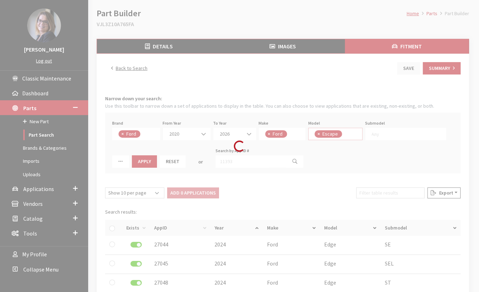
scroll to position [25, 0]
select select
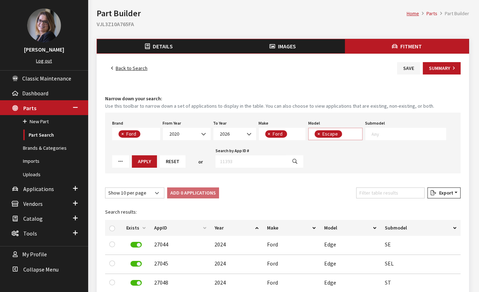
click at [349, 135] on span "× Escape" at bounding box center [335, 134] width 54 height 12
type textarea "ex"
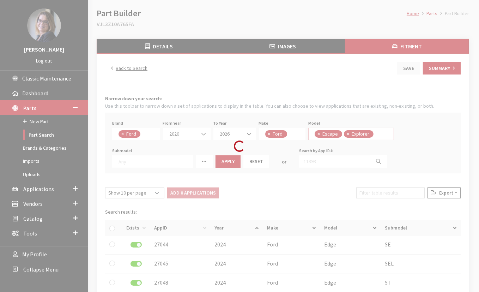
select select
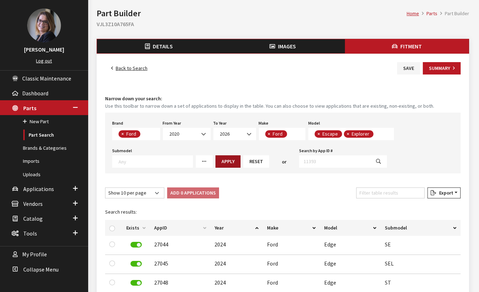
click at [221, 158] on button "Apply" at bounding box center [227, 161] width 25 height 12
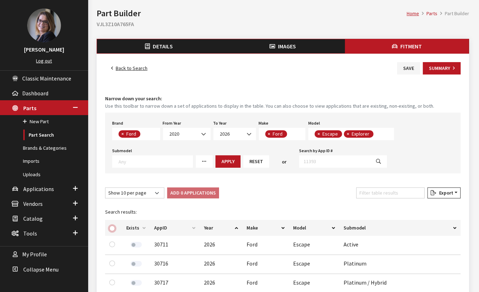
click at [111, 226] on input "checkbox" at bounding box center [112, 228] width 6 height 6
checkbox input "true"
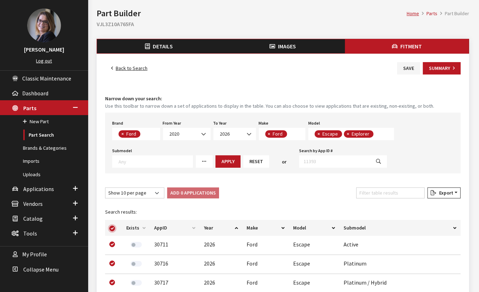
checkbox input "true"
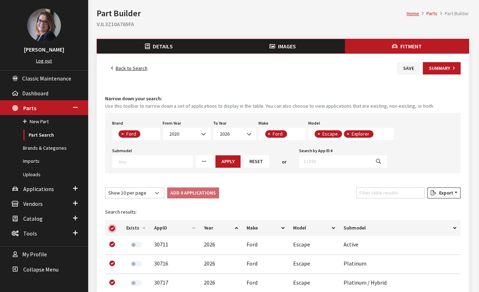
checkbox input "true"
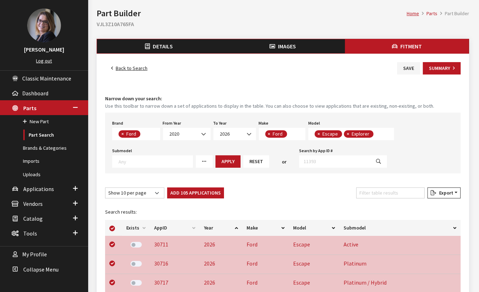
click at [178, 194] on button "Add 105 Applications" at bounding box center [195, 192] width 57 height 11
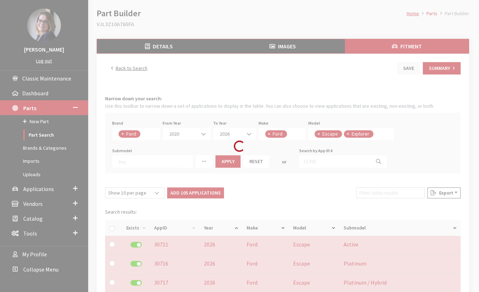
checkbox input "false"
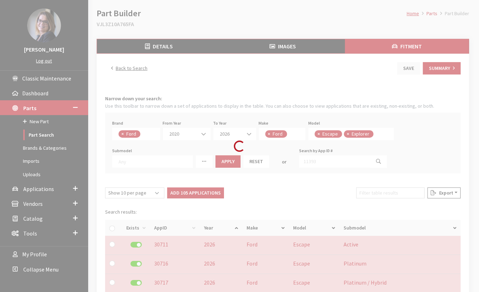
checkbox input "false"
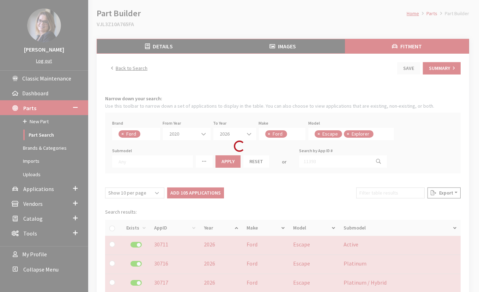
checkbox input "false"
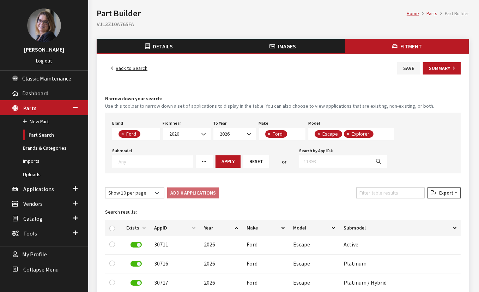
click at [347, 133] on span "×" at bounding box center [348, 133] width 2 height 6
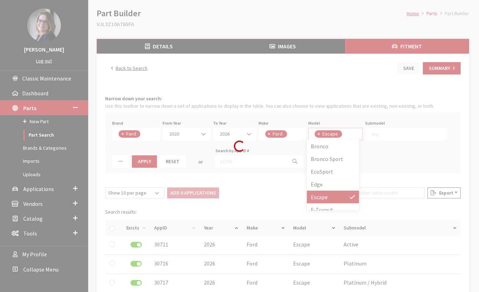
select select
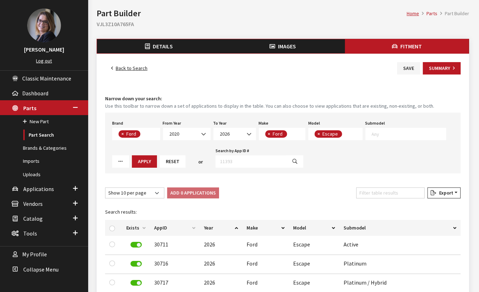
click at [317, 135] on span "×" at bounding box center [318, 133] width 2 height 6
select select
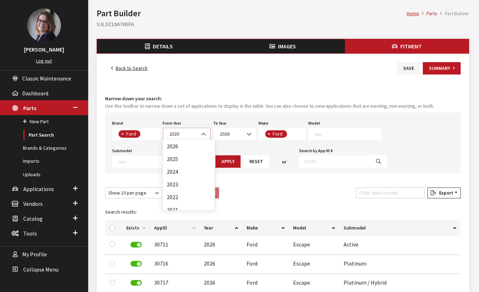
click at [201, 130] on b at bounding box center [201, 130] width 0 height 0
select select "2025"
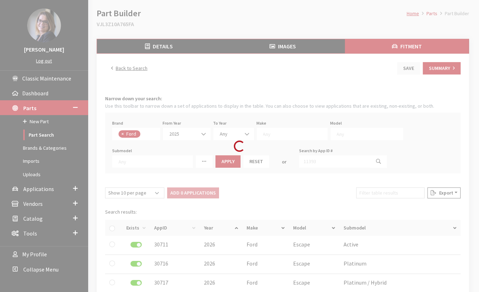
select select
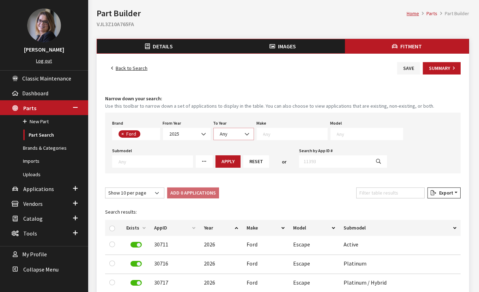
click at [228, 134] on span "Any" at bounding box center [233, 133] width 31 height 7
drag, startPoint x: 226, startPoint y: 158, endPoint x: 252, endPoint y: 143, distance: 30.7
select select "2025"
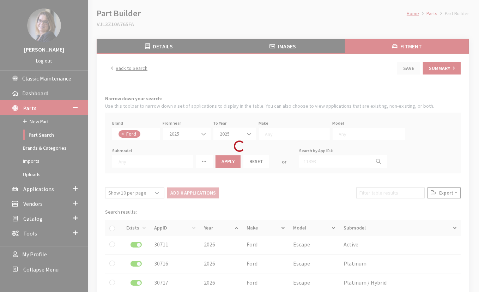
select select
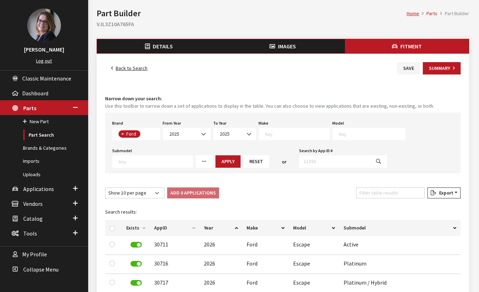
click at [275, 135] on textarea "Search" at bounding box center [297, 133] width 64 height 6
select select "11"
select select
click at [336, 136] on textarea "Search" at bounding box center [347, 133] width 66 height 6
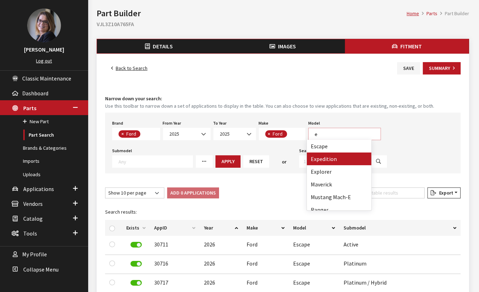
type textarea "e"
select select "138"
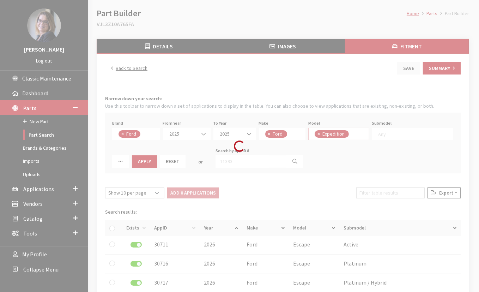
scroll to position [19, 0]
select select
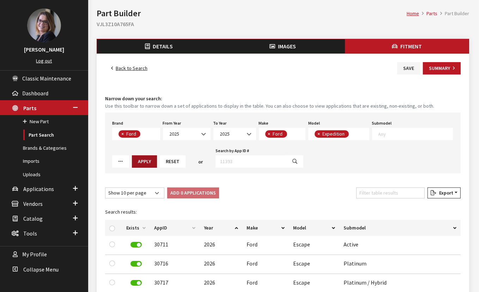
click at [137, 161] on button "Apply" at bounding box center [144, 161] width 25 height 12
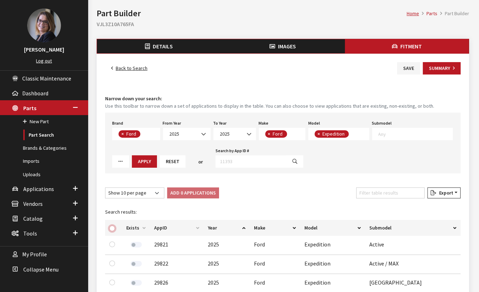
click at [114, 226] on input "checkbox" at bounding box center [112, 228] width 6 height 6
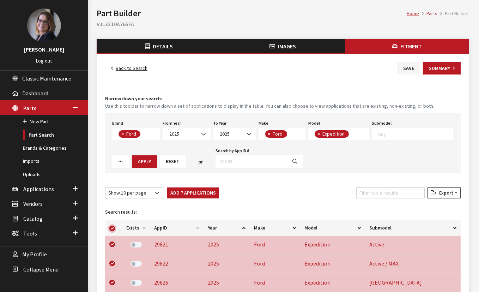
checkbox input "true"
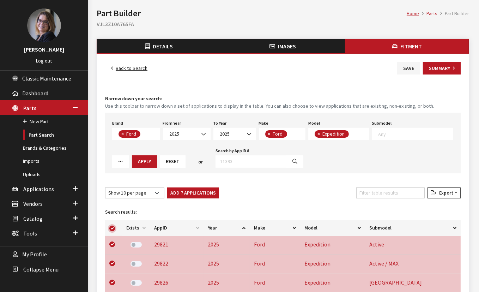
checkbox input "true"
click at [194, 190] on button "Add 7 Applications" at bounding box center [193, 192] width 52 height 11
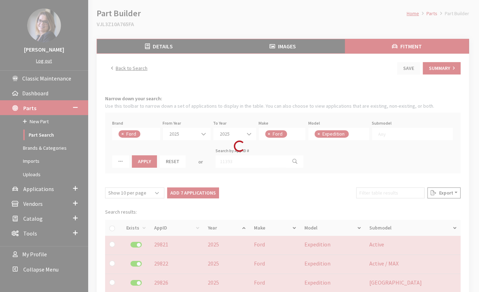
checkbox input "false"
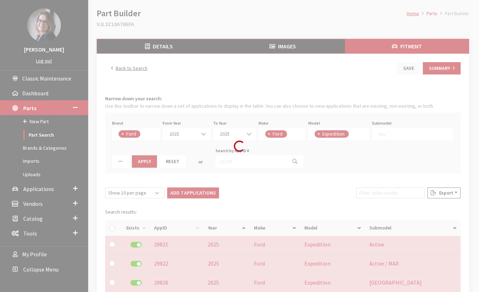
checkbox input "false"
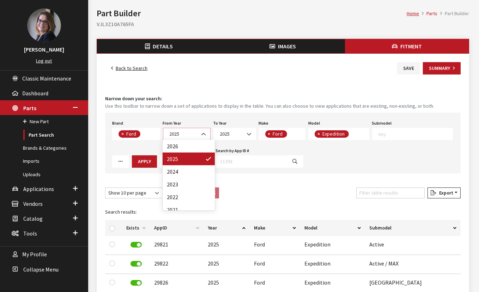
click at [201, 130] on b at bounding box center [201, 130] width 0 height 0
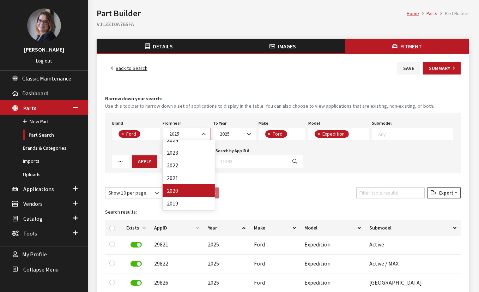
select select "2020"
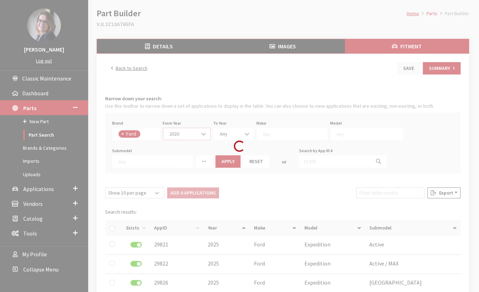
scroll to position [0, 0]
select select
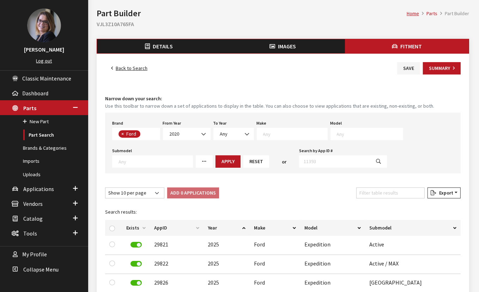
click at [232, 126] on div "To Year 2026 2025 2024 2023 2022 2021 2020 Any" at bounding box center [233, 129] width 43 height 22
click at [231, 133] on span "Any" at bounding box center [233, 133] width 31 height 7
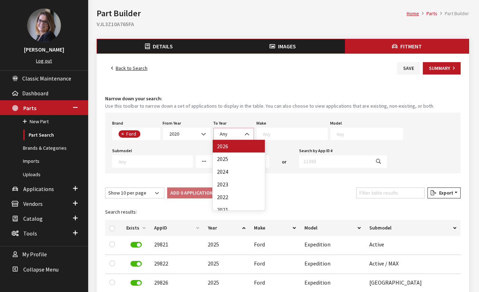
select select "2026"
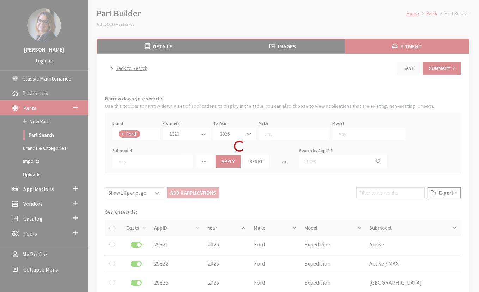
select select
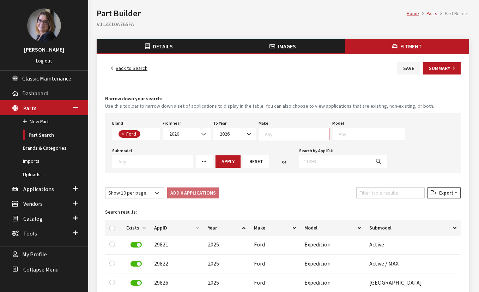
click at [272, 133] on textarea "Search" at bounding box center [297, 133] width 64 height 6
select select "11"
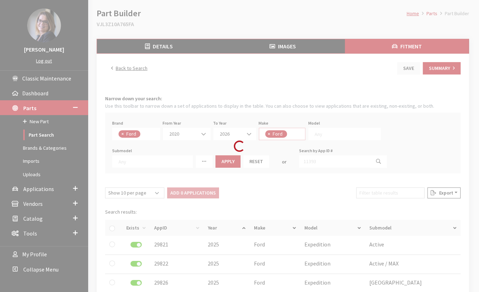
select select
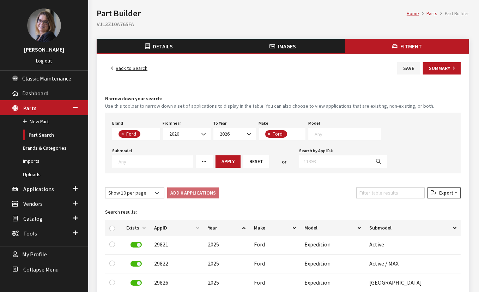
click at [332, 133] on textarea "Search" at bounding box center [347, 133] width 66 height 6
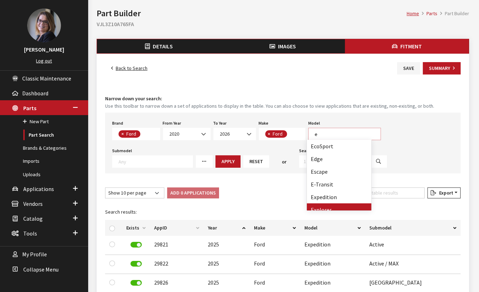
type textarea "e"
select select "139"
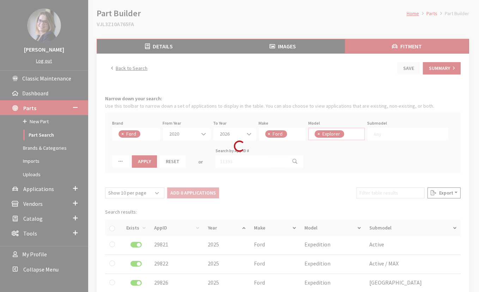
scroll to position [45, 0]
select select
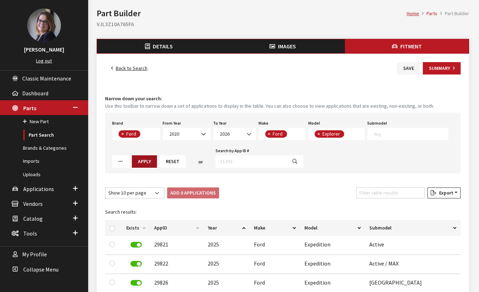
click at [152, 160] on button "Apply" at bounding box center [144, 161] width 25 height 12
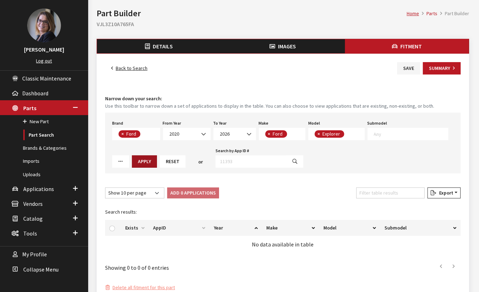
click at [148, 160] on button "Apply" at bounding box center [144, 161] width 25 height 12
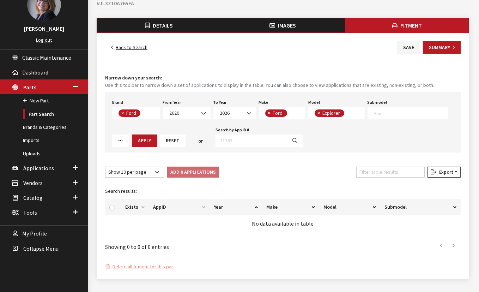
scroll to position [64, 0]
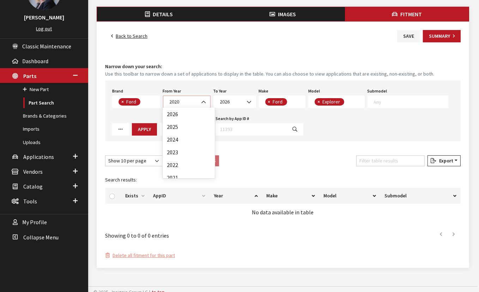
click at [194, 101] on span "2020" at bounding box center [186, 101] width 38 height 7
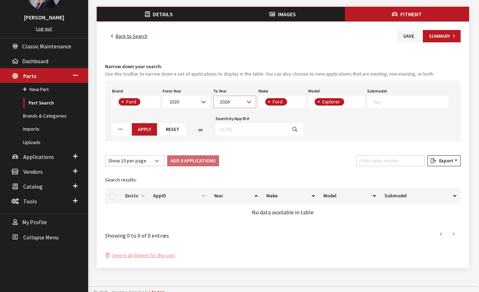
click at [247, 98] on b at bounding box center [247, 98] width 0 height 0
click at [332, 102] on span "Explorer" at bounding box center [331, 101] width 20 height 6
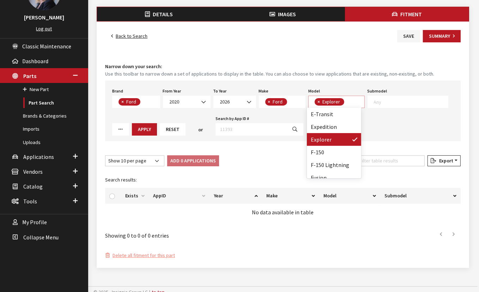
select select
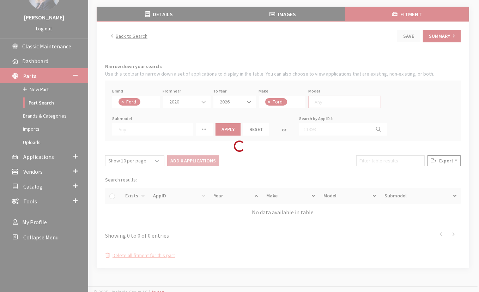
select select
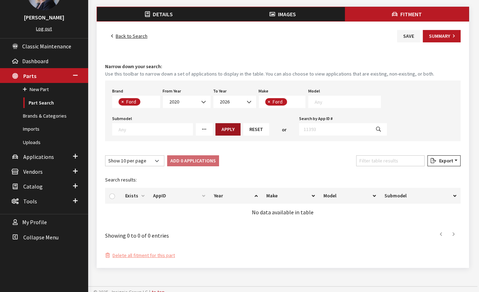
click at [215, 130] on button "Apply" at bounding box center [227, 129] width 25 height 12
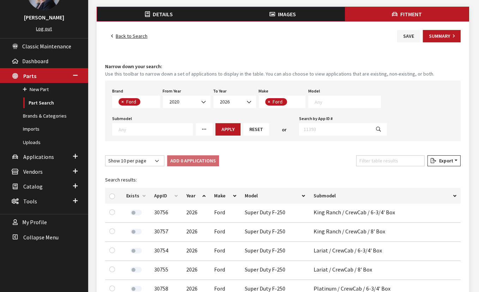
click at [112, 197] on div at bounding box center [113, 195] width 8 height 7
click at [114, 193] on input "checkbox" at bounding box center [112, 196] width 6 height 6
checkbox input "true"
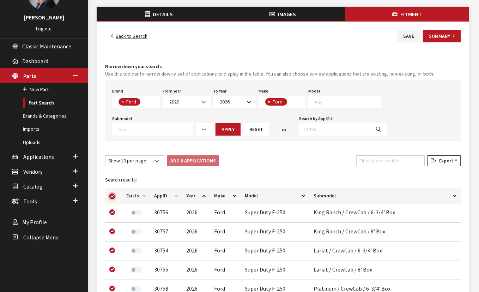
checkbox input "true"
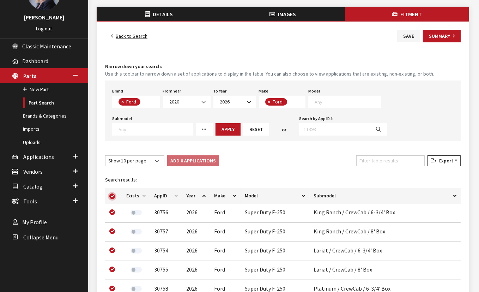
checkbox input "true"
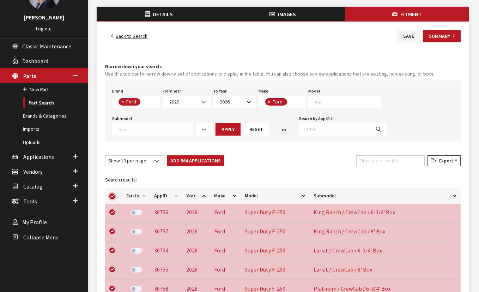
click at [114, 195] on input "checkbox" at bounding box center [112, 196] width 6 height 6
checkbox input "false"
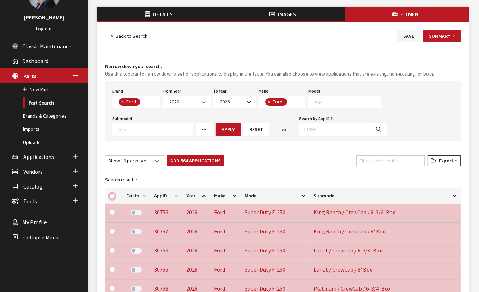
checkbox input "false"
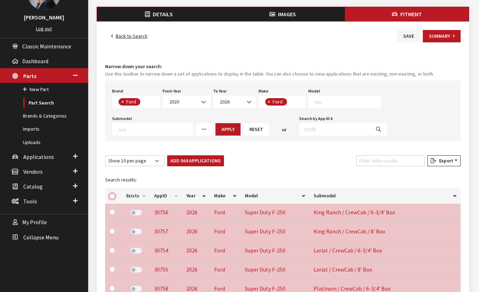
checkbox input "false"
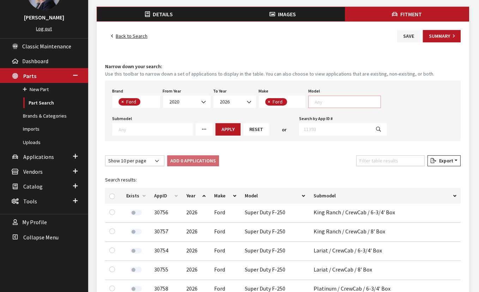
click at [330, 100] on textarea "Search" at bounding box center [347, 101] width 66 height 6
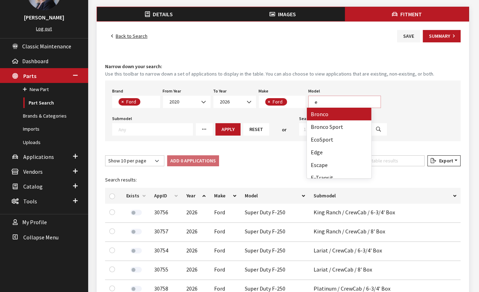
scroll to position [0, 0]
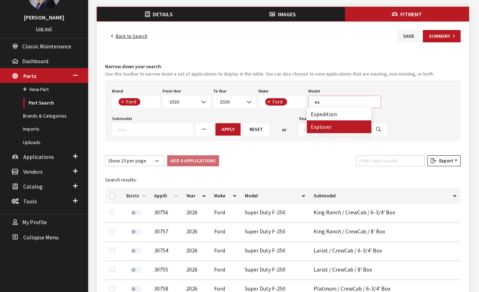
type textarea "ex"
select select "139"
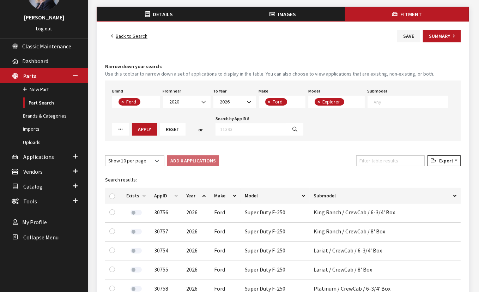
select select
click at [141, 130] on button "Apply" at bounding box center [144, 129] width 25 height 12
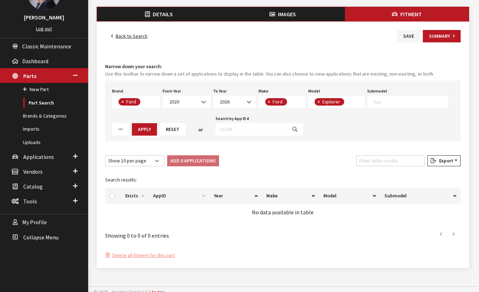
click at [318, 101] on button "×" at bounding box center [317, 101] width 7 height 7
select select
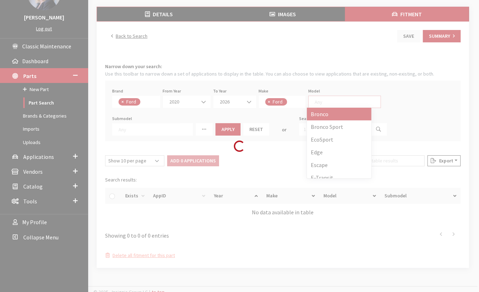
select select
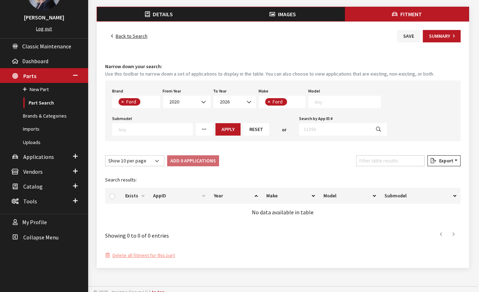
click at [265, 102] on button "×" at bounding box center [268, 101] width 7 height 7
select select
click at [266, 102] on textarea "Search" at bounding box center [297, 101] width 64 height 6
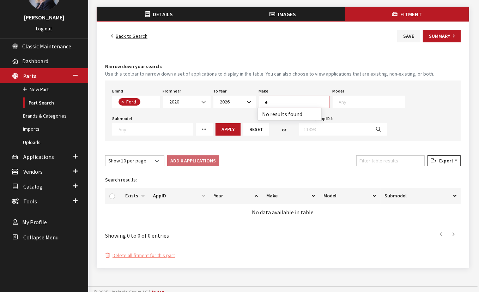
click at [267, 104] on textarea "e" at bounding box center [297, 101] width 64 height 6
type textarea "e"
click at [339, 104] on span at bounding box center [368, 102] width 73 height 12
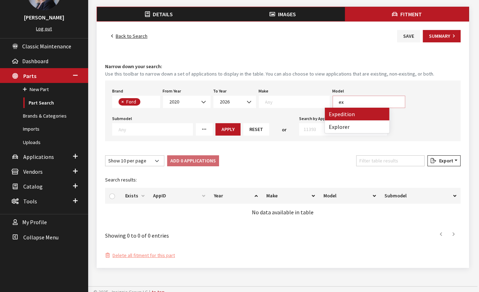
type textarea "ex"
click at [336, 133] on input "Search by App ID #" at bounding box center [334, 129] width 71 height 12
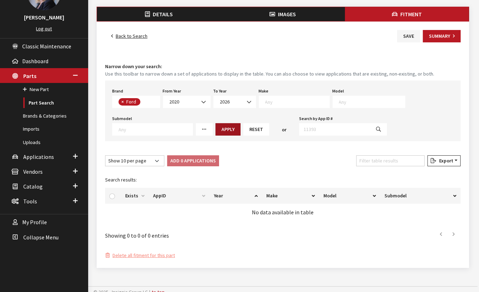
click at [220, 129] on button "Apply" at bounding box center [227, 129] width 25 height 12
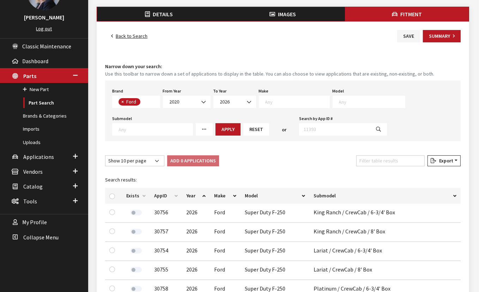
click at [272, 100] on textarea "Search" at bounding box center [297, 101] width 64 height 6
select select "11"
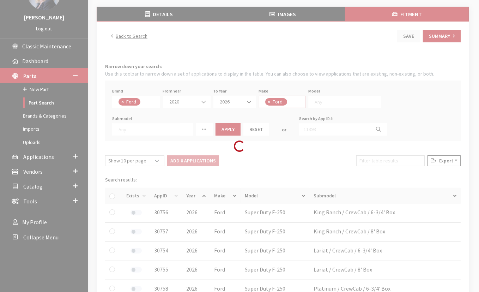
select select
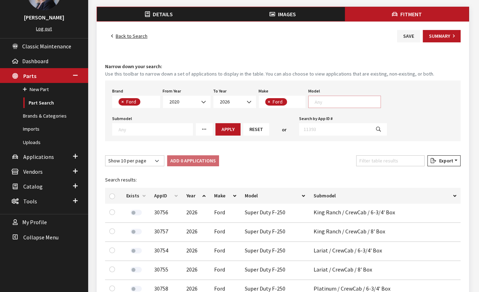
click at [330, 103] on textarea "Search" at bounding box center [347, 101] width 66 height 6
type textarea "ex"
select select "139"
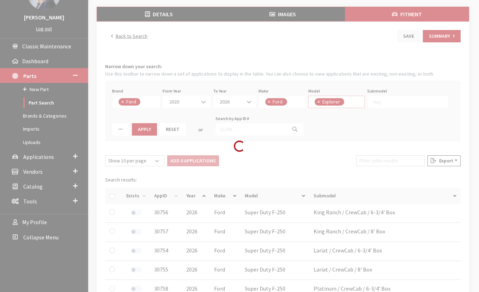
scroll to position [45, 0]
select select
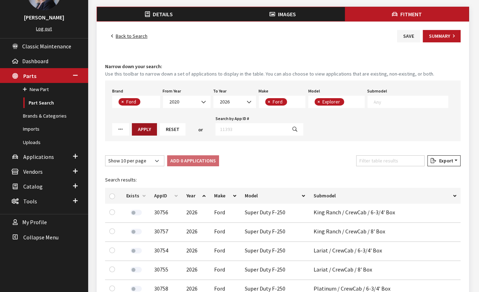
click at [151, 127] on button "Apply" at bounding box center [144, 129] width 25 height 12
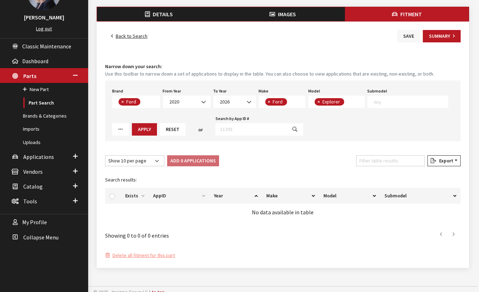
click at [407, 36] on button "Save" at bounding box center [408, 36] width 23 height 12
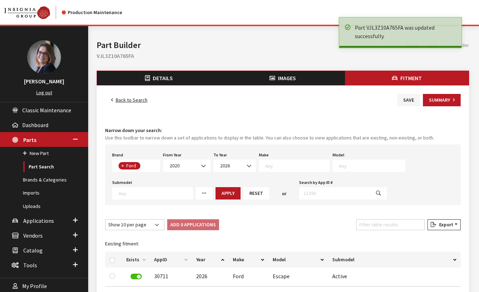
select select
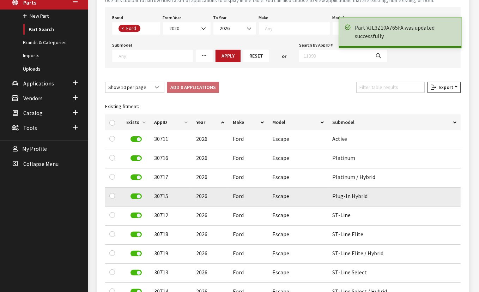
scroll to position [19, 0]
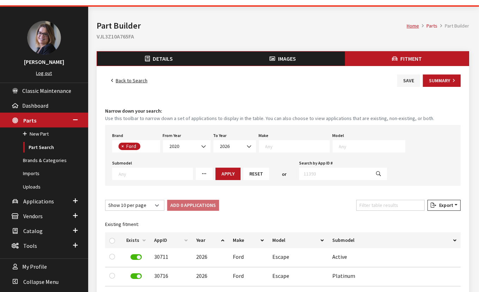
click at [121, 146] on span "×" at bounding box center [122, 146] width 2 height 6
select select
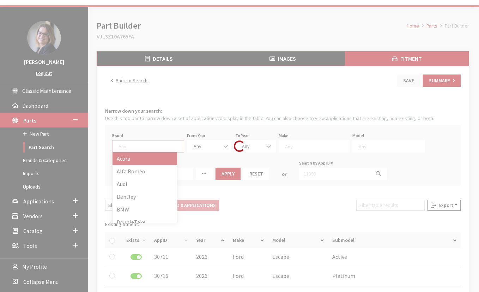
scroll to position [45, 0]
select select
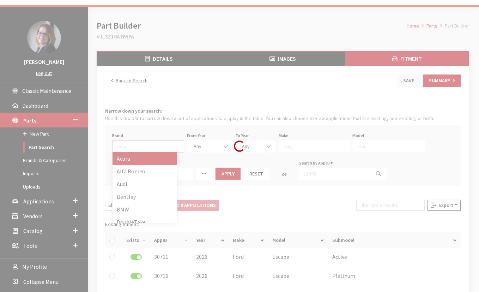
select select
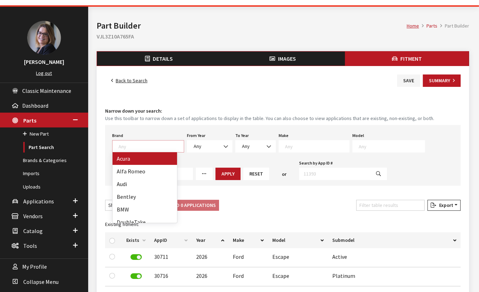
click at [136, 147] on textarea "Search" at bounding box center [150, 146] width 65 height 6
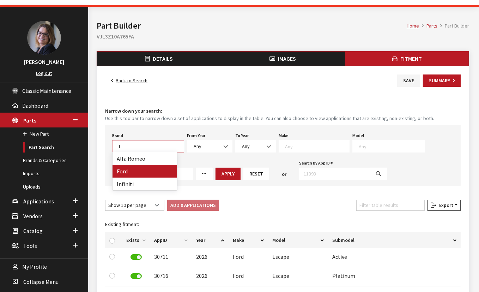
type textarea "f"
select select "2"
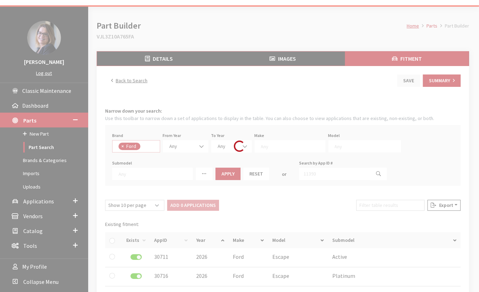
select select
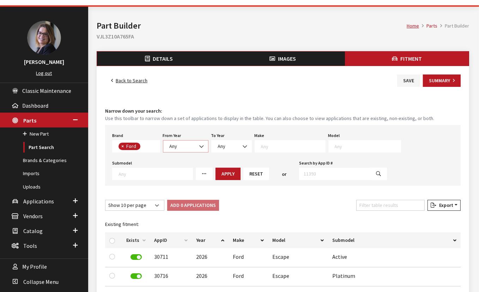
drag, startPoint x: 180, startPoint y: 145, endPoint x: 188, endPoint y: 142, distance: 8.1
click at [188, 142] on span "Any" at bounding box center [185, 145] width 36 height 7
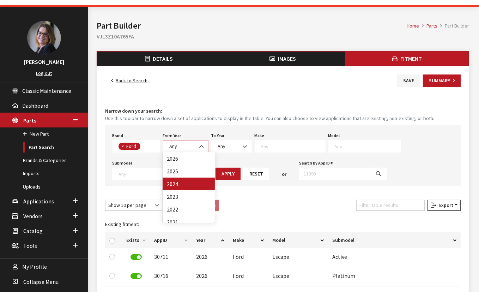
scroll to position [32, 0]
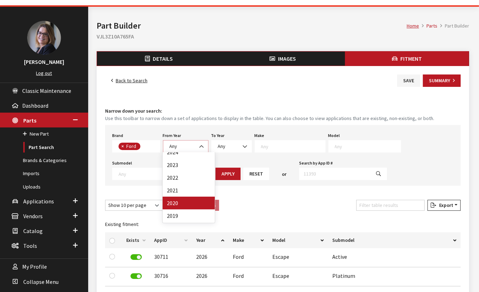
select select "2020"
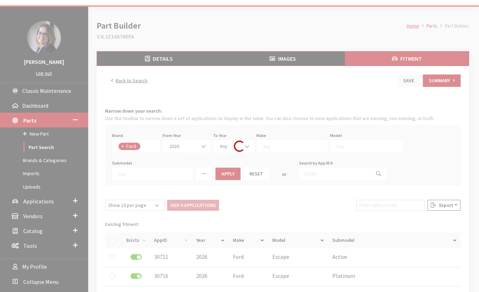
select select
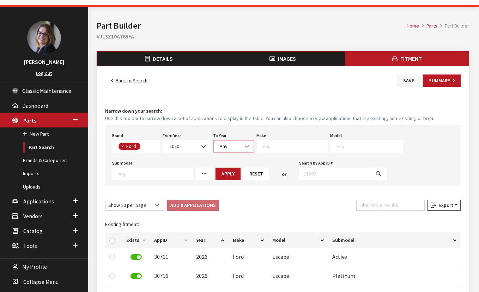
click at [229, 145] on span "Any" at bounding box center [233, 145] width 31 height 7
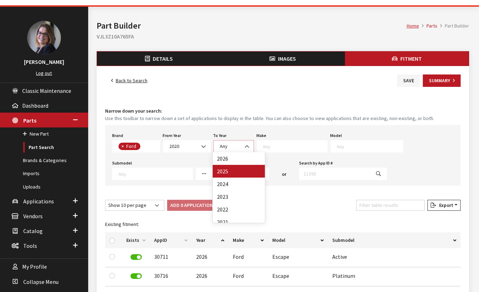
select select "2025"
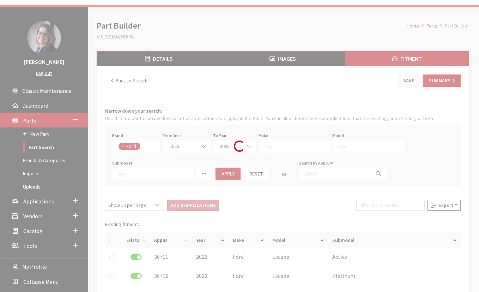
select select
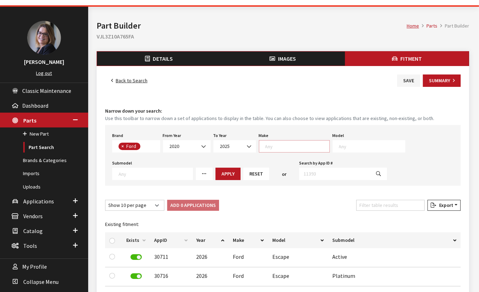
click at [274, 144] on textarea "Search" at bounding box center [297, 146] width 64 height 6
select select "11"
select select
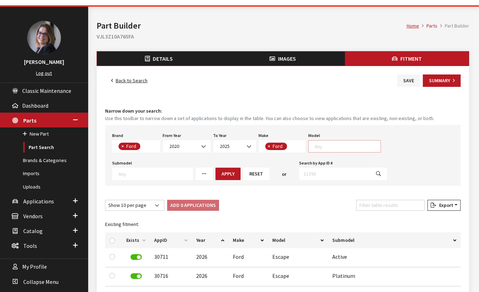
click at [342, 143] on textarea "Search" at bounding box center [347, 146] width 66 height 6
type textarea "ex"
select select "139"
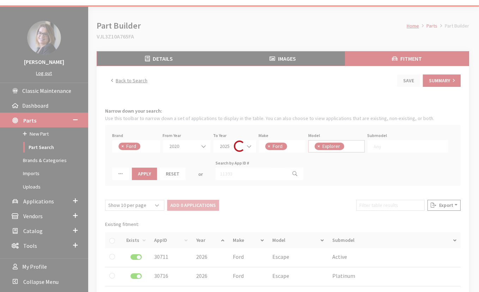
select select
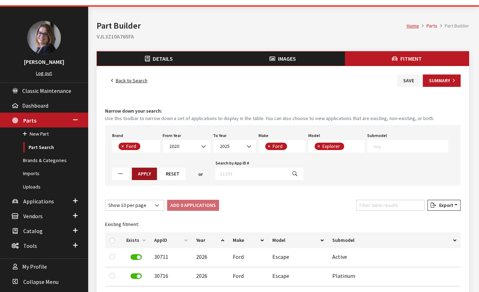
click at [143, 170] on button "Apply" at bounding box center [144, 173] width 25 height 12
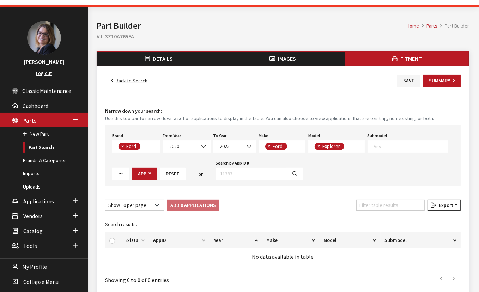
click at [317, 144] on span "×" at bounding box center [318, 146] width 2 height 6
select select
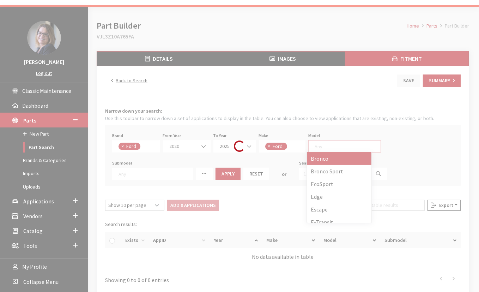
scroll to position [0, 0]
select select
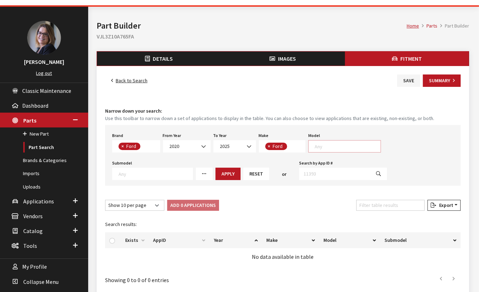
click at [318, 147] on textarea "Search" at bounding box center [347, 146] width 66 height 6
type textarea "f-1"
select select "141"
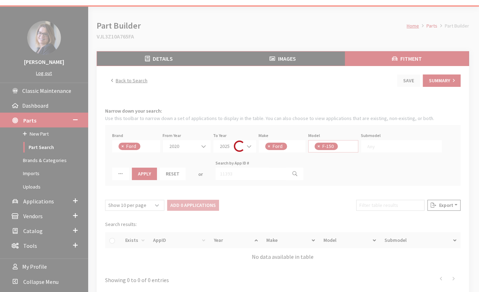
select select
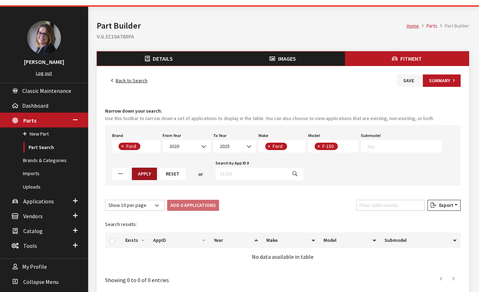
click at [132, 172] on button "Apply" at bounding box center [144, 173] width 25 height 12
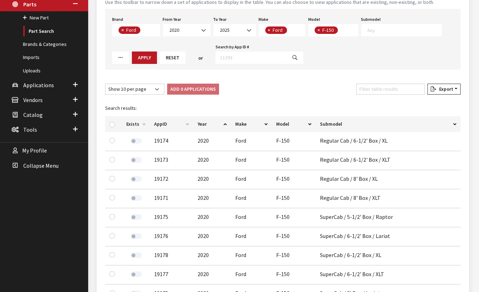
scroll to position [148, 0]
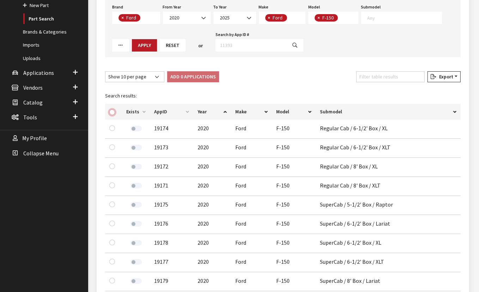
click at [114, 112] on input "checkbox" at bounding box center [112, 112] width 6 height 6
checkbox input "true"
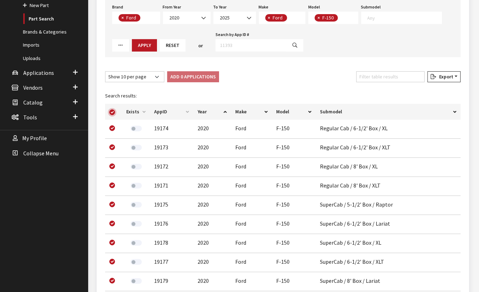
checkbox input "true"
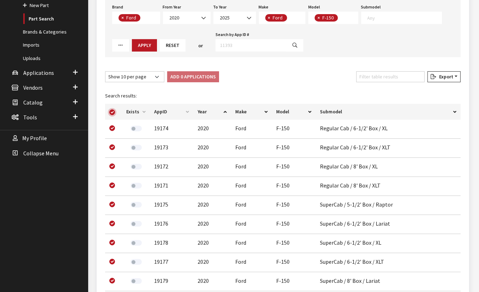
checkbox input "true"
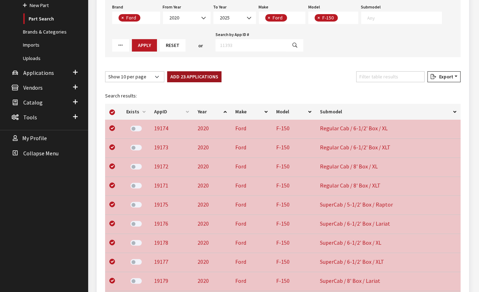
click at [186, 78] on button "Add 23 Applications" at bounding box center [194, 76] width 54 height 11
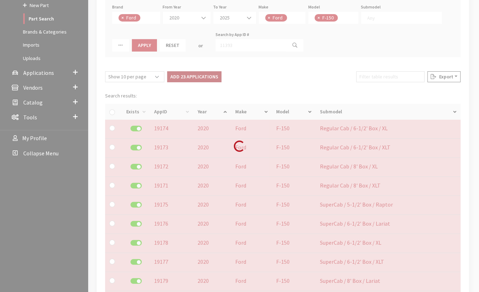
checkbox input "false"
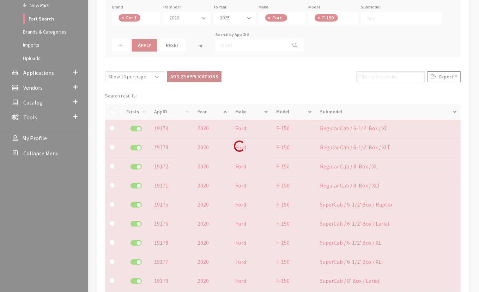
checkbox input "false"
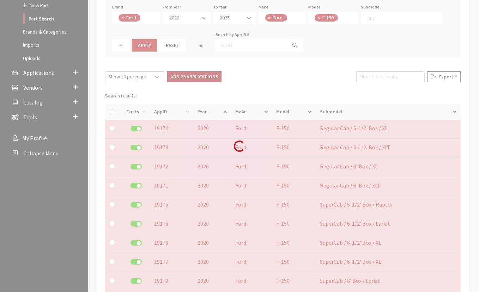
checkbox input "false"
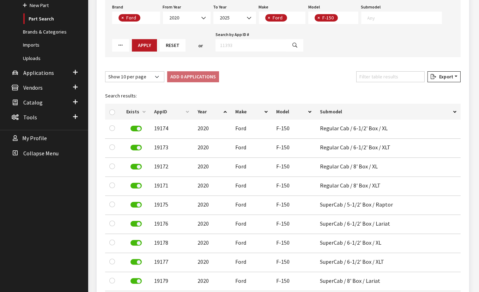
scroll to position [116, 0]
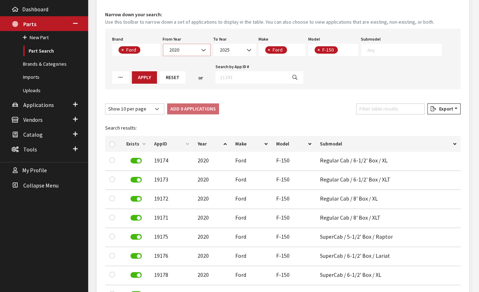
click at [190, 52] on span "2020" at bounding box center [186, 49] width 38 height 7
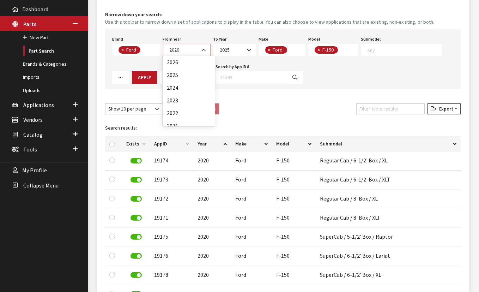
scroll to position [50, 0]
select select "2022"
select select
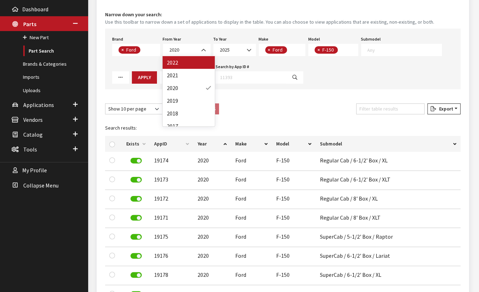
select select
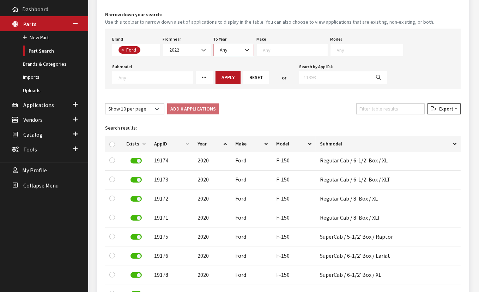
click at [239, 51] on span "Any" at bounding box center [233, 49] width 31 height 7
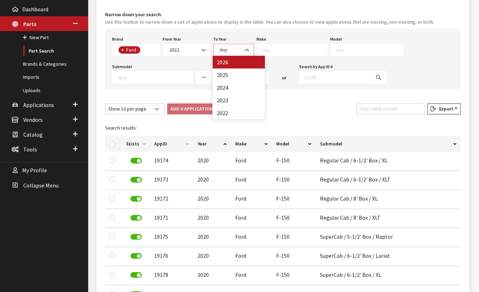
select select "2026"
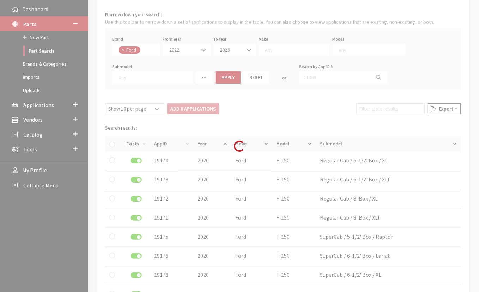
select select
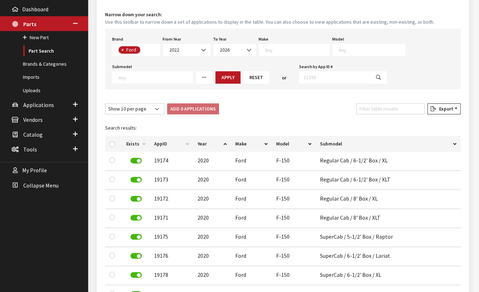
drag, startPoint x: 268, startPoint y: 53, endPoint x: 277, endPoint y: 51, distance: 9.4
click at [277, 51] on textarea "Search" at bounding box center [297, 50] width 64 height 6
select select "11"
select select
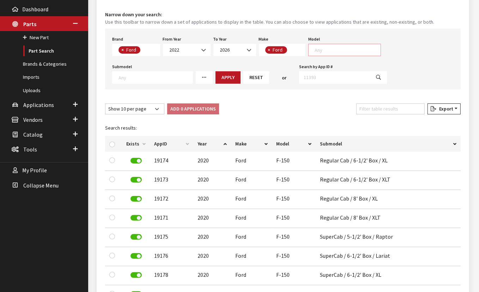
click at [325, 49] on textarea "Search" at bounding box center [347, 50] width 66 height 6
type textarea "f-25"
select select "731"
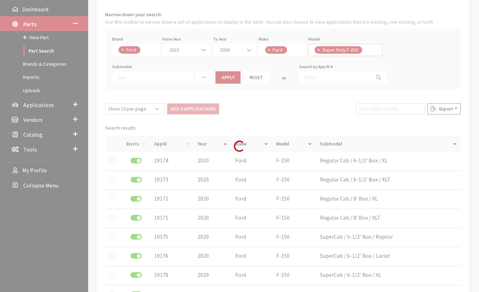
select select
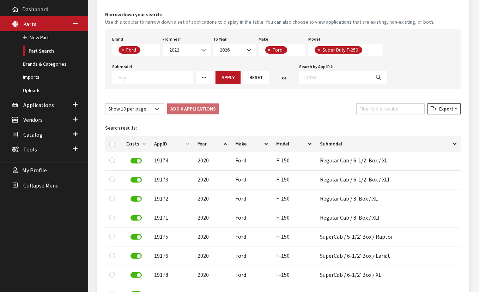
scroll to position [0, 0]
click at [370, 51] on span "× Super Duty F-250" at bounding box center [345, 50] width 74 height 12
type textarea "f-35"
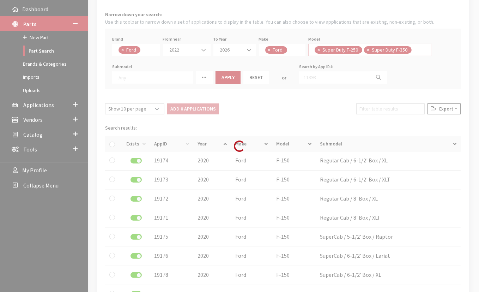
select select
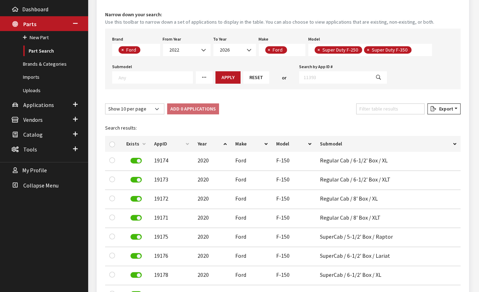
click at [422, 50] on span "× Super Duty F-250 × Super Duty F-350" at bounding box center [370, 50] width 124 height 12
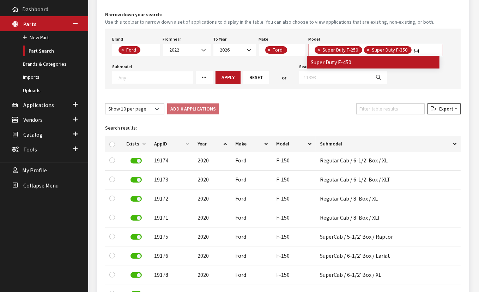
type textarea "f-4"
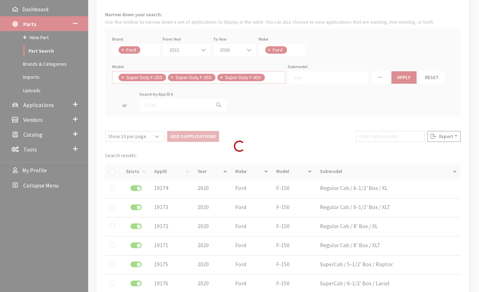
select select
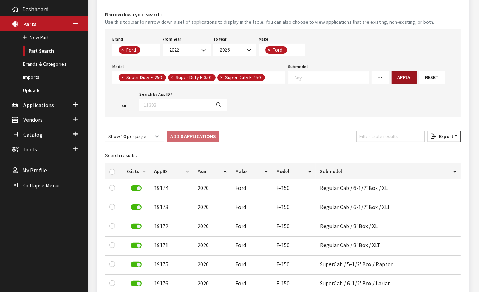
click at [392, 78] on button "Apply" at bounding box center [403, 77] width 25 height 12
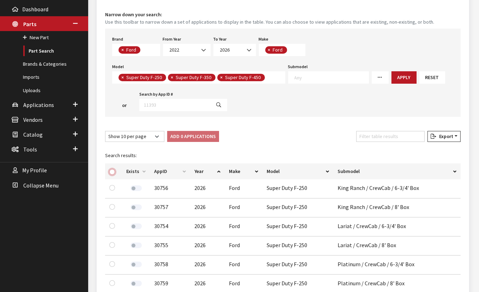
click at [112, 170] on input "checkbox" at bounding box center [112, 172] width 6 height 6
checkbox input "true"
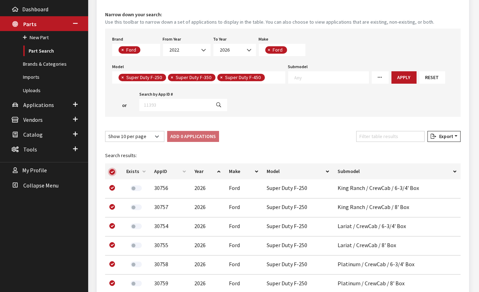
checkbox input "true"
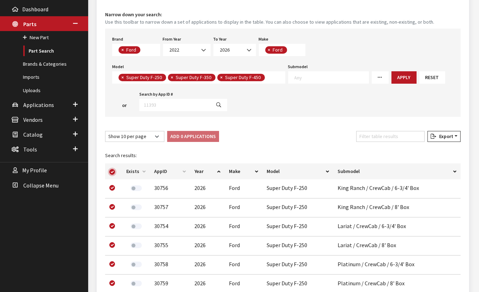
checkbox input "true"
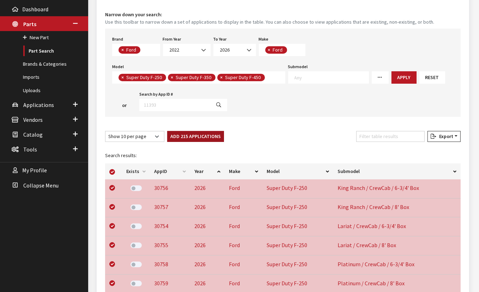
click at [185, 138] on button "Add 215 Applications" at bounding box center [195, 136] width 57 height 11
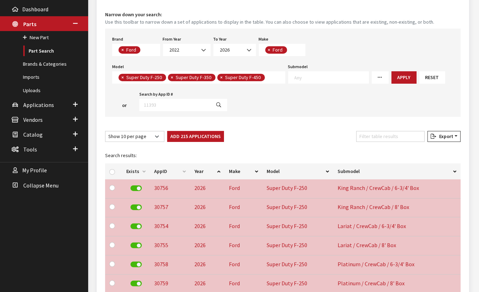
checkbox input "false"
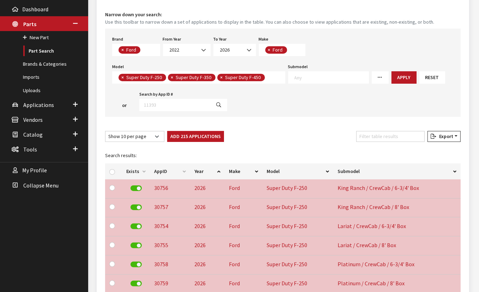
checkbox input "false"
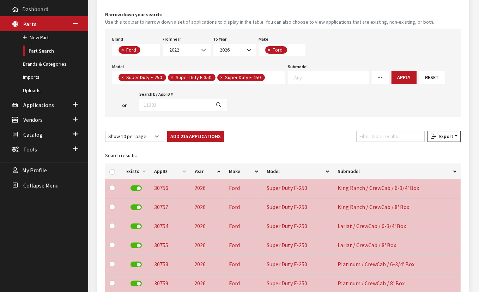
checkbox input "false"
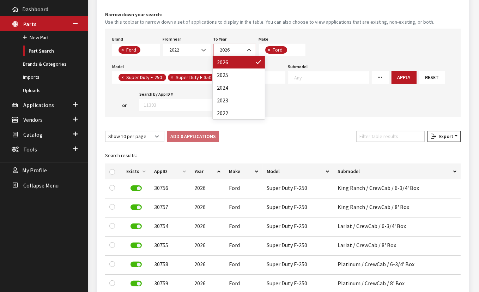
click at [235, 49] on span "2026" at bounding box center [234, 49] width 33 height 7
select select "2025"
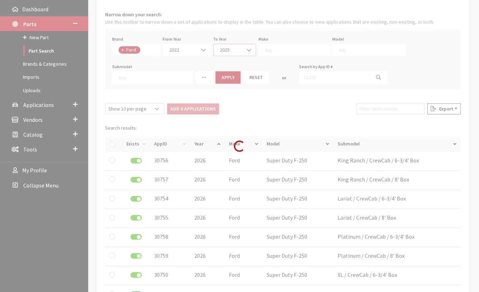
scroll to position [0, 0]
select select
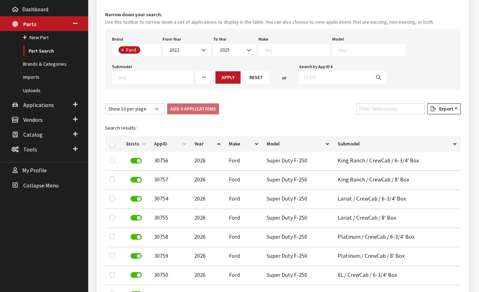
click at [269, 48] on textarea "Search" at bounding box center [297, 50] width 64 height 6
select select "11"
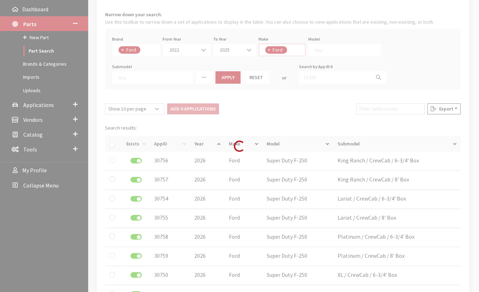
select select
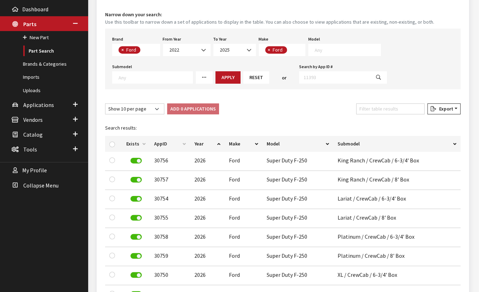
click at [328, 52] on textarea "Search" at bounding box center [347, 50] width 66 height 6
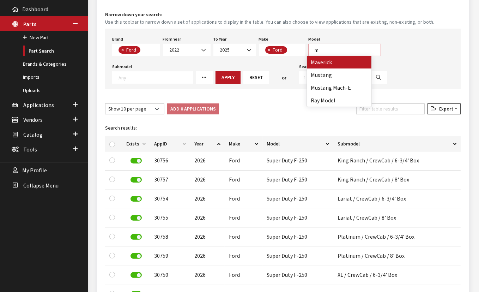
type textarea "m"
select select "1179"
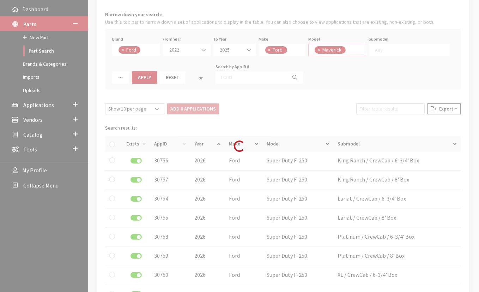
select select
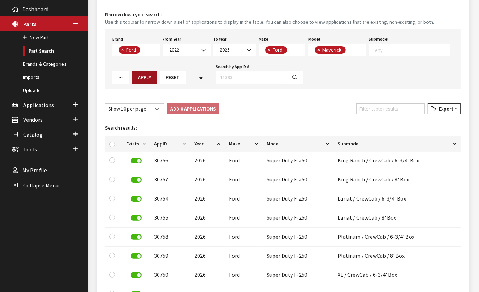
click at [139, 79] on button "Apply" at bounding box center [144, 77] width 25 height 12
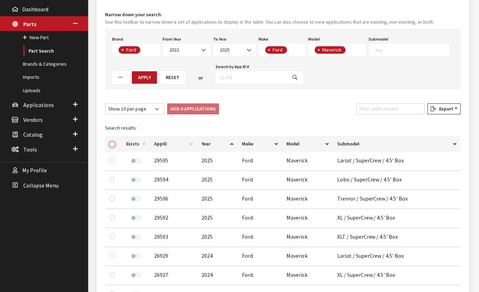
click at [113, 142] on input "checkbox" at bounding box center [112, 144] width 6 height 6
checkbox input "true"
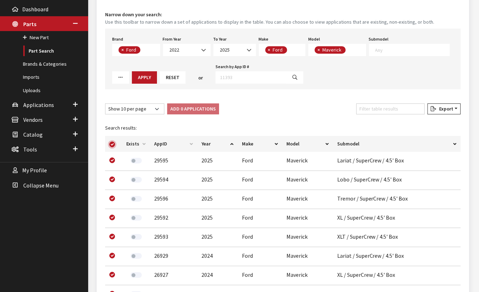
checkbox input "true"
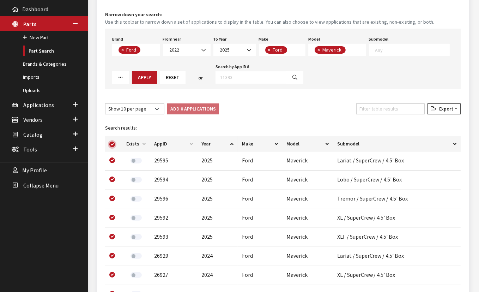
checkbox input "true"
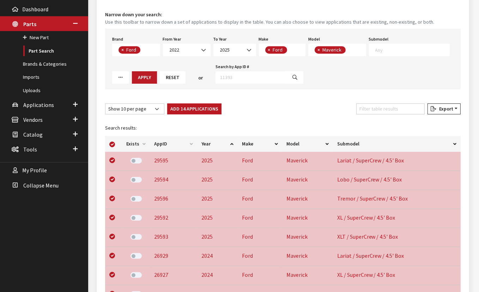
click at [185, 106] on button "Add 14 Applications" at bounding box center [194, 108] width 54 height 11
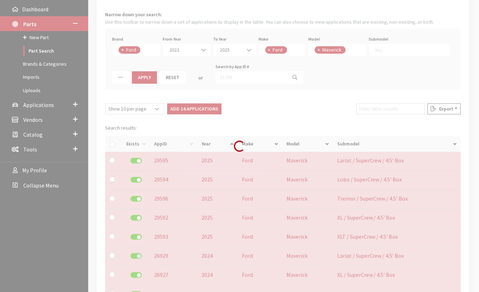
checkbox input "false"
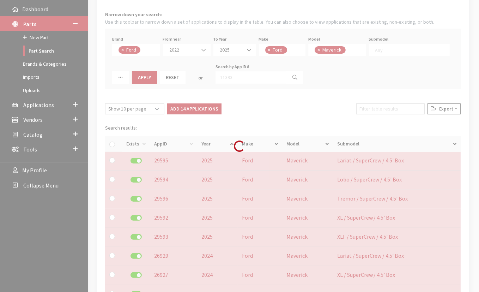
checkbox input "false"
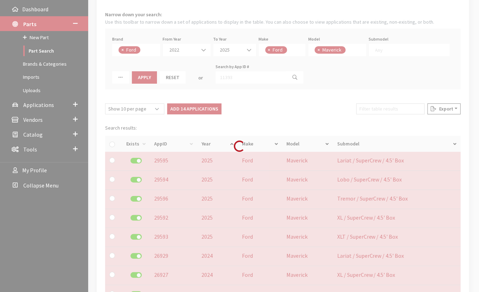
checkbox input "false"
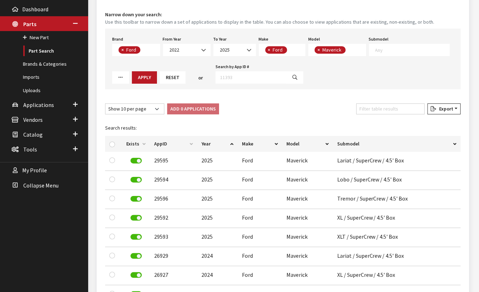
click at [317, 50] on span "×" at bounding box center [318, 50] width 2 height 6
select select
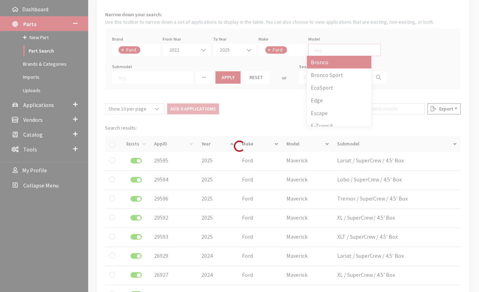
select select
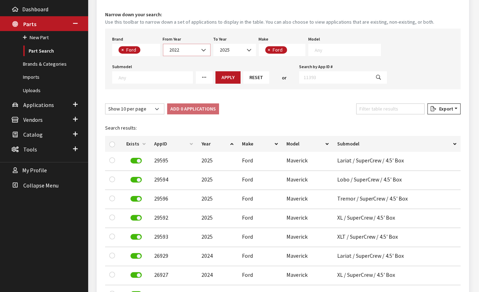
click at [188, 51] on span "2022" at bounding box center [186, 49] width 38 height 7
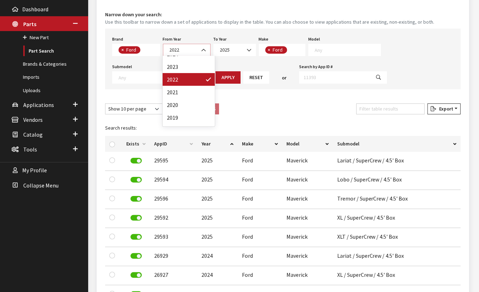
scroll to position [64, 0]
select select "2019"
select select
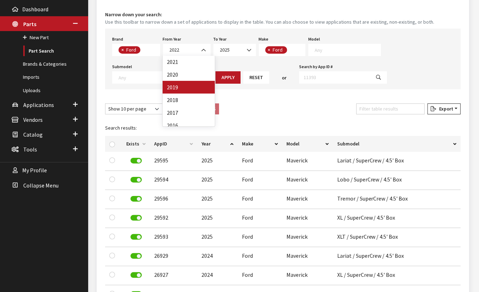
select select
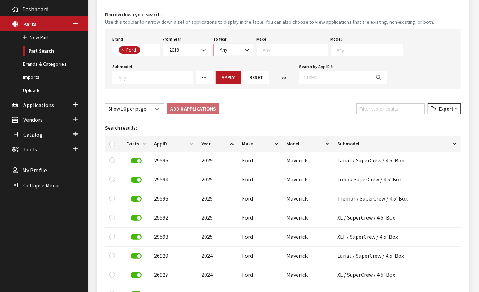
click at [227, 52] on span "Any" at bounding box center [233, 49] width 31 height 7
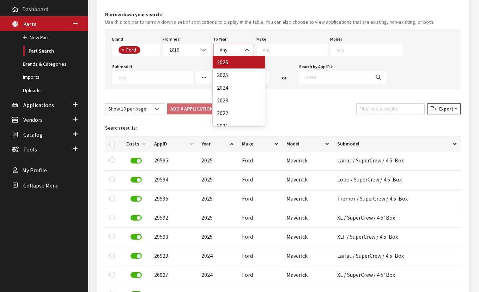
select select "2026"
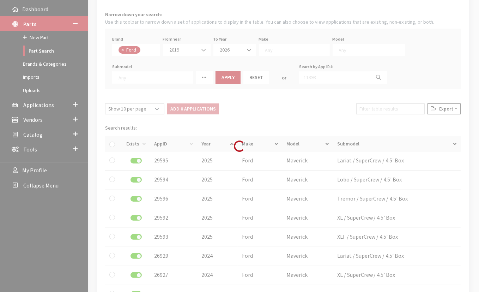
select select
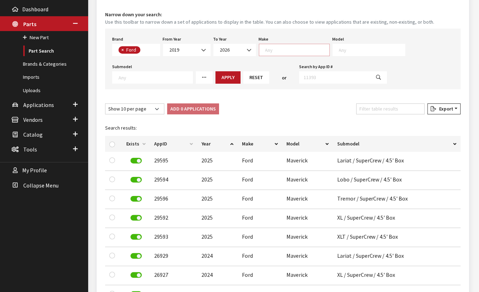
click at [281, 49] on textarea "Search" at bounding box center [297, 50] width 64 height 6
select select "11"
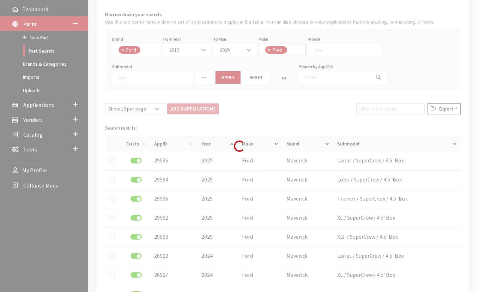
select select
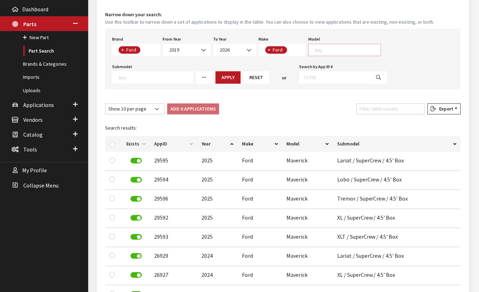
click at [339, 49] on textarea "Search" at bounding box center [347, 50] width 66 height 6
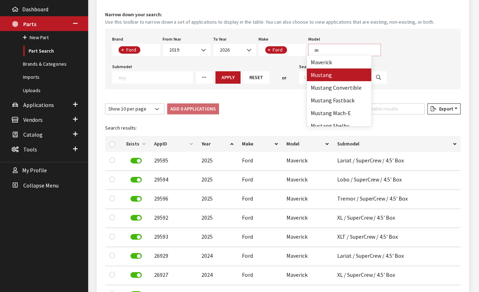
type textarea "m"
select select "146"
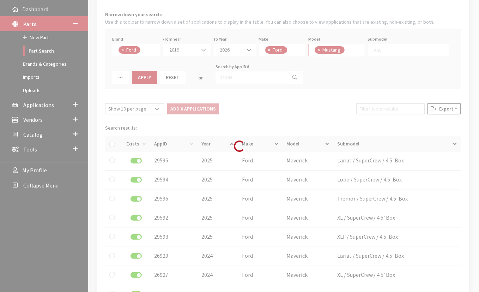
select select
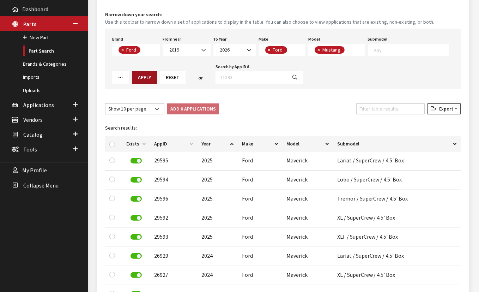
click at [147, 78] on button "Apply" at bounding box center [144, 77] width 25 height 12
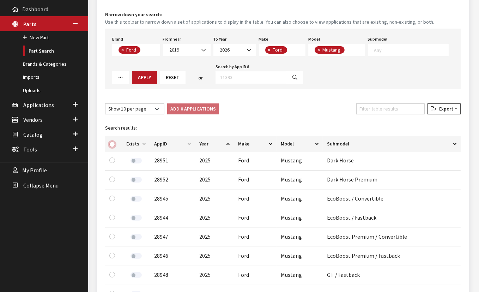
click at [113, 144] on input "checkbox" at bounding box center [112, 144] width 6 height 6
checkbox input "true"
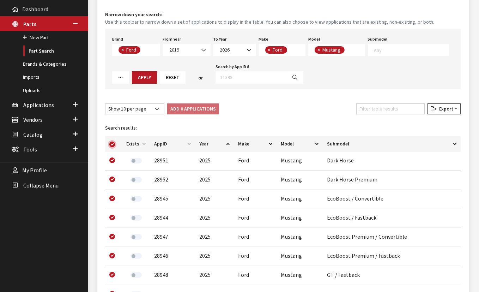
checkbox input "true"
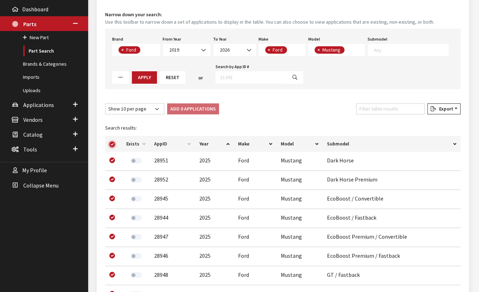
checkbox input "true"
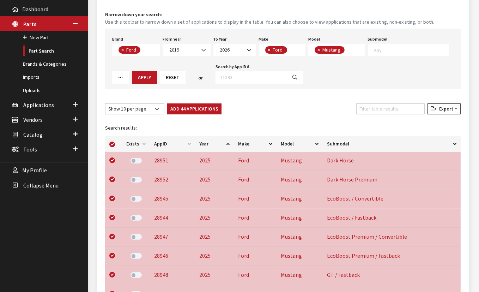
drag, startPoint x: 197, startPoint y: 111, endPoint x: 204, endPoint y: 114, distance: 7.1
click at [198, 111] on button "Add 44 Applications" at bounding box center [194, 108] width 54 height 11
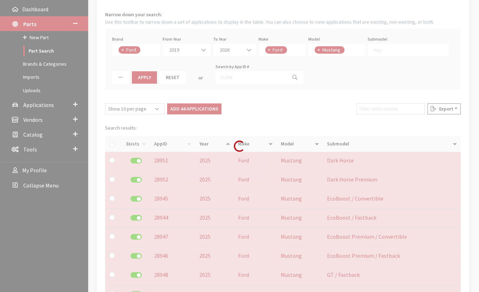
checkbox input "false"
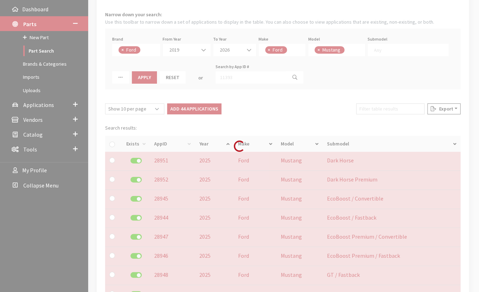
checkbox input "false"
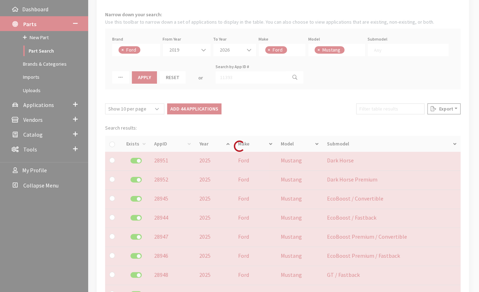
checkbox input "false"
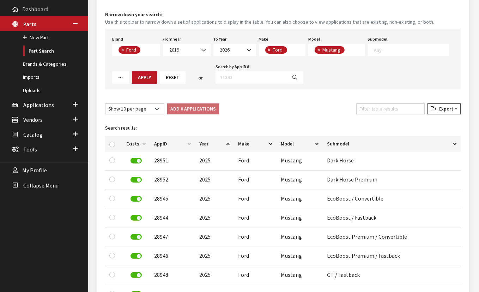
click at [317, 48] on span "×" at bounding box center [318, 50] width 2 height 6
select select
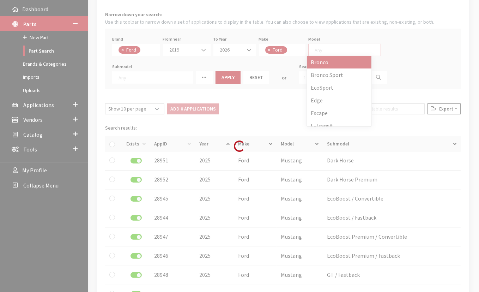
scroll to position [0, 0]
select select
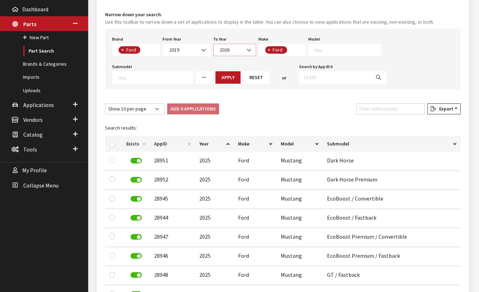
click at [231, 51] on span "2026" at bounding box center [234, 49] width 33 height 7
select select "2025"
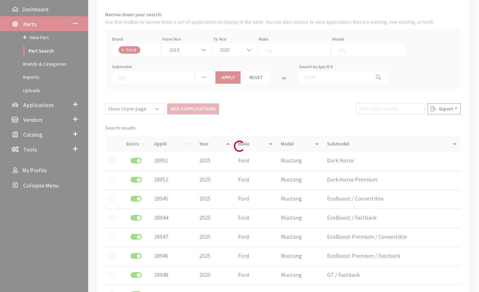
select select
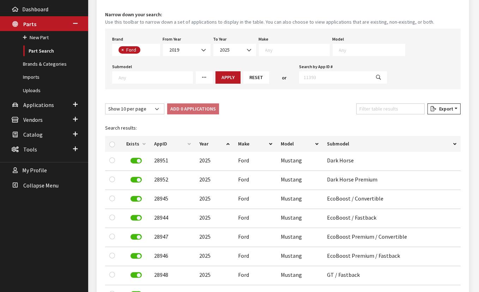
click at [292, 51] on textarea "Search" at bounding box center [297, 50] width 64 height 6
drag, startPoint x: 283, startPoint y: 64, endPoint x: 292, endPoint y: 56, distance: 11.5
select select "11"
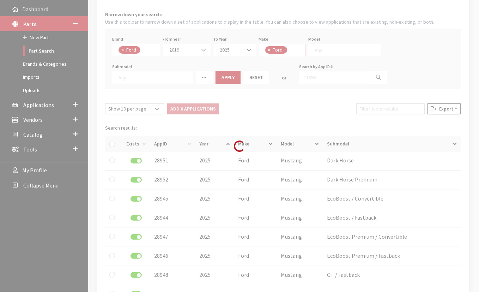
select select
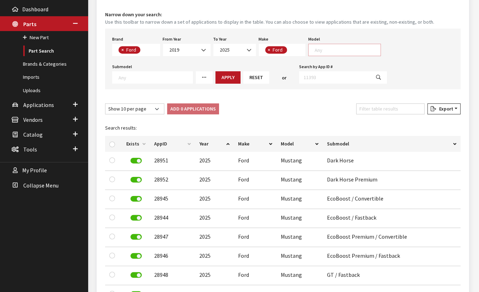
click at [334, 47] on textarea "Search" at bounding box center [347, 50] width 66 height 6
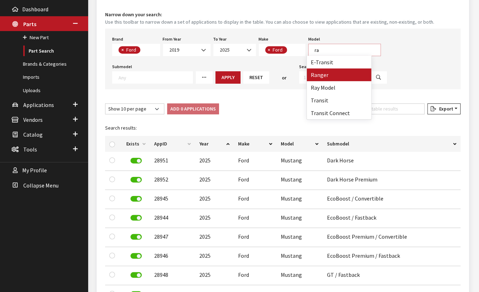
type textarea "ra"
select select "147"
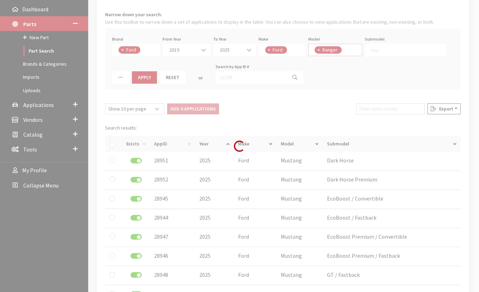
scroll to position [141, 0]
select select
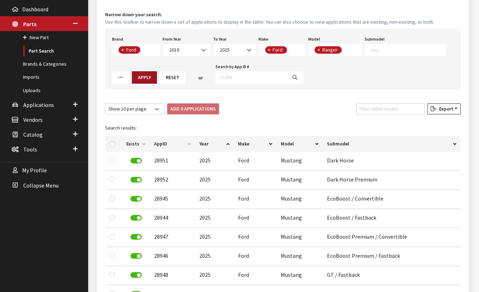
click at [152, 78] on button "Apply" at bounding box center [144, 77] width 25 height 12
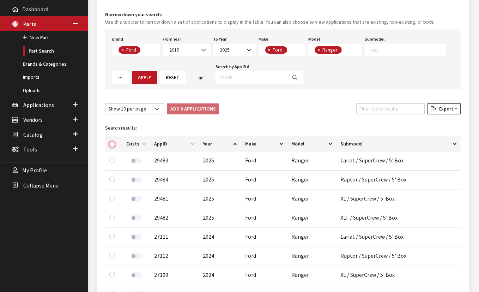
click at [112, 145] on input "checkbox" at bounding box center [112, 144] width 6 height 6
checkbox input "true"
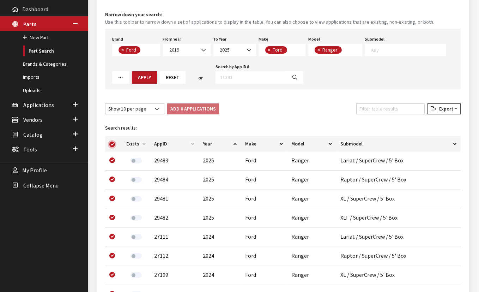
checkbox input "true"
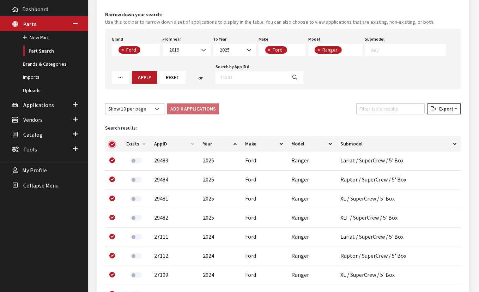
checkbox input "true"
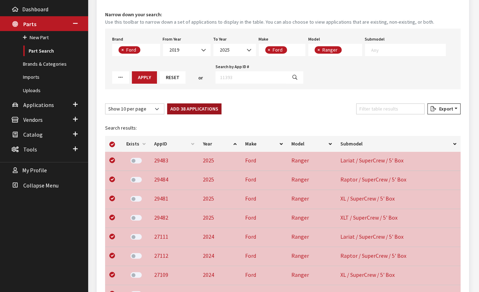
click at [188, 105] on button "Add 38 Applications" at bounding box center [194, 108] width 54 height 11
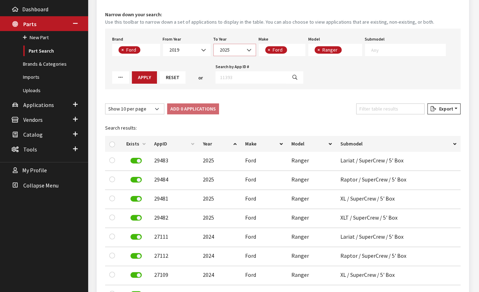
click at [227, 49] on span "2025" at bounding box center [234, 49] width 33 height 7
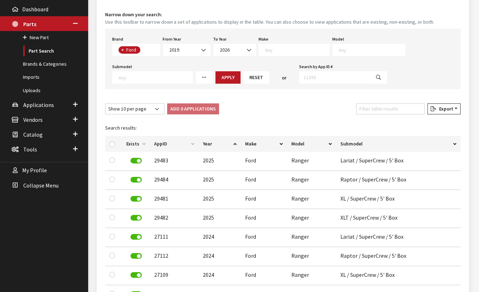
click at [296, 49] on textarea "Search" at bounding box center [297, 50] width 64 height 6
click at [326, 51] on textarea "Search" at bounding box center [347, 50] width 66 height 6
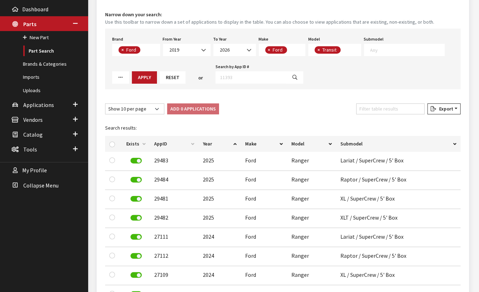
scroll to position [167, 0]
click at [143, 78] on button "Apply" at bounding box center [144, 77] width 25 height 12
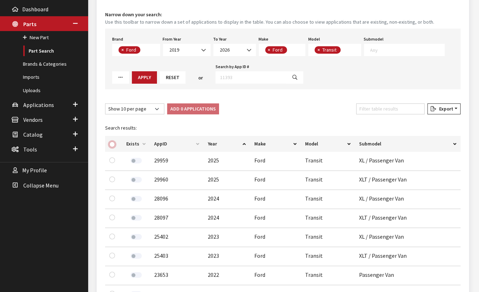
click at [113, 141] on input "checkbox" at bounding box center [112, 144] width 6 height 6
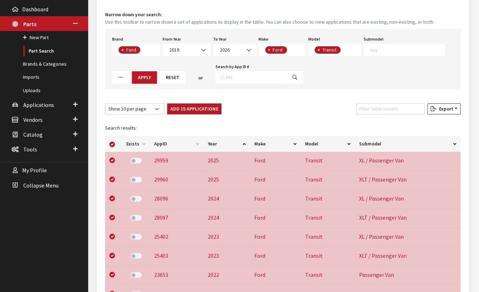
click at [181, 109] on button "Add 15 Applications" at bounding box center [194, 108] width 54 height 11
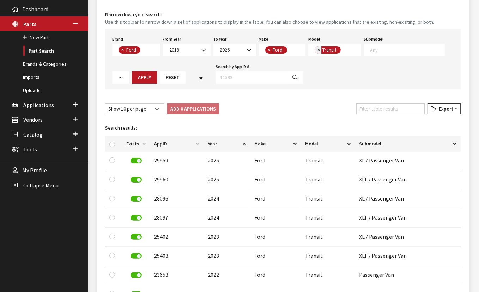
click at [317, 49] on span "×" at bounding box center [318, 50] width 2 height 6
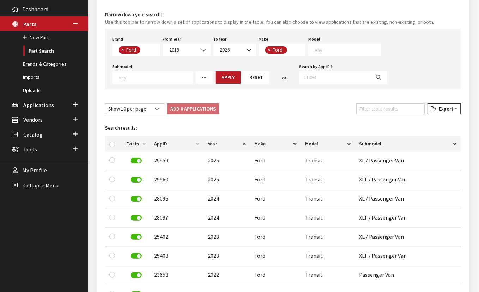
click at [268, 48] on span "×" at bounding box center [269, 50] width 2 height 6
click at [188, 49] on span "2019" at bounding box center [186, 49] width 38 height 7
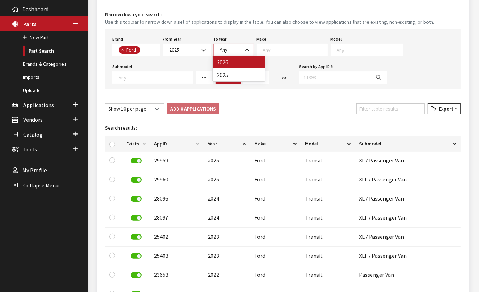
click at [231, 51] on span "Any" at bounding box center [233, 49] width 31 height 7
click at [272, 50] on textarea "Search" at bounding box center [297, 50] width 64 height 6
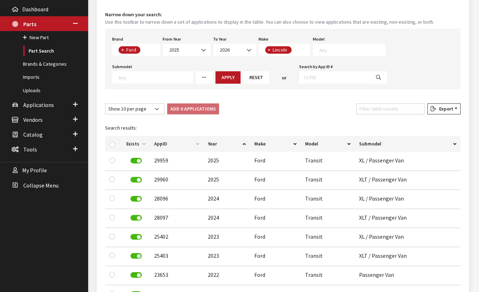
click at [336, 47] on textarea "Search" at bounding box center [352, 50] width 66 height 6
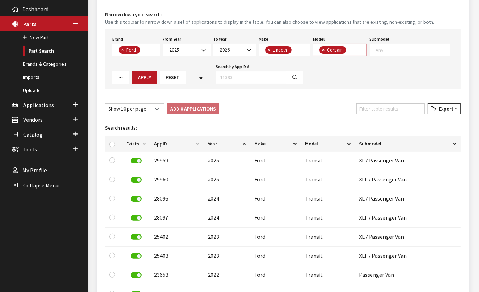
click at [350, 51] on span "× Corsair" at bounding box center [340, 50] width 54 height 12
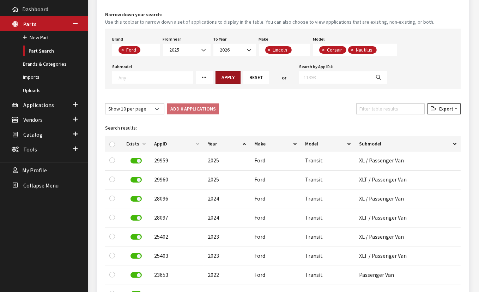
click at [226, 76] on button "Apply" at bounding box center [227, 77] width 25 height 12
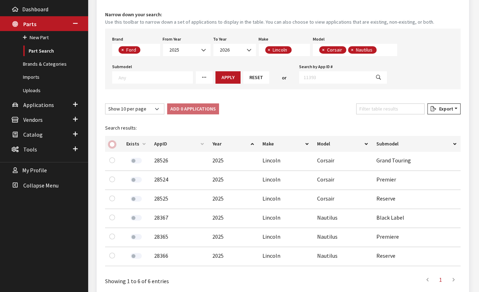
click at [114, 145] on input "checkbox" at bounding box center [112, 144] width 6 height 6
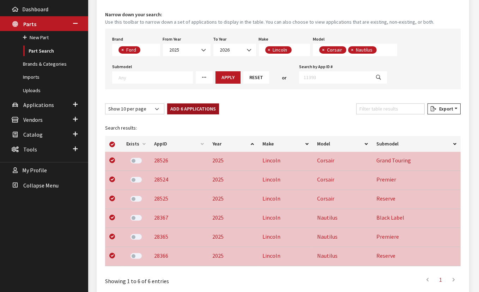
click at [194, 109] on button "Add 6 Applications" at bounding box center [193, 108] width 52 height 11
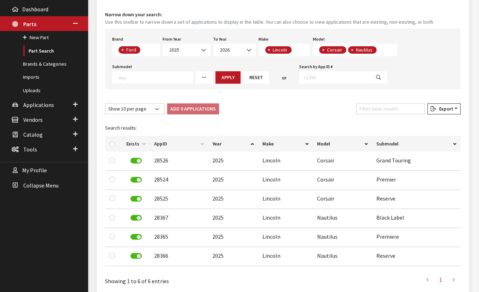
click at [323, 50] on span "×" at bounding box center [323, 50] width 2 height 6
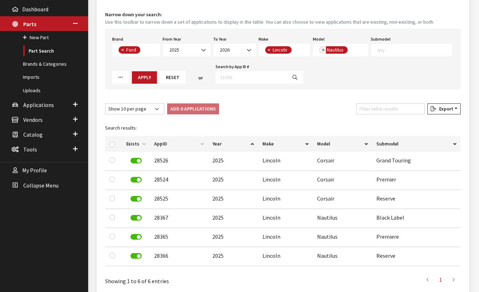
click at [323, 50] on span "×" at bounding box center [323, 50] width 2 height 6
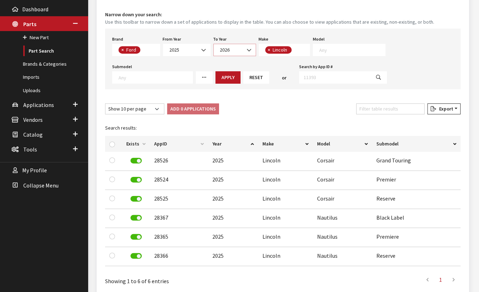
click at [227, 47] on span "2026" at bounding box center [234, 49] width 33 height 7
click at [299, 53] on span at bounding box center [294, 50] width 71 height 12
click at [343, 47] on textarea "Search" at bounding box center [352, 50] width 66 height 6
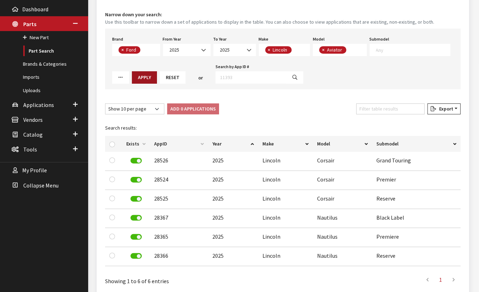
click at [150, 74] on button "Apply" at bounding box center [144, 77] width 25 height 12
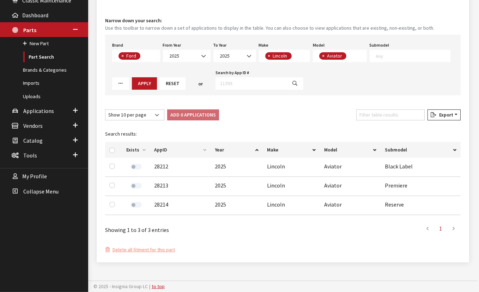
scroll to position [109, 0]
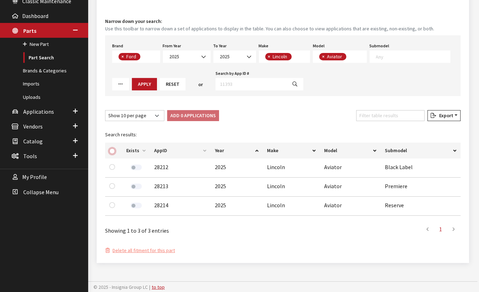
click at [113, 148] on input "checkbox" at bounding box center [112, 151] width 6 height 6
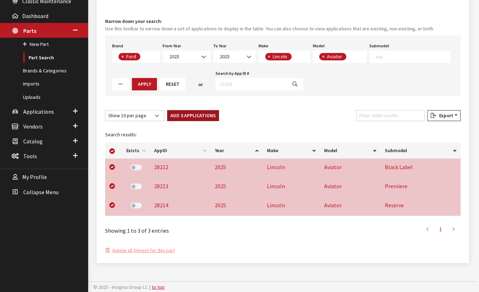
click at [185, 116] on button "Add 3 Applications" at bounding box center [193, 115] width 52 height 11
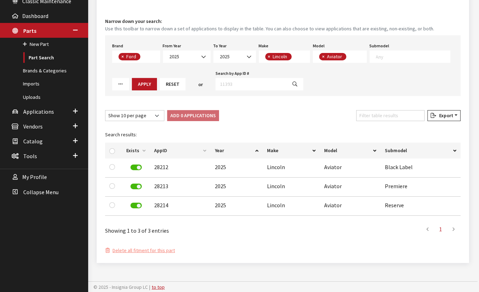
click at [324, 56] on button "×" at bounding box center [322, 56] width 7 height 7
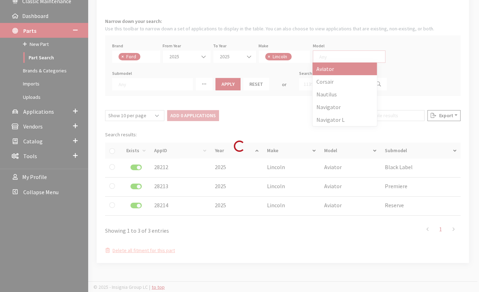
scroll to position [0, 0]
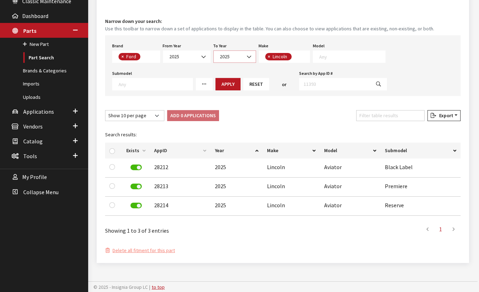
click at [229, 55] on span "2025" at bounding box center [234, 56] width 33 height 7
click at [271, 57] on textarea "Search" at bounding box center [297, 56] width 64 height 6
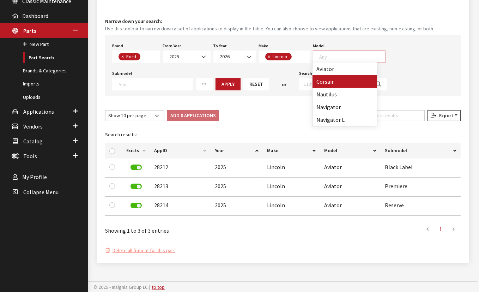
scroll to position [6, 0]
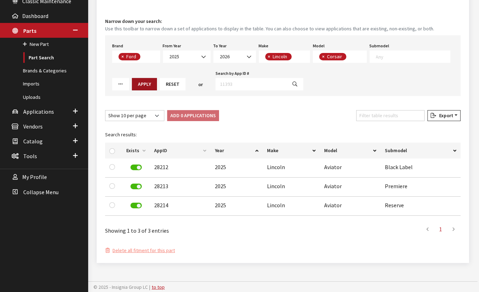
click at [139, 83] on button "Apply" at bounding box center [144, 84] width 25 height 12
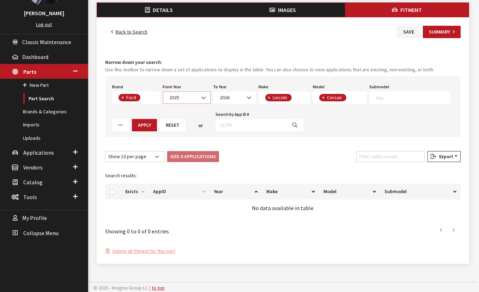
click at [201, 94] on b at bounding box center [201, 94] width 0 height 0
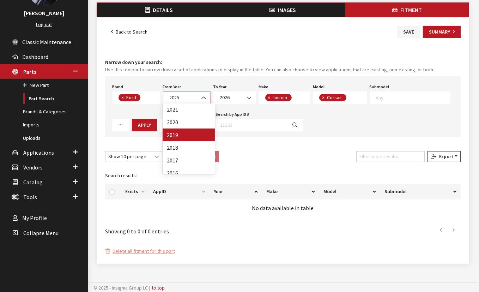
scroll to position [0, 0]
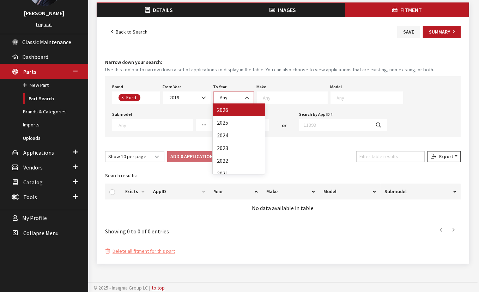
click at [229, 97] on span "Any" at bounding box center [233, 97] width 31 height 7
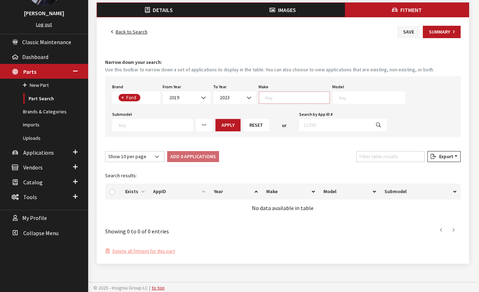
click at [276, 101] on span at bounding box center [294, 97] width 71 height 12
click at [284, 99] on ul "× Ford" at bounding box center [275, 97] width 24 height 6
click at [337, 94] on span at bounding box center [372, 97] width 73 height 12
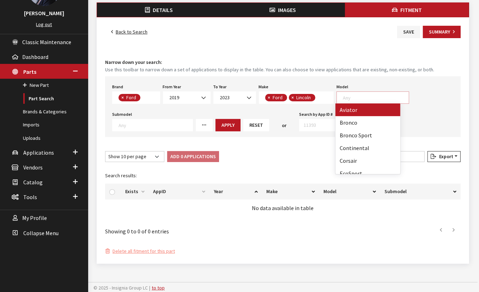
click at [268, 96] on span "×" at bounding box center [269, 97] width 2 height 6
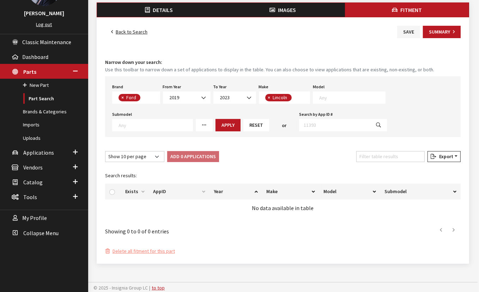
click at [337, 96] on textarea "Search" at bounding box center [352, 97] width 66 height 6
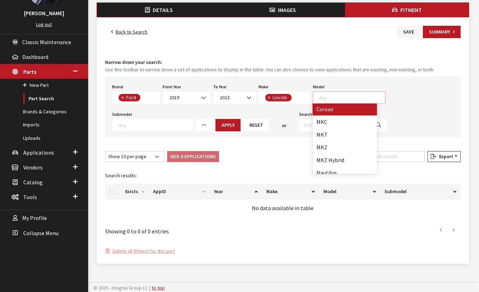
scroll to position [56, 0]
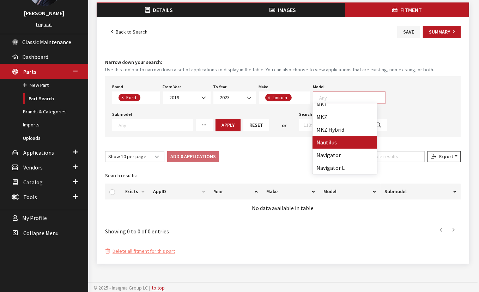
click at [0, 0] on div "Loading..." at bounding box center [0, 0] width 0 height 0
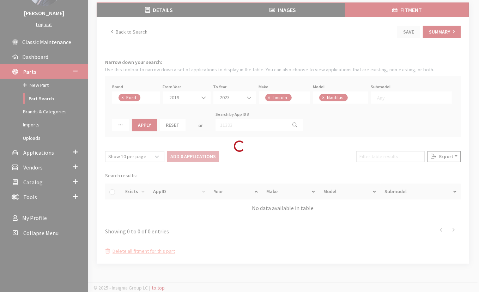
scroll to position [38, 0]
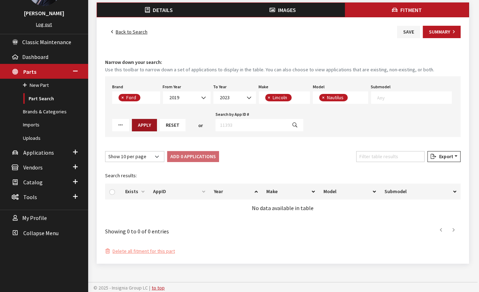
click at [152, 122] on button "Apply" at bounding box center [144, 125] width 25 height 12
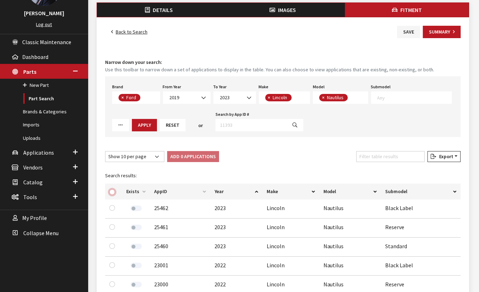
click at [111, 193] on input "checkbox" at bounding box center [112, 192] width 6 height 6
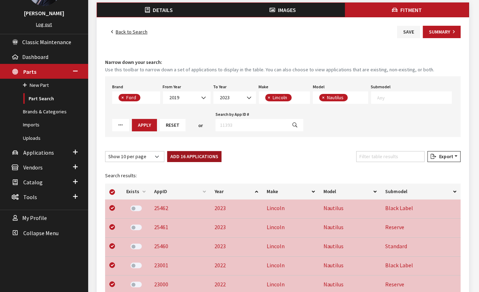
click at [184, 153] on button "Add 16 Applications" at bounding box center [194, 156] width 54 height 11
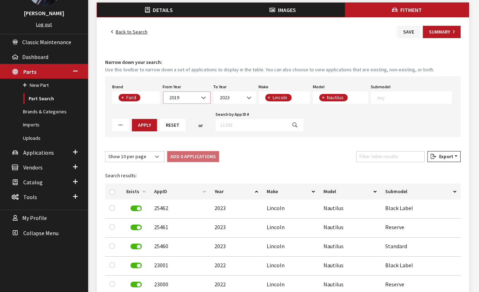
click at [189, 98] on span "2019" at bounding box center [186, 97] width 38 height 7
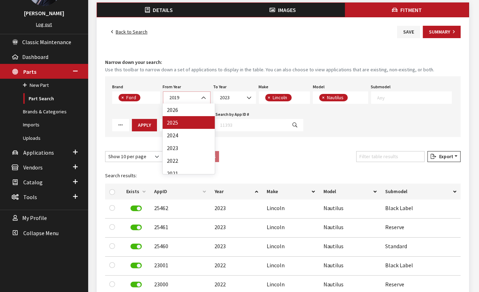
scroll to position [0, 0]
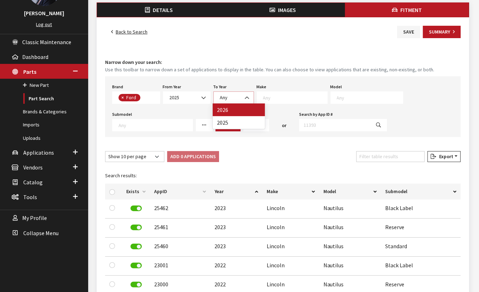
click at [227, 98] on span "Any" at bounding box center [233, 97] width 31 height 7
click at [269, 94] on textarea "Search" at bounding box center [297, 97] width 64 height 6
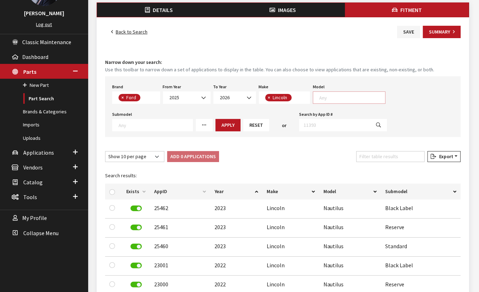
click at [331, 99] on textarea "Search" at bounding box center [352, 97] width 66 height 6
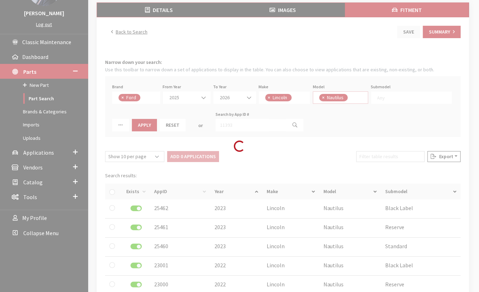
scroll to position [6, 0]
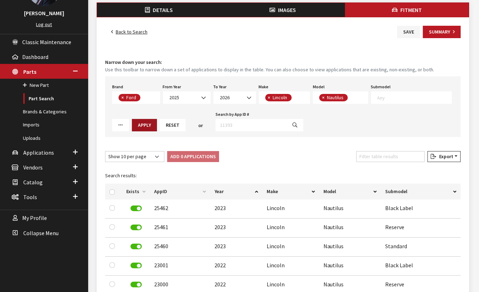
click at [140, 123] on button "Apply" at bounding box center [144, 125] width 25 height 12
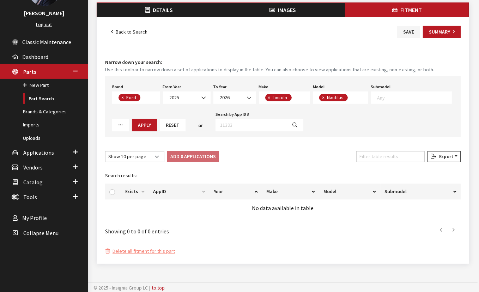
click at [324, 95] on button "×" at bounding box center [322, 97] width 7 height 7
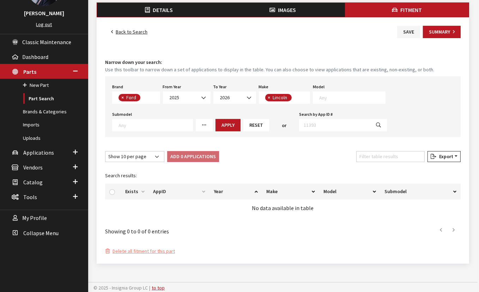
click at [268, 96] on span "×" at bounding box center [269, 97] width 2 height 6
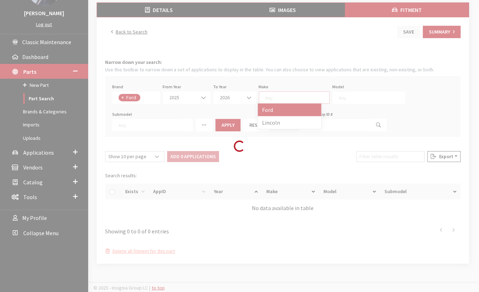
scroll to position [0, 0]
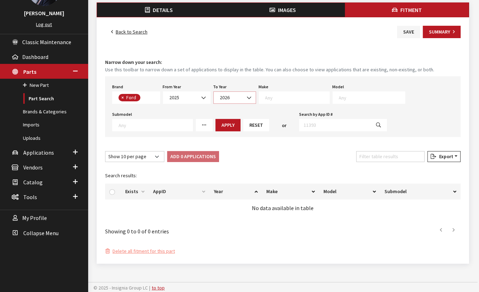
click at [222, 94] on span "2026" at bounding box center [234, 97] width 33 height 7
click at [275, 98] on textarea "Search" at bounding box center [297, 97] width 64 height 6
click at [327, 100] on span at bounding box center [349, 97] width 73 height 12
click at [215, 124] on button "Apply" at bounding box center [227, 125] width 25 height 12
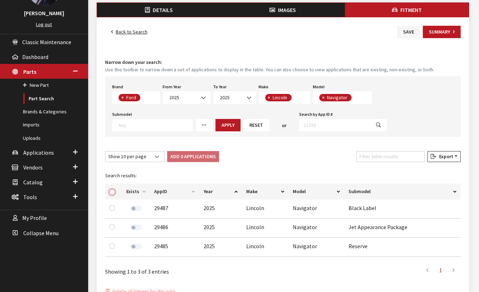
click at [114, 191] on input "checkbox" at bounding box center [112, 192] width 6 height 6
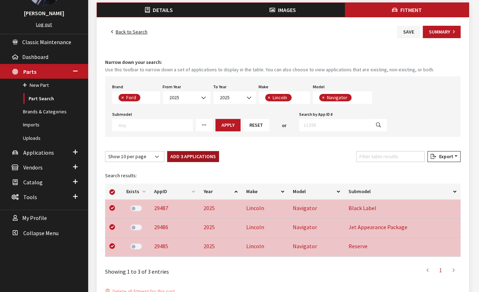
click at [185, 155] on button "Add 3 Applications" at bounding box center [193, 156] width 52 height 11
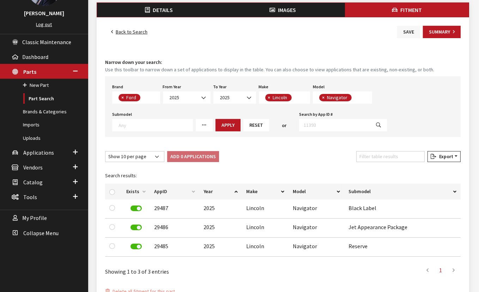
click at [404, 30] on button "Save" at bounding box center [408, 32] width 23 height 12
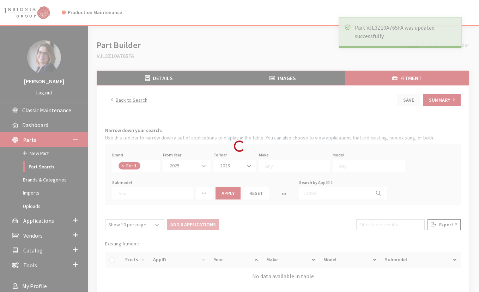
select select
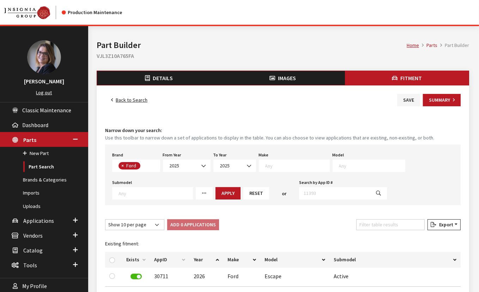
click at [126, 100] on link "Back to Search" at bounding box center [129, 100] width 48 height 12
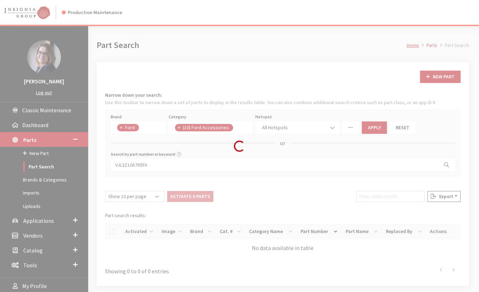
scroll to position [17, 0]
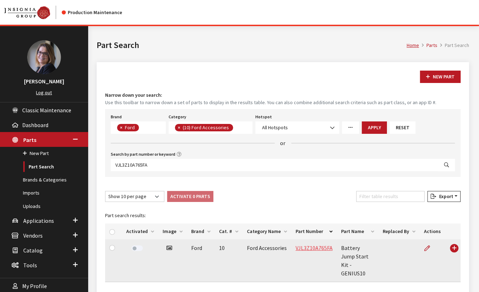
click at [305, 248] on link "VJL3Z10A765FA" at bounding box center [313, 247] width 37 height 7
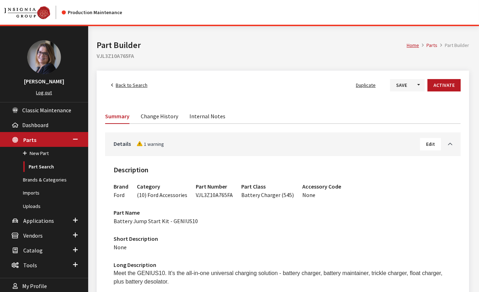
click at [435, 145] on button "Edit" at bounding box center [430, 144] width 21 height 12
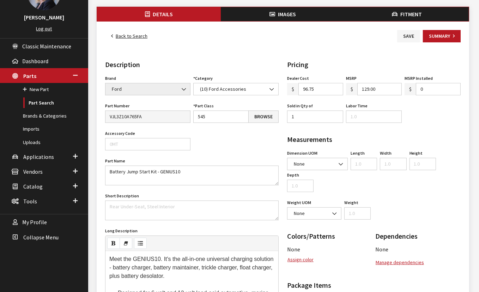
scroll to position [96, 0]
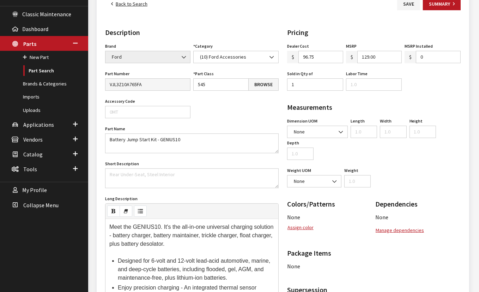
drag, startPoint x: 419, startPoint y: 57, endPoint x: 411, endPoint y: 55, distance: 8.2
click at [411, 55] on div "$ 0" at bounding box center [432, 57] width 56 height 12
click at [369, 84] on input "Labor Time" at bounding box center [374, 84] width 56 height 12
type input "0"
click at [437, 56] on input "0" at bounding box center [438, 57] width 45 height 12
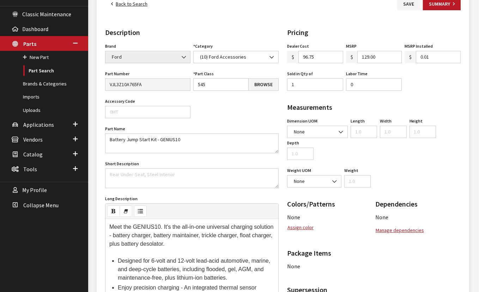
click at [455, 54] on input "0.01" at bounding box center [438, 57] width 45 height 12
click at [455, 54] on input "0.02" at bounding box center [438, 57] width 45 height 12
click at [457, 60] on input "0.02" at bounding box center [438, 57] width 45 height 12
click at [455, 60] on input "0.01" at bounding box center [438, 57] width 45 height 12
type input "0"
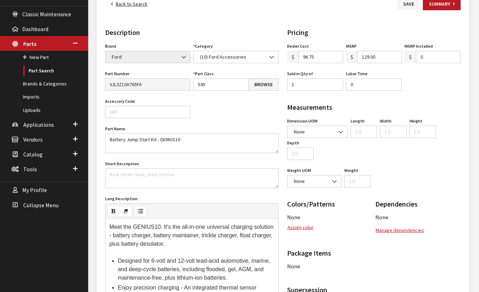
click at [454, 59] on input "0" at bounding box center [438, 57] width 45 height 12
click at [452, 70] on div "Dealer Cost $ 96.75 MSRP $ 129.00 MSRP Installed $ 0 Sold in Qty of 1 Labor Tim…" at bounding box center [374, 68] width 176 height 55
click at [442, 96] on div "Pricing Dealer Cost $ 96.75 MSRP $ 129.00 MSRP Installed $ 0 Sold in Qty of 1 L…" at bounding box center [374, 271] width 182 height 489
click at [443, 99] on div "Pricing Dealer Cost $ 96.75 MSRP $ 129.00 MSRP Installed $ 0 Sold in Qty of 1 L…" at bounding box center [374, 271] width 182 height 489
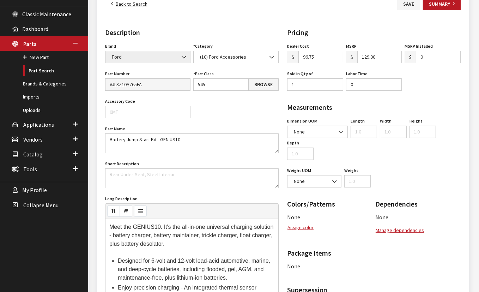
click at [446, 102] on h2 "Measurements" at bounding box center [373, 107] width 173 height 11
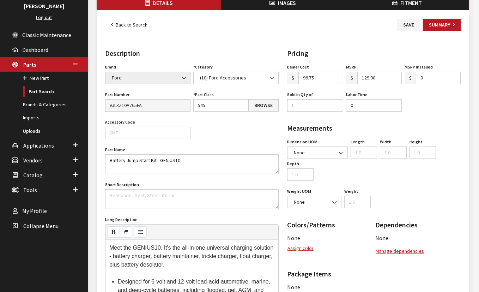
scroll to position [64, 0]
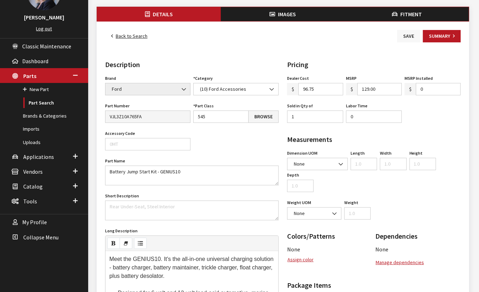
click at [410, 34] on button "Save" at bounding box center [408, 36] width 23 height 12
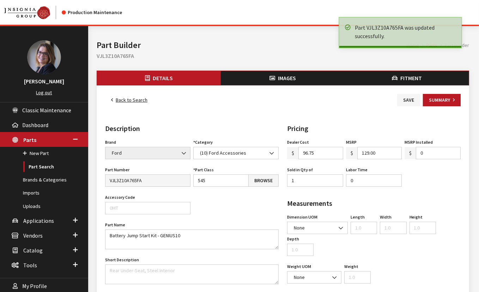
click at [128, 99] on link "Back to Search" at bounding box center [129, 100] width 48 height 12
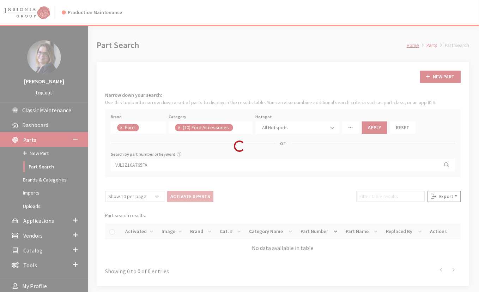
scroll to position [17, 0]
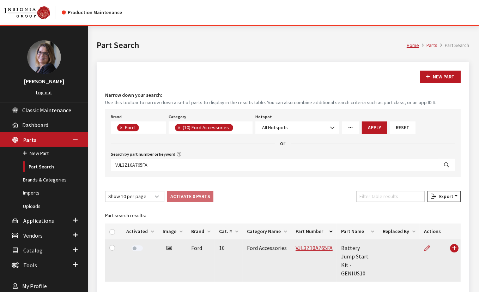
click at [134, 250] on label at bounding box center [136, 248] width 11 height 6
